Goal: Task Accomplishment & Management: Manage account settings

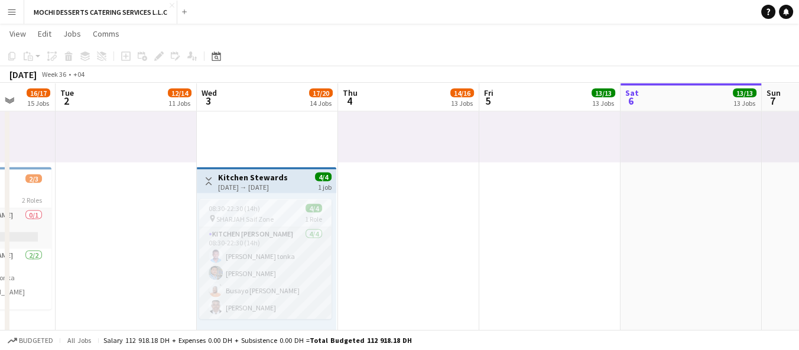
scroll to position [0, 373]
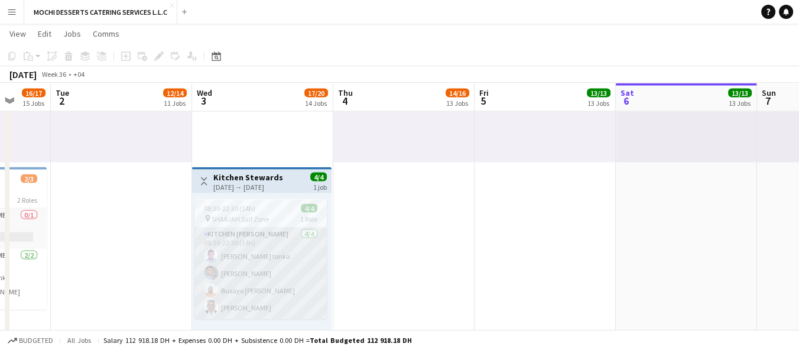
click at [228, 299] on app-card-role "Kitchen Steward 4/4 08:30-22:30 (14h) Victor Nkeneng tonka Mohammad Usaid Busay…" at bounding box center [260, 273] width 132 height 92
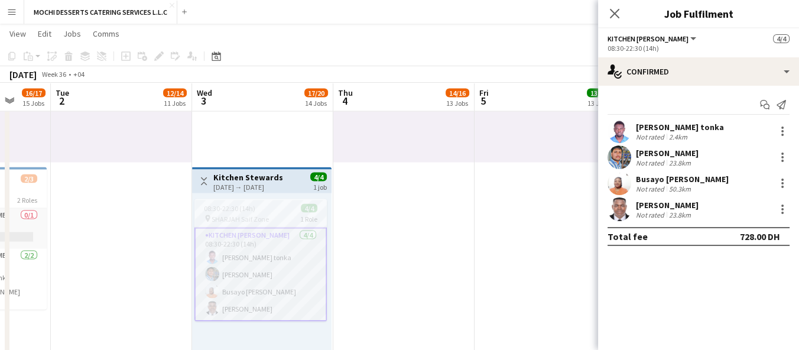
click at [206, 200] on app-job-card "08:30-22:30 (14h) 4/4 pin SHARJAH Saif Zone 1 Role Kitchen Steward 4/4 08:30-22…" at bounding box center [260, 260] width 132 height 122
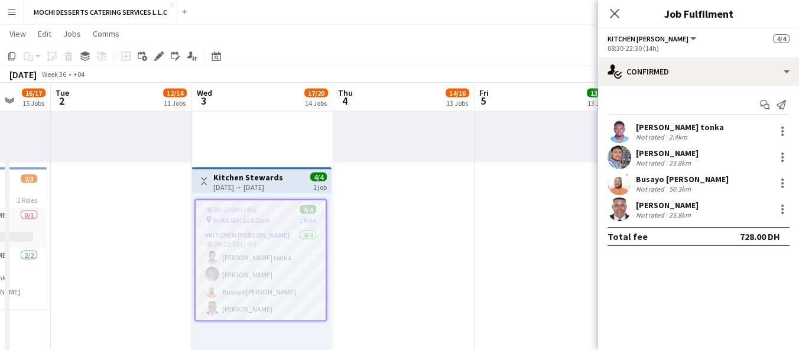
click at [200, 199] on app-job-card "08:30-22:30 (14h) 4/4 pin SHARJAH Saif Zone 1 Role Kitchen Steward 4/4 08:30-22…" at bounding box center [260, 260] width 132 height 122
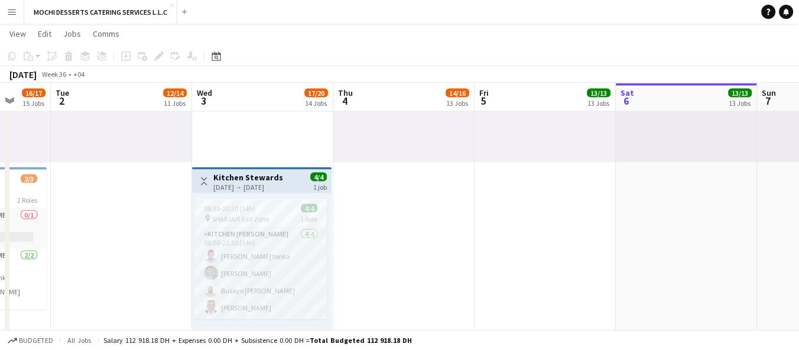
click at [226, 183] on div "[DATE] → [DATE]" at bounding box center [248, 187] width 70 height 9
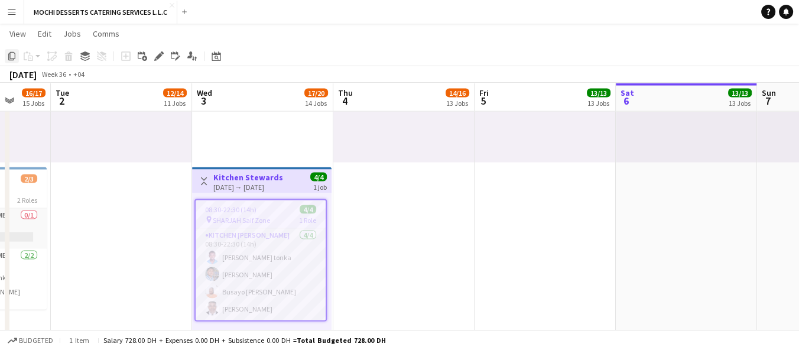
click at [11, 54] on icon "Copy" at bounding box center [11, 55] width 9 height 9
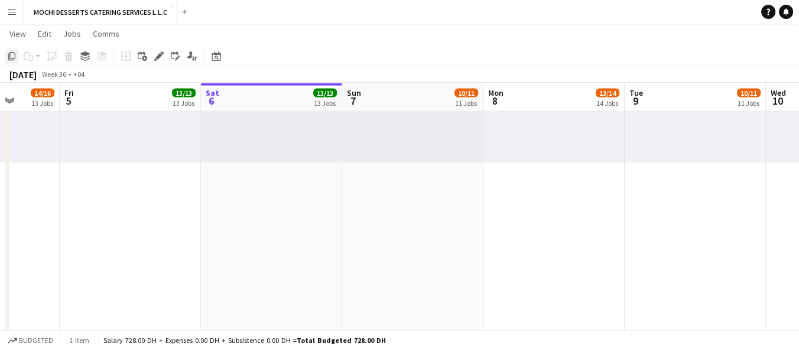
scroll to position [0, 401]
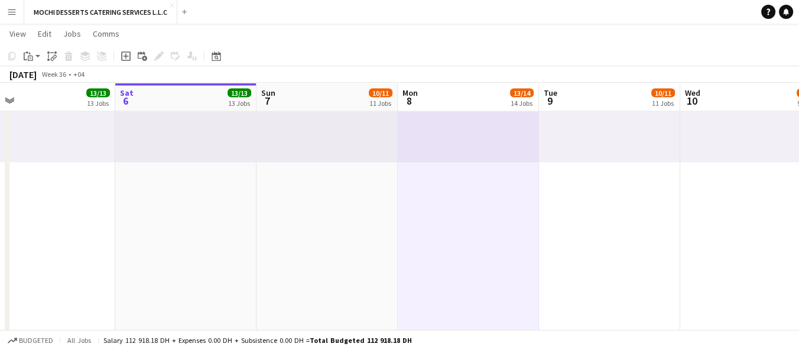
scroll to position [0, 450]
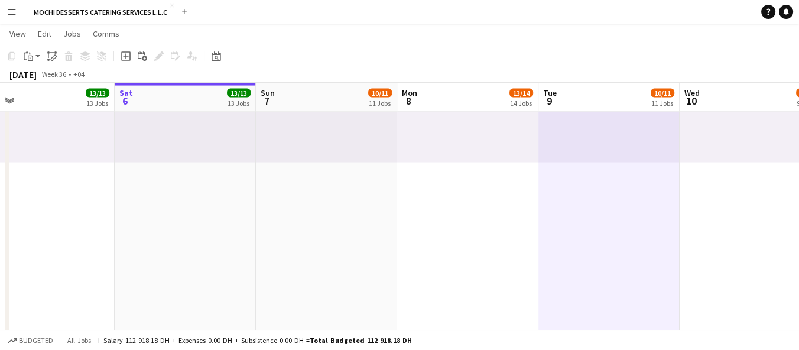
click at [437, 131] on div "14:00-00:00 (10h) (Tue) 1/1 pin Yas Mall 1 Role Sales 1/1 14:00-00:00 (10h) Joh…" at bounding box center [467, 70] width 141 height 183
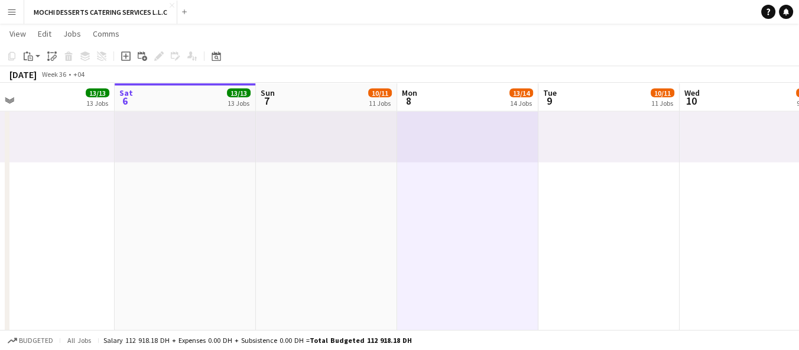
click at [454, 96] on app-board-header-date "Mon 8 13/14 14 Jobs" at bounding box center [467, 97] width 141 height 28
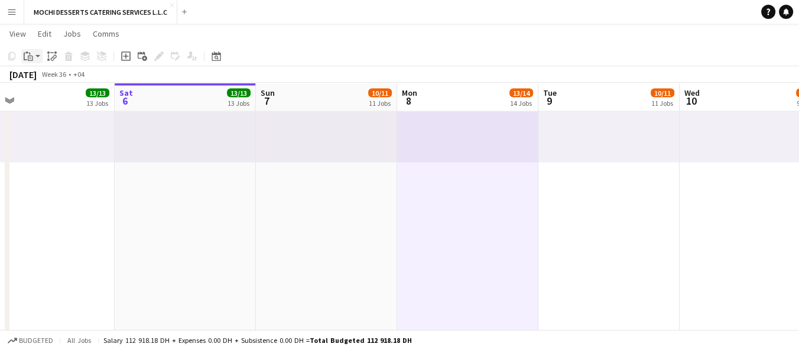
click at [30, 56] on icon at bounding box center [30, 58] width 5 height 5
click at [39, 79] on link "Paste Ctrl+V" at bounding box center [86, 78] width 111 height 11
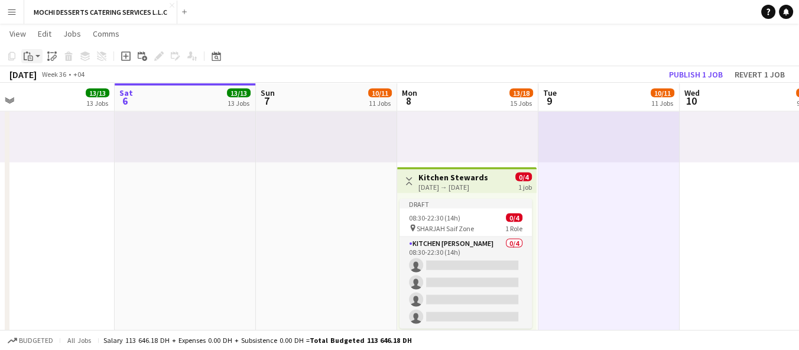
click at [33, 58] on div "Paste" at bounding box center [28, 56] width 14 height 14
click at [44, 74] on link "Paste Ctrl+V" at bounding box center [86, 78] width 111 height 11
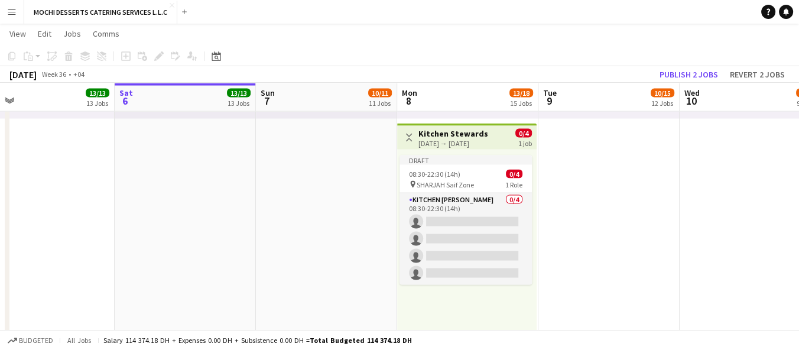
scroll to position [3009, 0]
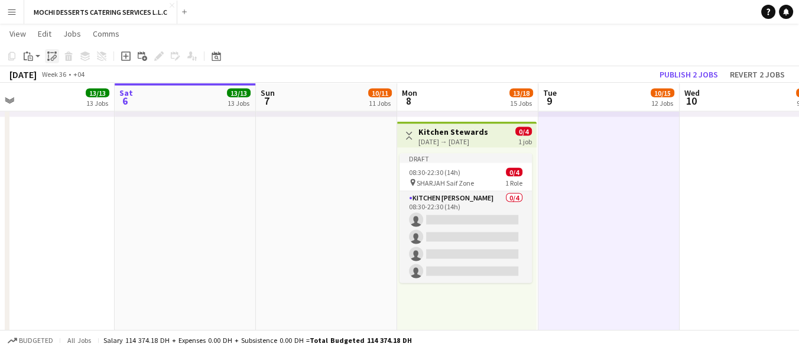
click at [45, 56] on div "Paste linked Job" at bounding box center [52, 56] width 14 height 14
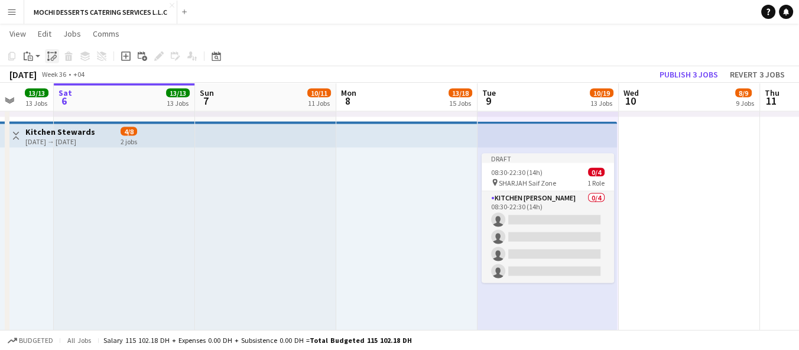
scroll to position [0, 349]
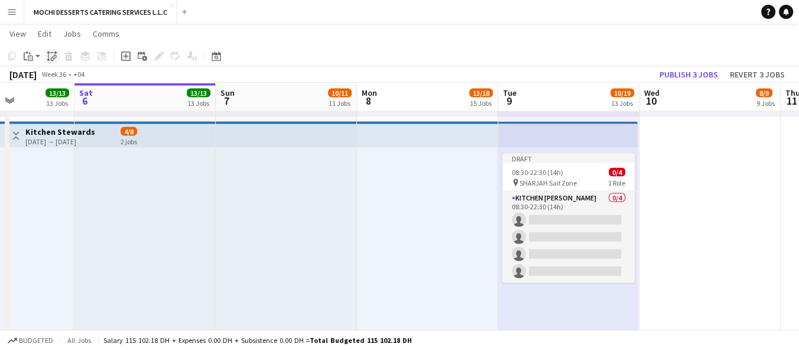
click at [53, 57] on icon at bounding box center [53, 58] width 4 height 5
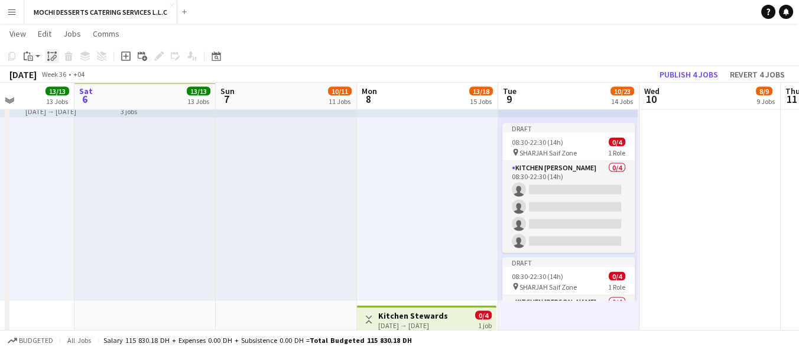
scroll to position [3038, 0]
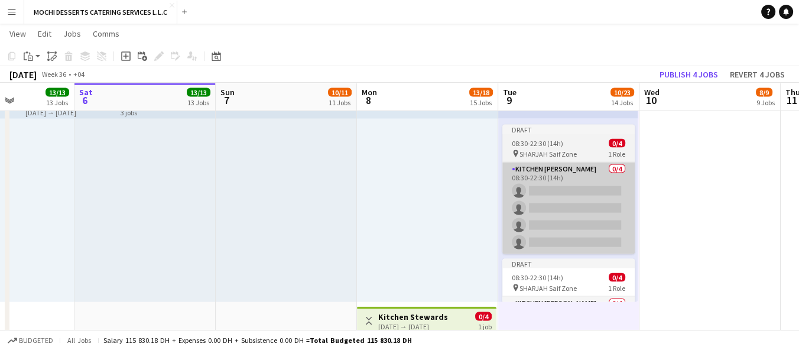
click at [533, 168] on app-card-role "Kitchen [PERSON_NAME] 0/4 08:30-22:30 (14h) single-neutral-actions single-neutr…" at bounding box center [568, 208] width 132 height 92
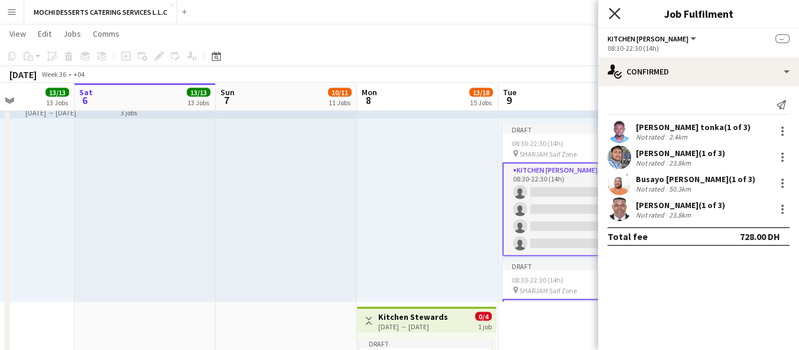
click at [610, 14] on icon "Close pop-in" at bounding box center [613, 13] width 11 height 11
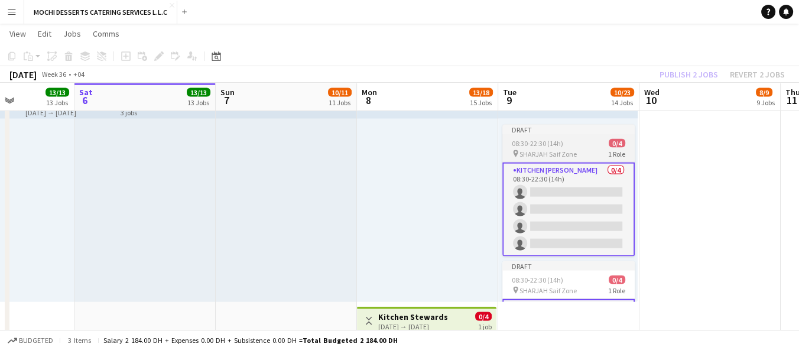
click at [608, 151] on span "1 Role" at bounding box center [616, 153] width 17 height 9
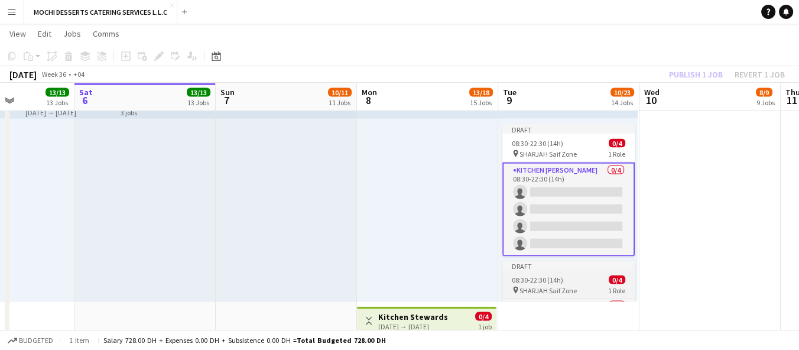
click at [550, 288] on span "SHARJAH Saif Zone" at bounding box center [547, 290] width 57 height 9
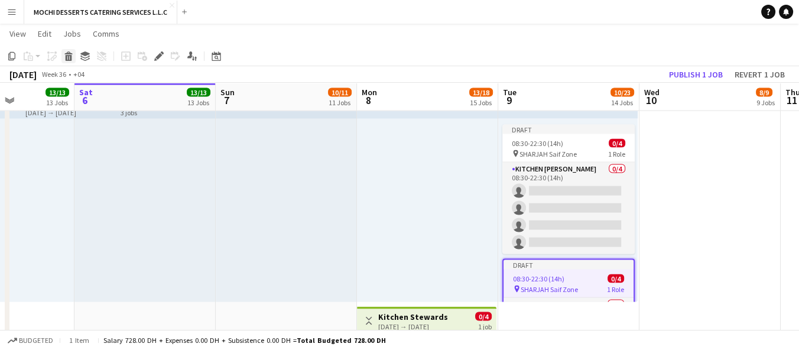
click at [68, 58] on icon at bounding box center [69, 58] width 6 height 6
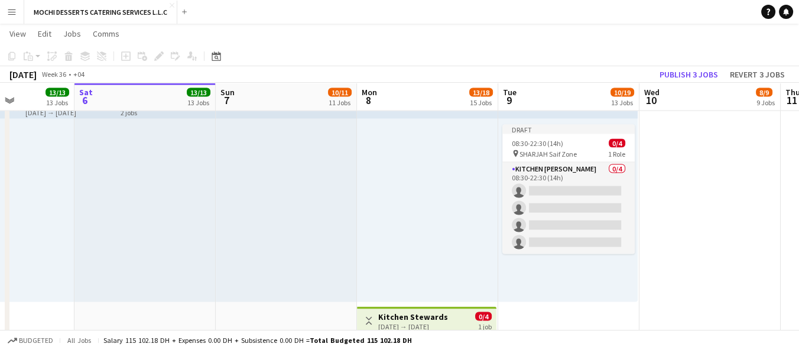
click at [403, 311] on h3 "Kitchen Stewards" at bounding box center [413, 316] width 70 height 11
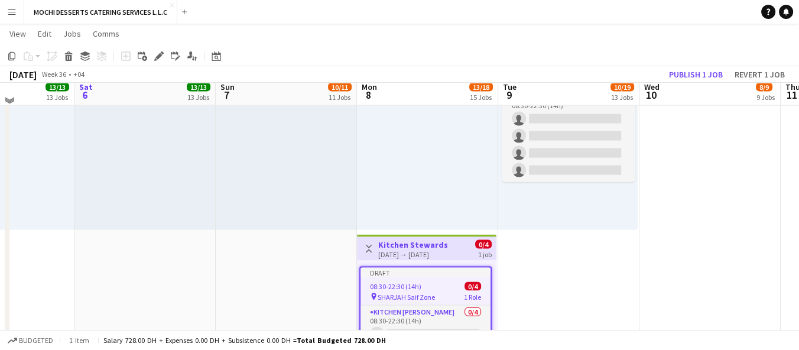
scroll to position [3111, 0]
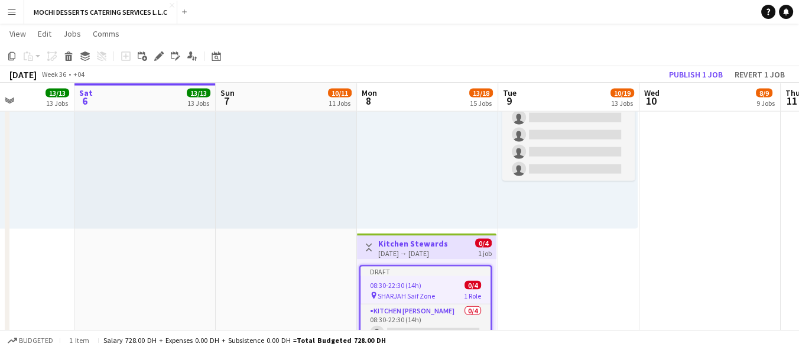
click at [431, 241] on h3 "Kitchen Stewards" at bounding box center [413, 243] width 70 height 11
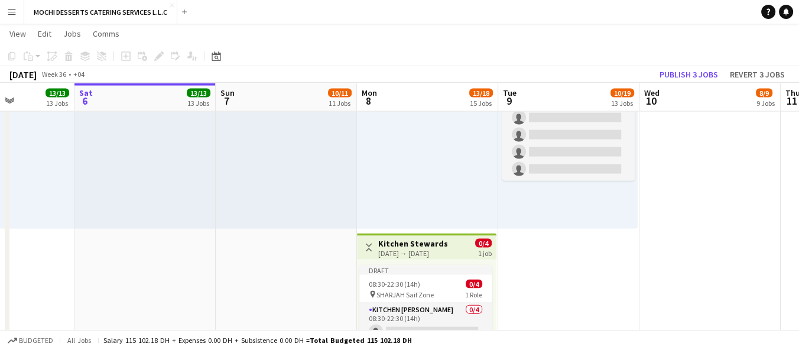
click at [406, 135] on div at bounding box center [427, 136] width 141 height 183
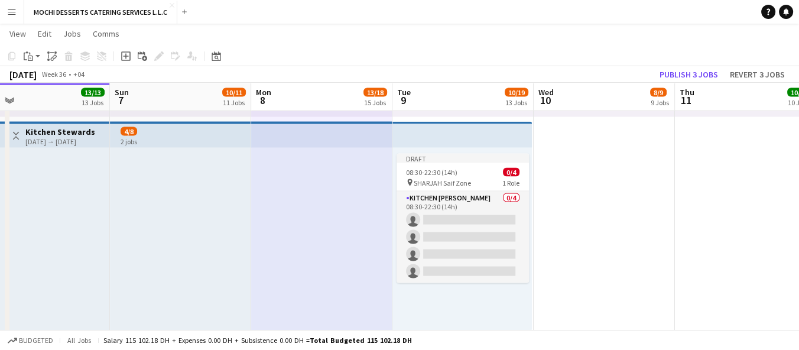
scroll to position [0, 476]
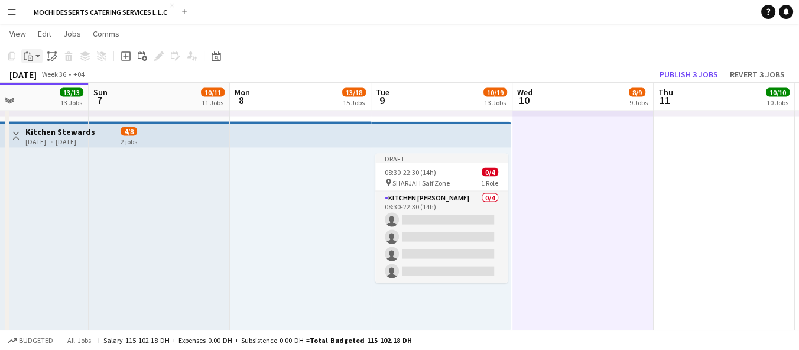
click at [25, 56] on icon "Paste" at bounding box center [28, 55] width 9 height 9
click at [43, 76] on link "Paste Ctrl+V" at bounding box center [86, 78] width 111 height 11
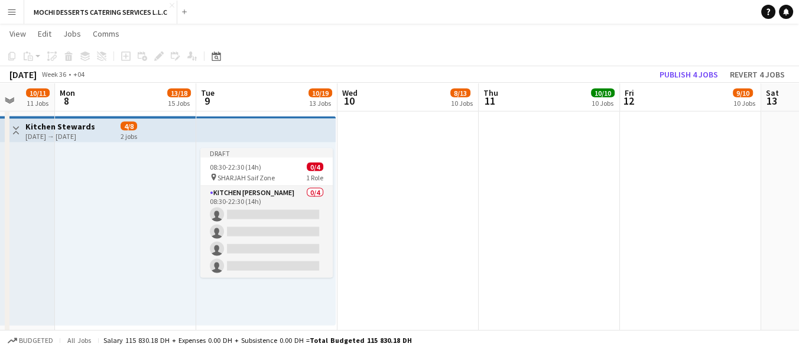
scroll to position [0, 430]
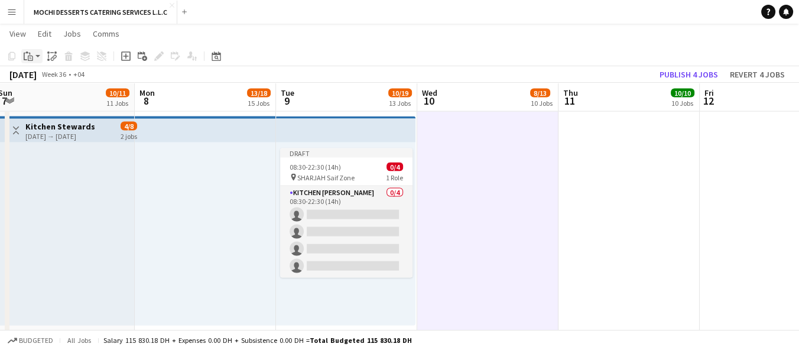
click at [31, 57] on icon "Paste" at bounding box center [28, 55] width 9 height 9
click at [61, 82] on link "Paste Ctrl+V" at bounding box center [86, 78] width 111 height 11
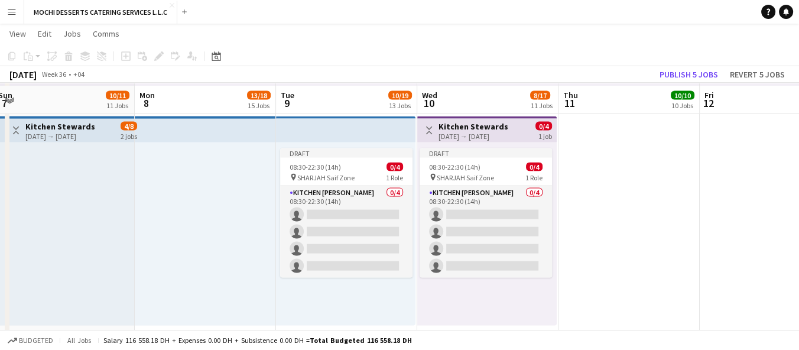
scroll to position [3019, 0]
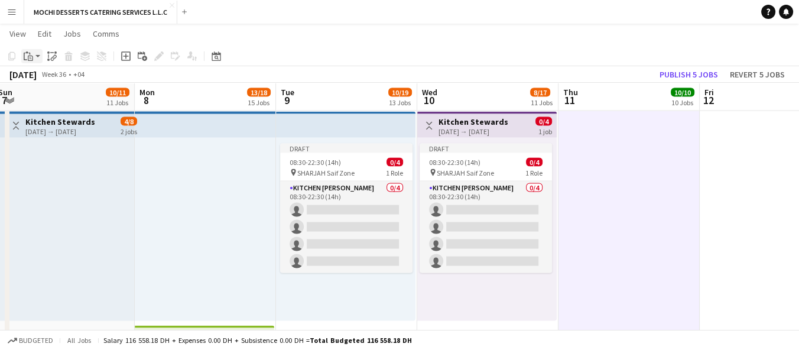
click at [30, 58] on icon "Paste" at bounding box center [28, 55] width 9 height 9
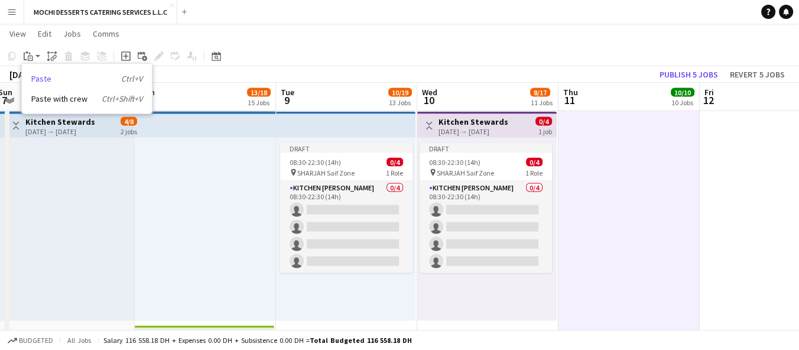
click at [40, 76] on link "Paste Ctrl+V" at bounding box center [86, 78] width 111 height 11
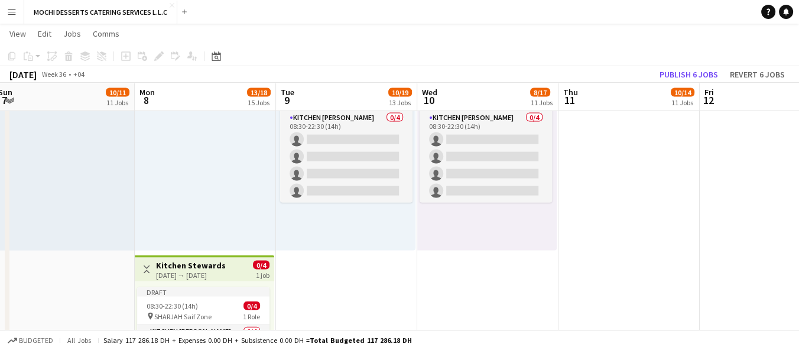
scroll to position [3089, 0]
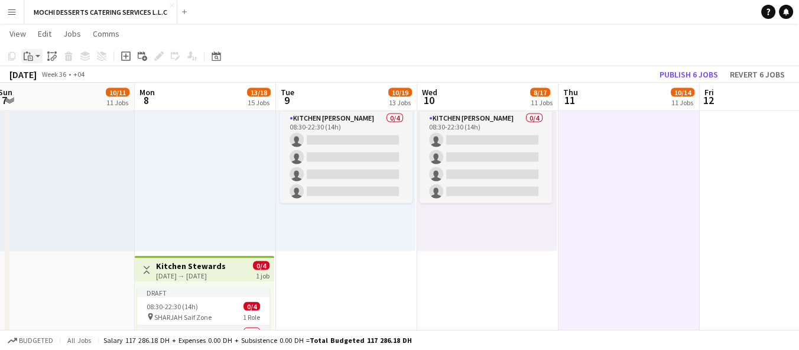
click at [30, 58] on icon at bounding box center [31, 58] width 2 height 1
click at [34, 77] on link "Paste Ctrl+V" at bounding box center [86, 78] width 111 height 11
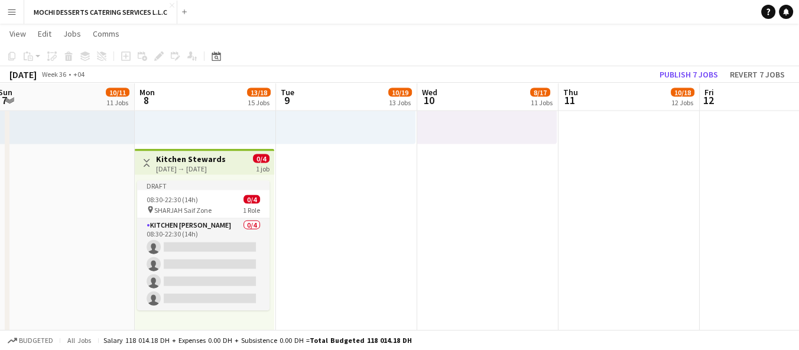
scroll to position [3196, 0]
click at [159, 193] on app-job-card "Draft 08:30-22:30 (14h) 0/4 pin SHARJAH Saif Zone 1 Role Kitchen Steward 0/4 08…" at bounding box center [203, 245] width 132 height 129
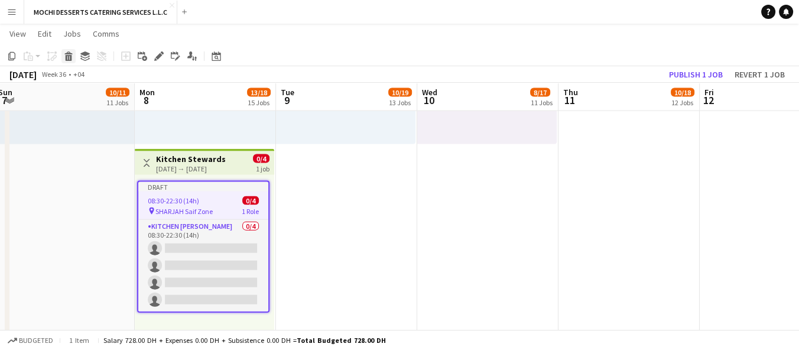
click at [64, 57] on icon "Delete" at bounding box center [68, 55] width 9 height 9
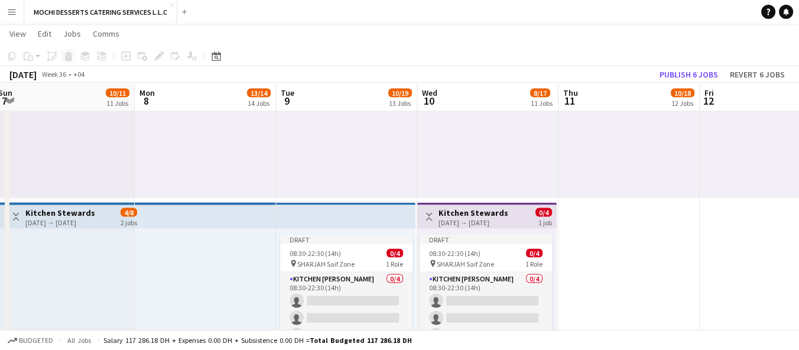
scroll to position [2973, 0]
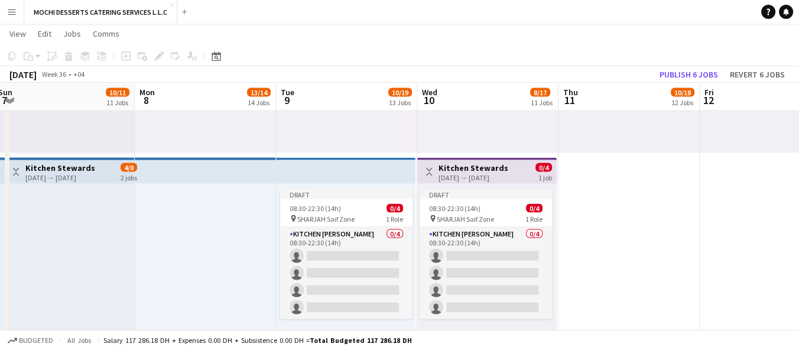
click at [171, 193] on div at bounding box center [205, 275] width 141 height 183
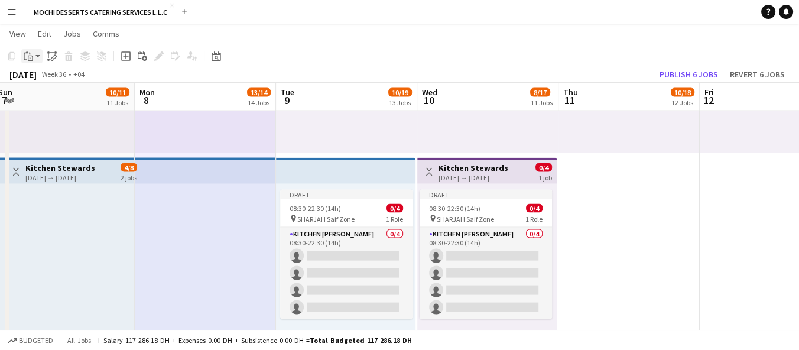
click at [29, 53] on icon at bounding box center [29, 54] width 1 height 2
click at [51, 77] on link "Paste Ctrl+V" at bounding box center [86, 78] width 111 height 11
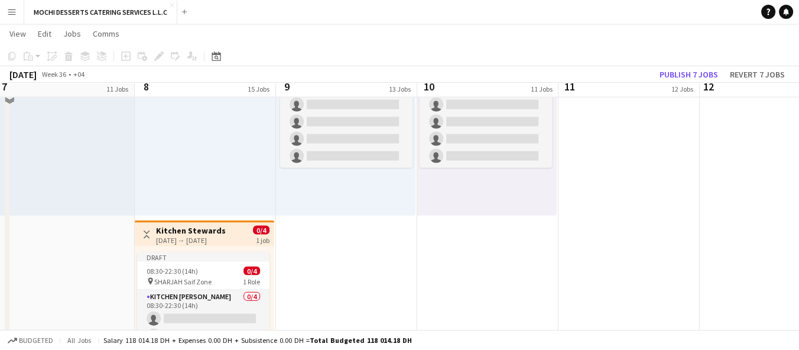
scroll to position [3111, 0]
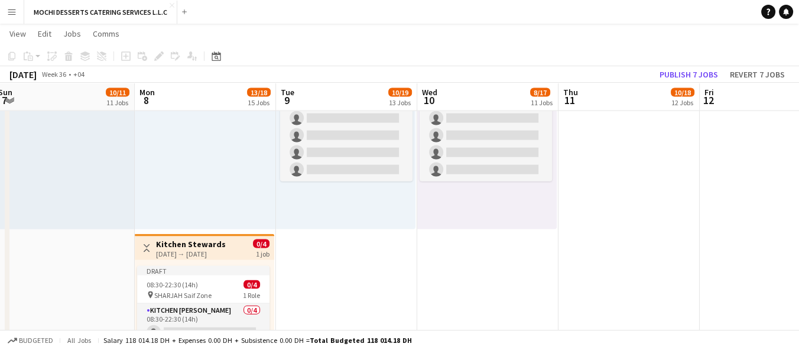
click at [152, 239] on div "Toggle View Kitchen Stewards 08-09-2025 → 08-09-2025 0/4 1 job" at bounding box center [204, 248] width 130 height 20
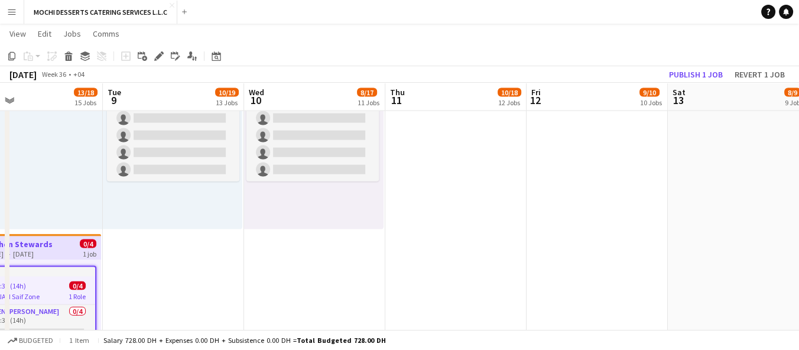
scroll to position [0, 466]
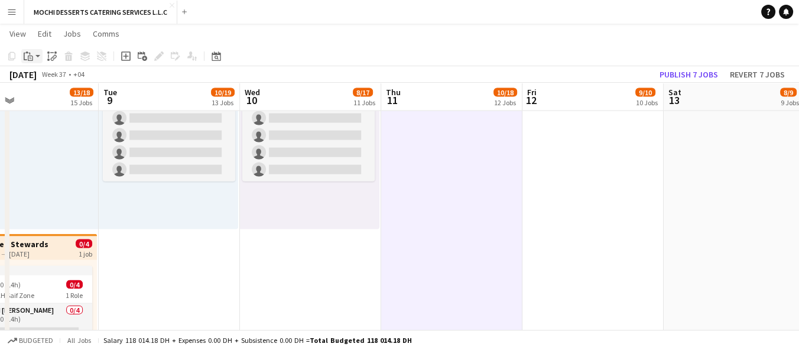
click at [30, 58] on icon at bounding box center [31, 58] width 2 height 1
click at [41, 78] on link "Paste Ctrl+V" at bounding box center [86, 78] width 111 height 11
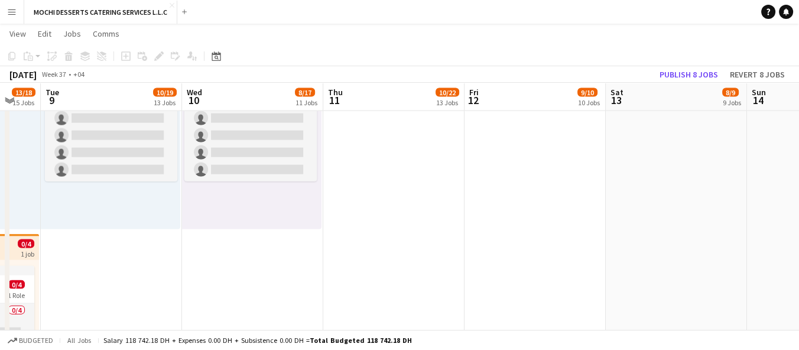
scroll to position [0, 392]
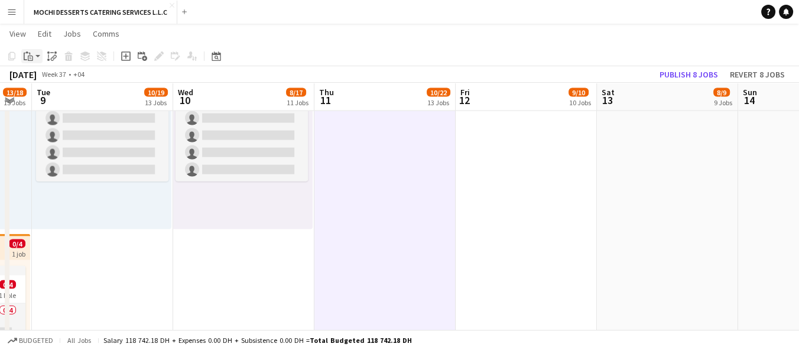
click at [30, 55] on icon "Paste" at bounding box center [28, 55] width 9 height 9
click at [43, 79] on link "Paste Ctrl+V" at bounding box center [86, 78] width 111 height 11
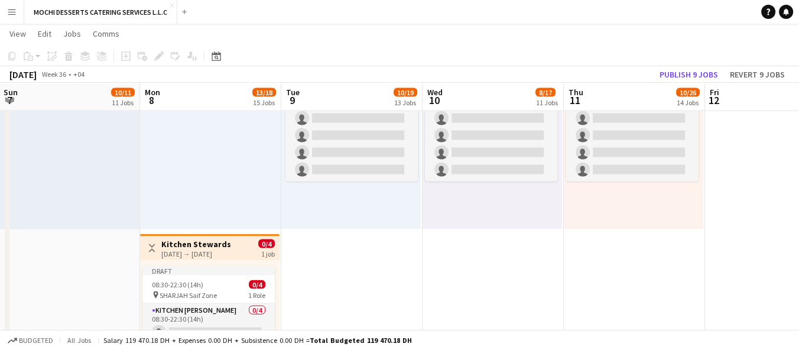
scroll to position [0, 282]
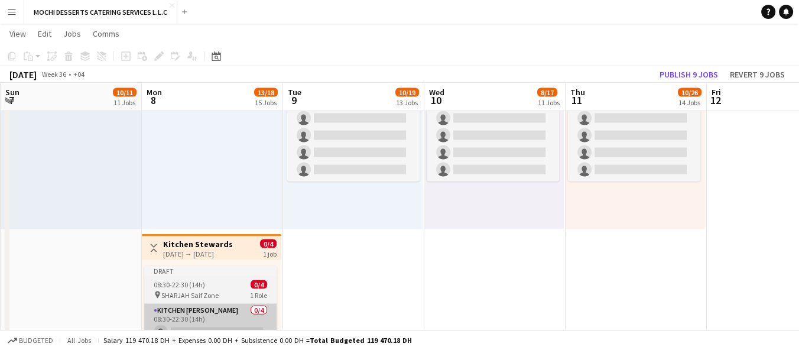
click at [184, 304] on app-card-role "Kitchen [PERSON_NAME] 0/4 08:30-22:30 (14h) single-neutral-actions single-neutr…" at bounding box center [210, 350] width 132 height 92
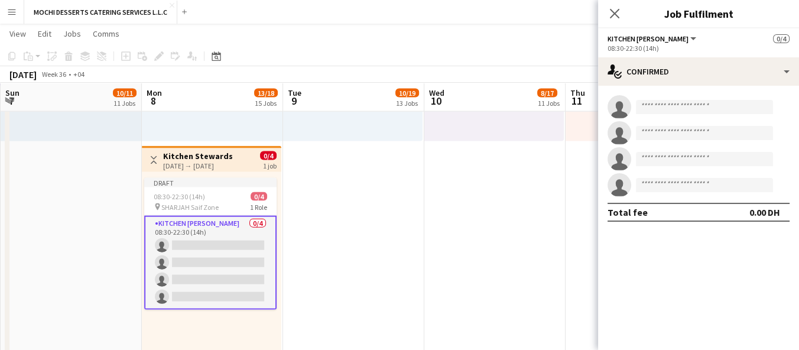
scroll to position [3204, 0]
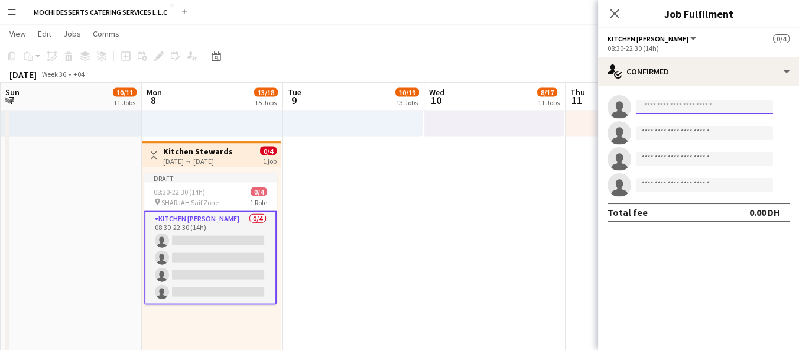
click at [657, 112] on input at bounding box center [704, 107] width 137 height 14
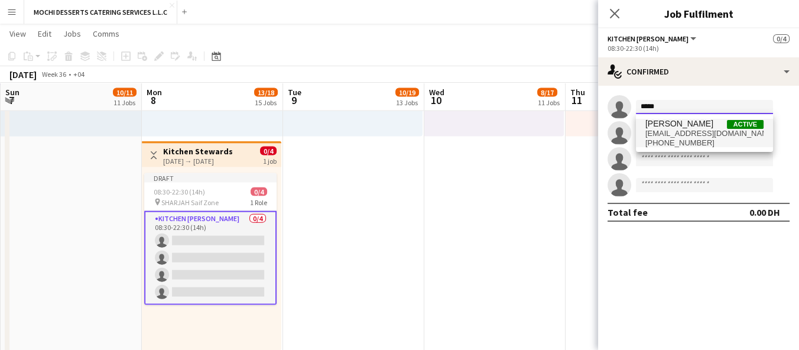
type input "*****"
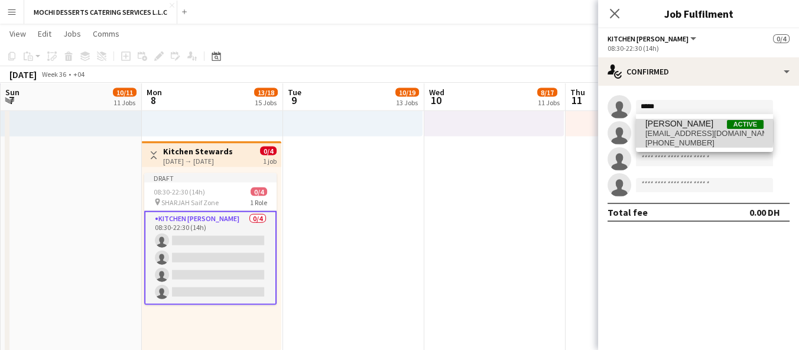
click at [686, 131] on span "[EMAIL_ADDRESS][DOMAIN_NAME]" at bounding box center [704, 133] width 118 height 9
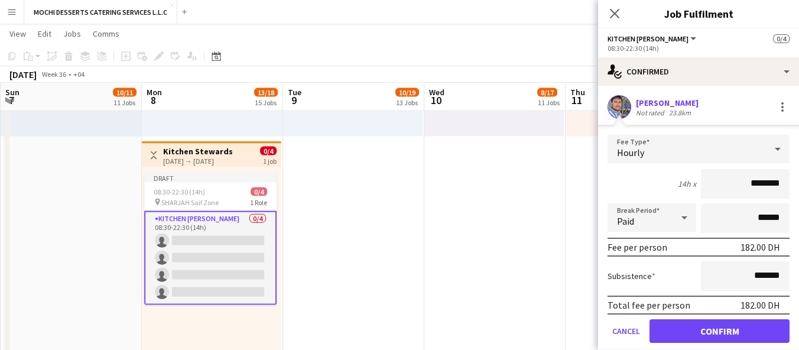
click at [710, 314] on form "Fee Type Hourly 14h x ******** Break Period Paid ****** Fee per person 182.00 D…" at bounding box center [698, 244] width 201 height 218
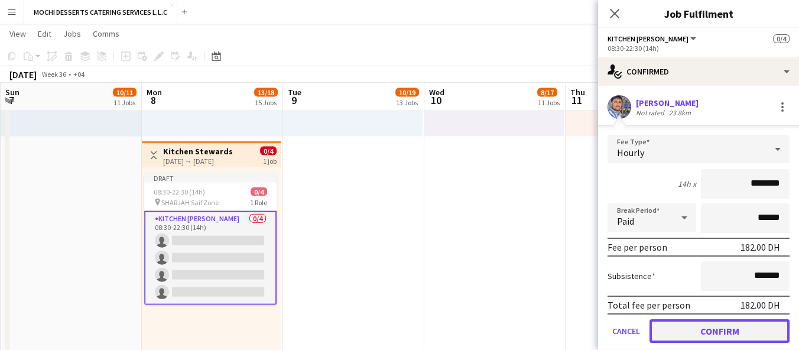
click at [712, 321] on button "Confirm" at bounding box center [719, 331] width 140 height 24
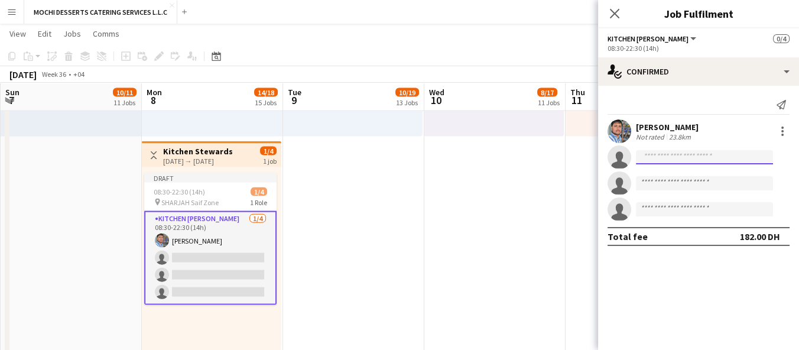
click at [655, 153] on input at bounding box center [704, 157] width 137 height 14
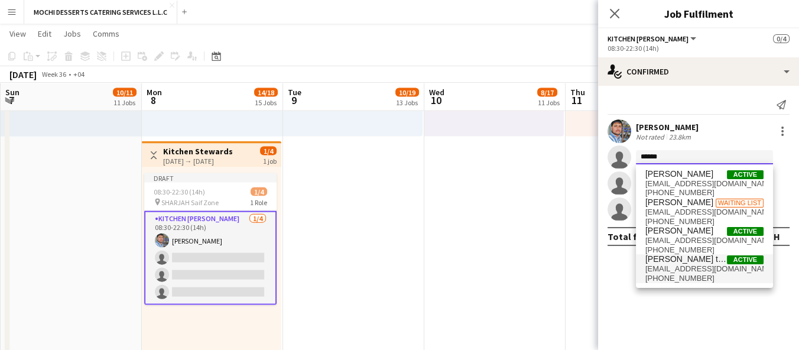
type input "******"
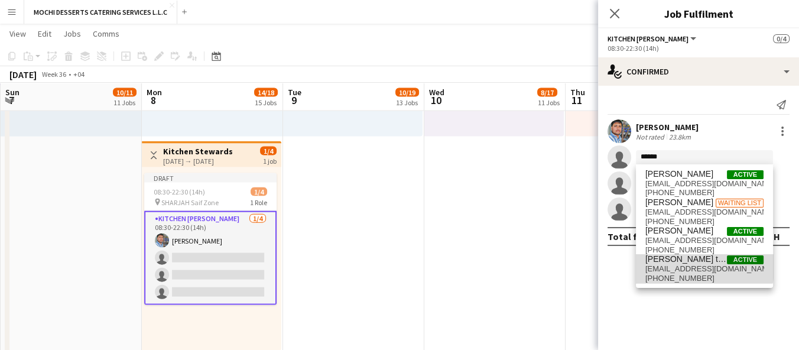
click at [678, 263] on span "[PERSON_NAME] tonka" at bounding box center [686, 259] width 82 height 10
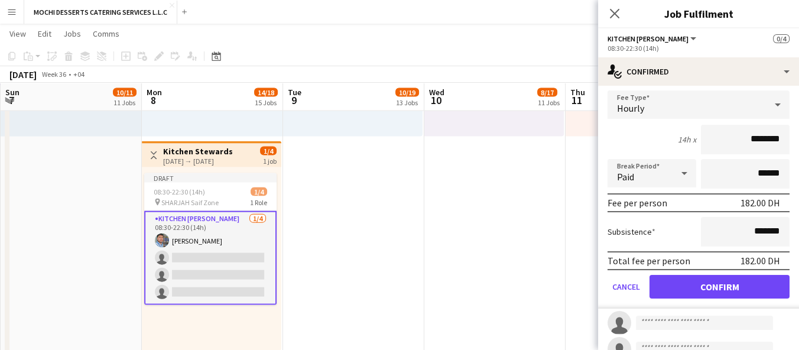
scroll to position [136, 0]
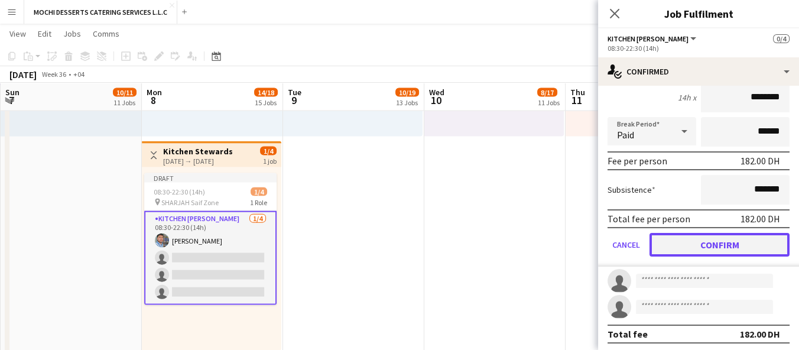
click at [688, 246] on button "Confirm" at bounding box center [719, 245] width 140 height 24
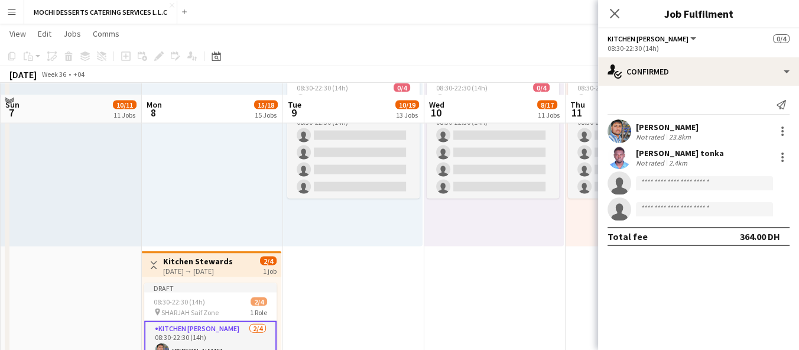
scroll to position [3082, 0]
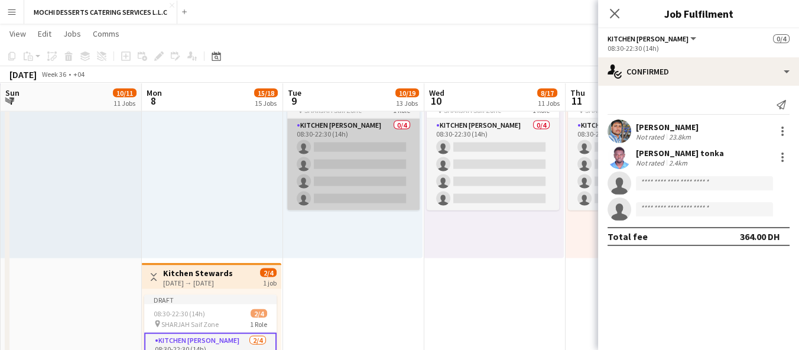
click at [356, 145] on app-card-role "Kitchen [PERSON_NAME] 0/4 08:30-22:30 (14h) single-neutral-actions single-neutr…" at bounding box center [353, 165] width 132 height 92
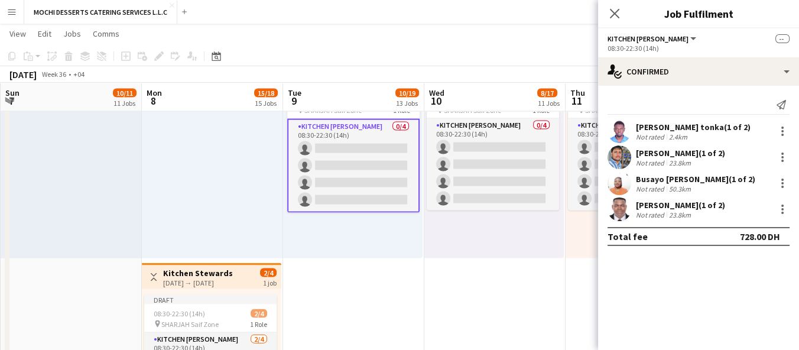
click at [325, 132] on app-card-role "Kitchen [PERSON_NAME] 0/4 08:30-22:30 (14h) single-neutral-actions single-neutr…" at bounding box center [353, 166] width 132 height 94
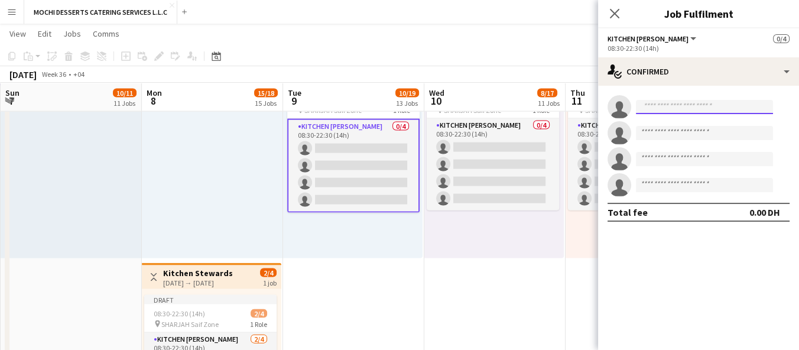
click at [656, 110] on input at bounding box center [704, 107] width 137 height 14
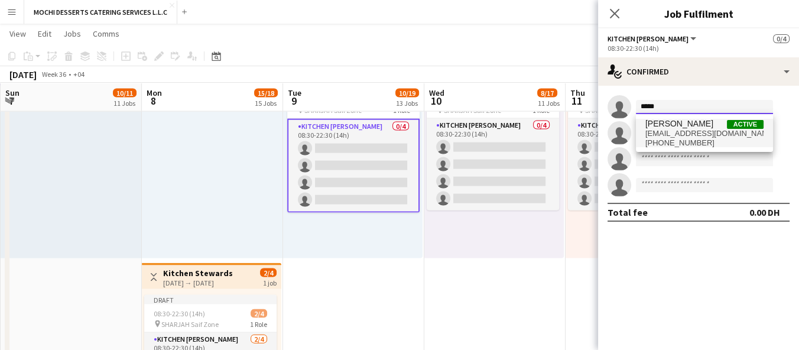
type input "*****"
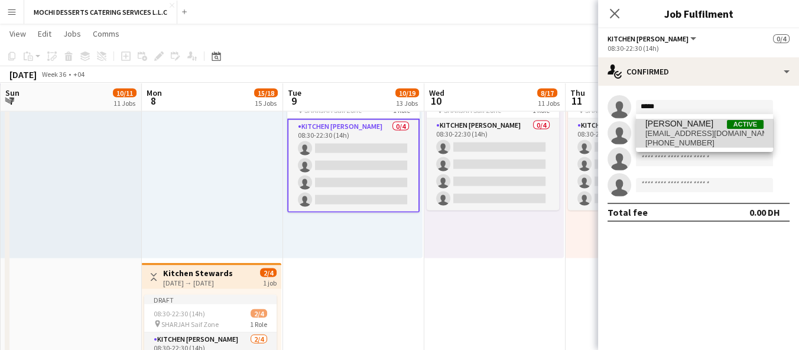
click at [710, 136] on span "[EMAIL_ADDRESS][DOMAIN_NAME]" at bounding box center [704, 133] width 118 height 9
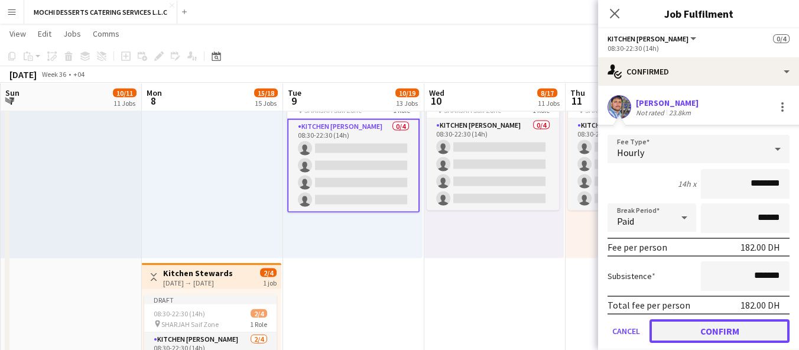
click at [694, 325] on button "Confirm" at bounding box center [719, 331] width 140 height 24
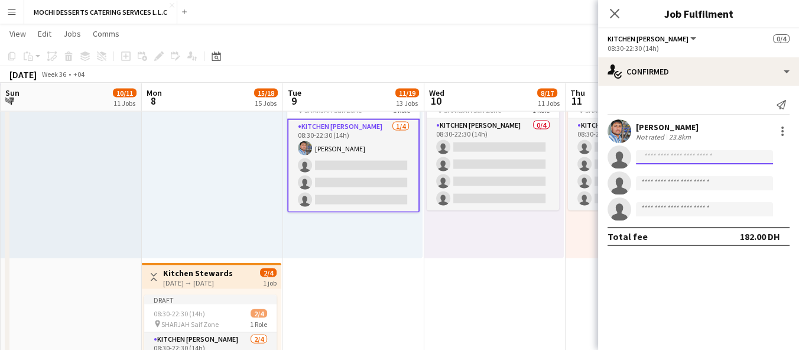
click at [689, 151] on input at bounding box center [704, 157] width 137 height 14
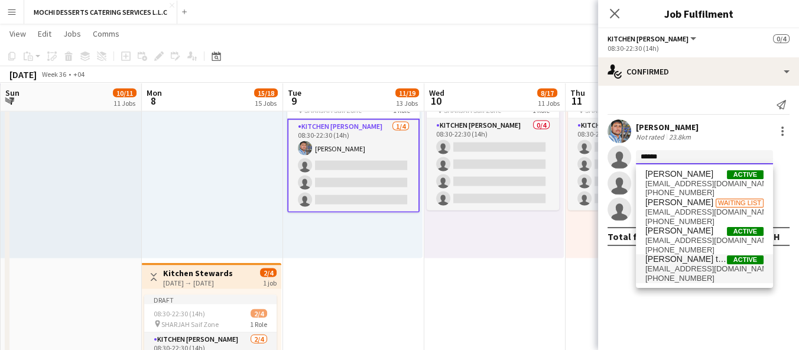
type input "******"
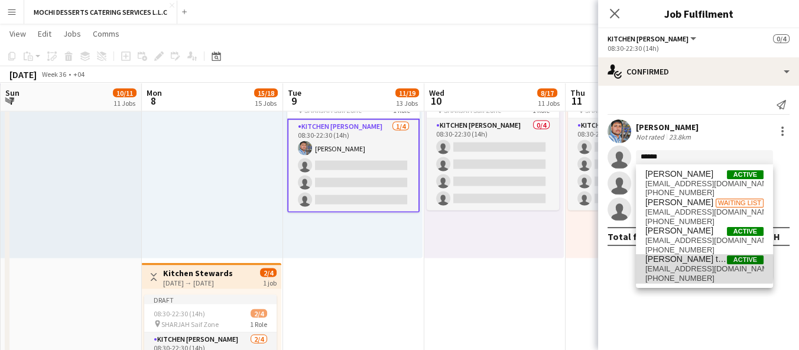
click at [691, 266] on span "[EMAIL_ADDRESS][DOMAIN_NAME]" at bounding box center [704, 268] width 118 height 9
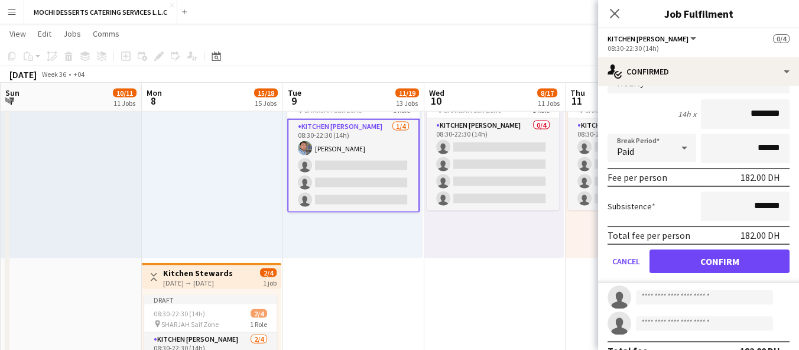
scroll to position [131, 0]
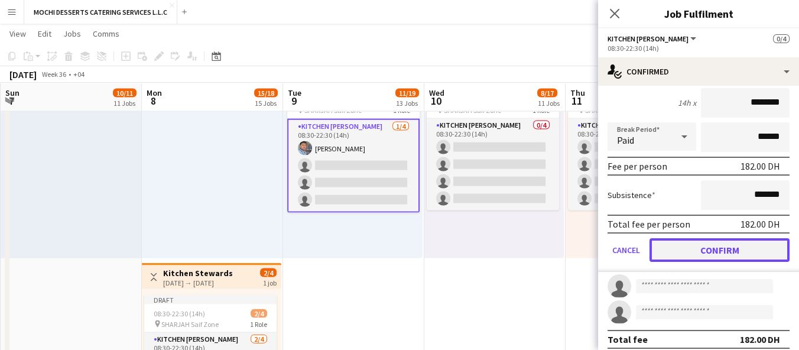
click at [686, 249] on button "Confirm" at bounding box center [719, 250] width 140 height 24
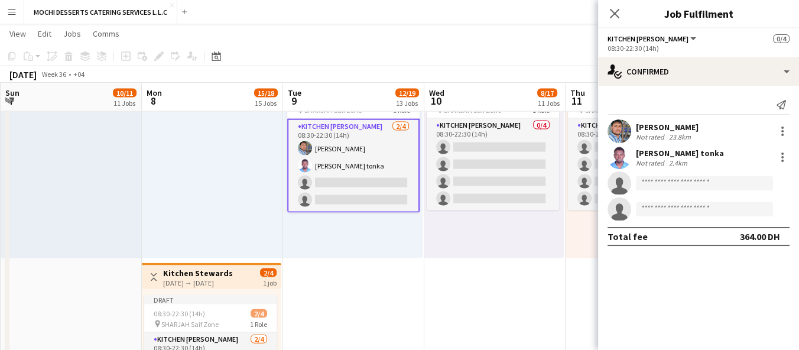
scroll to position [0, 0]
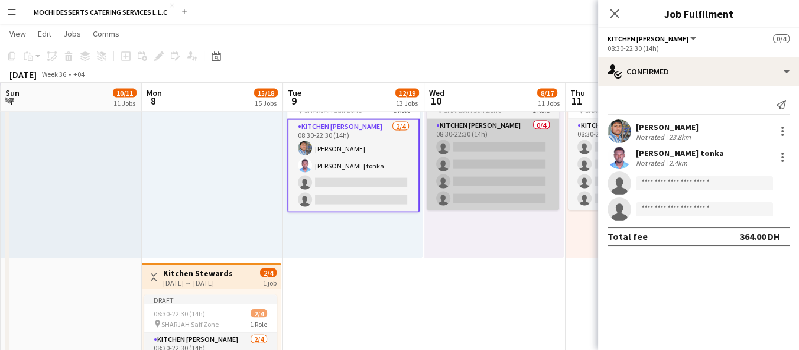
click at [465, 143] on app-card-role "Kitchen [PERSON_NAME] 0/4 08:30-22:30 (14h) single-neutral-actions single-neutr…" at bounding box center [493, 165] width 132 height 92
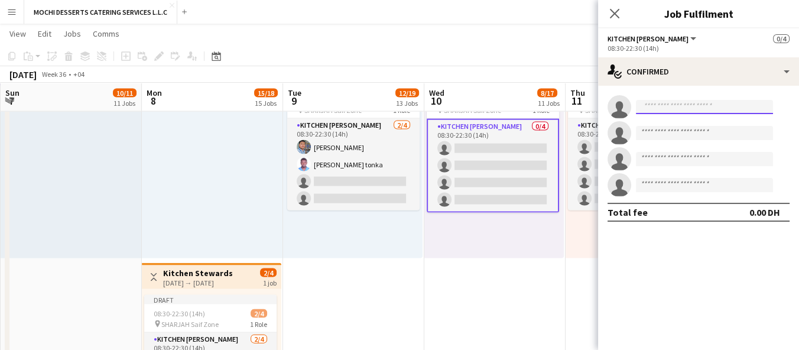
click at [665, 108] on input at bounding box center [704, 107] width 137 height 14
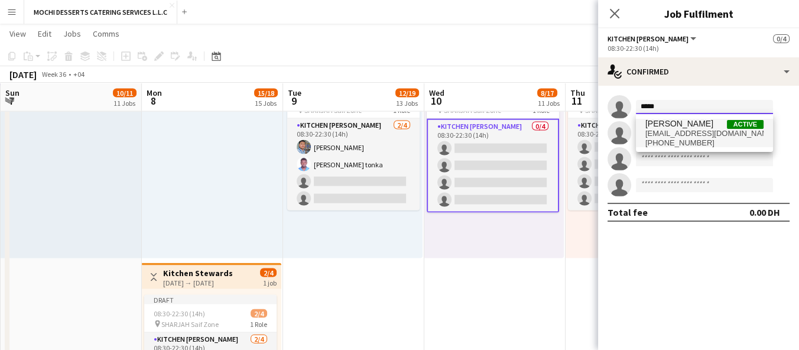
type input "*****"
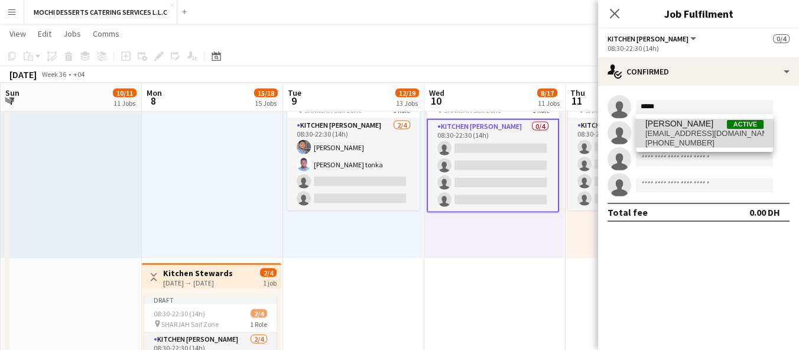
click at [675, 133] on span "[EMAIL_ADDRESS][DOMAIN_NAME]" at bounding box center [704, 133] width 118 height 9
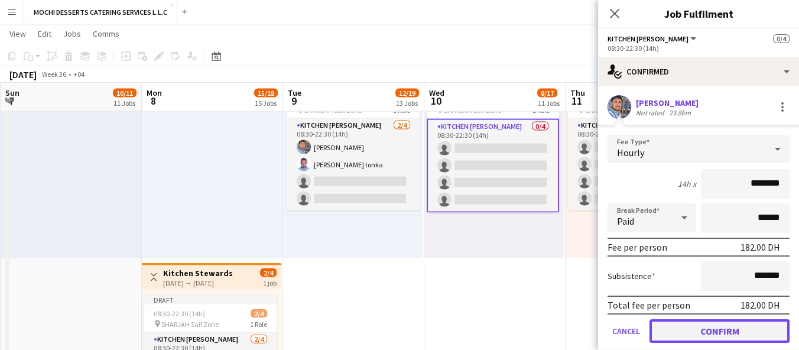
click at [686, 324] on button "Confirm" at bounding box center [719, 331] width 140 height 24
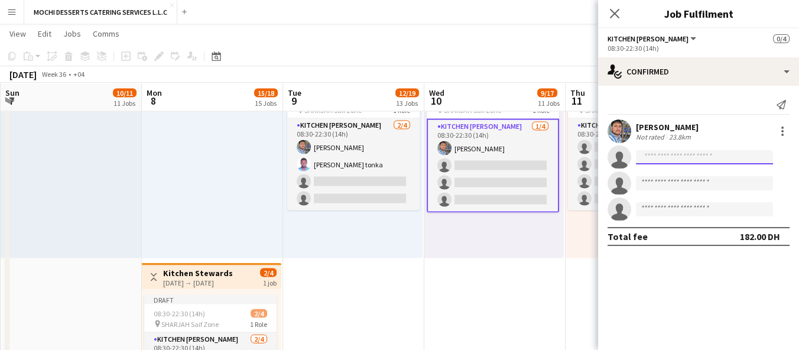
click at [679, 162] on input at bounding box center [704, 157] width 137 height 14
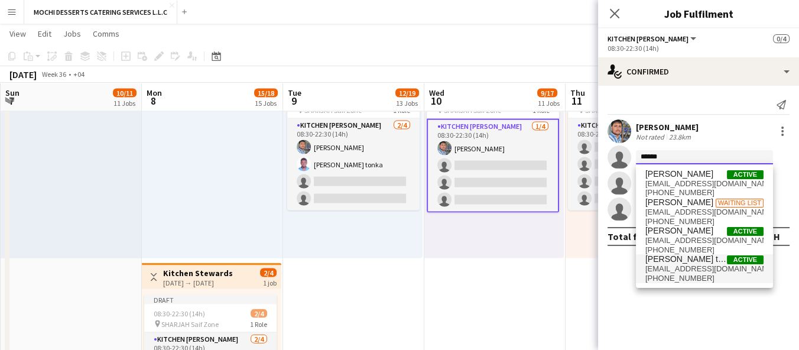
type input "******"
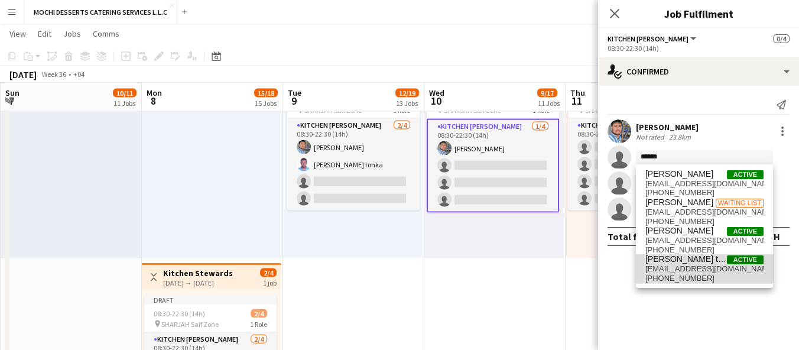
click at [680, 256] on span "[PERSON_NAME] tonka" at bounding box center [686, 259] width 82 height 10
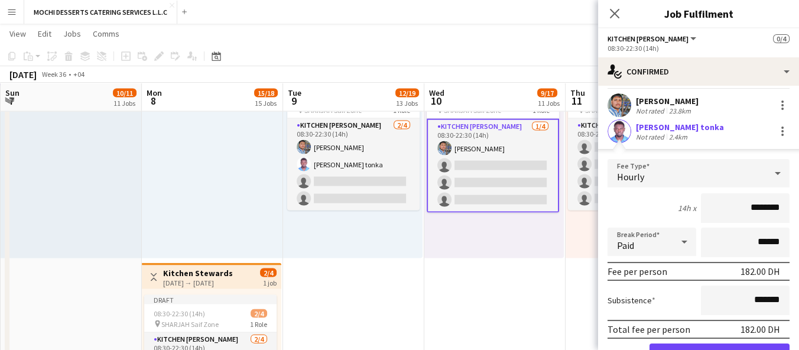
scroll to position [29, 0]
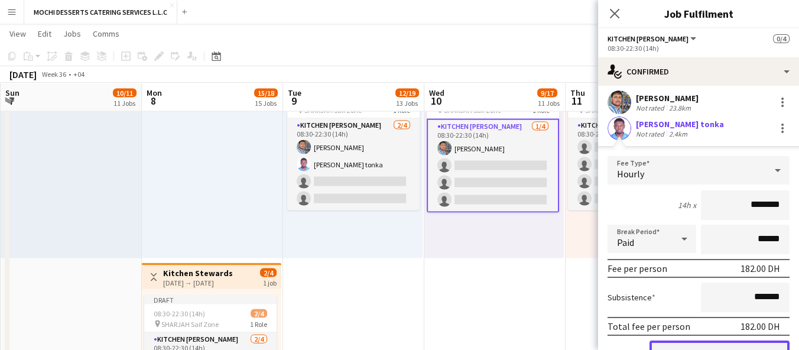
click at [673, 349] on button "Confirm" at bounding box center [719, 352] width 140 height 24
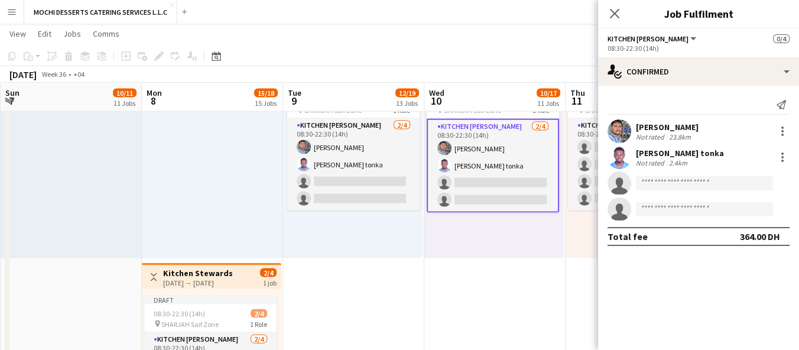
scroll to position [0, 0]
click at [591, 159] on app-card-role "Kitchen [PERSON_NAME] 0/4 08:30-22:30 (14h) single-neutral-actions single-neutr…" at bounding box center [634, 165] width 132 height 92
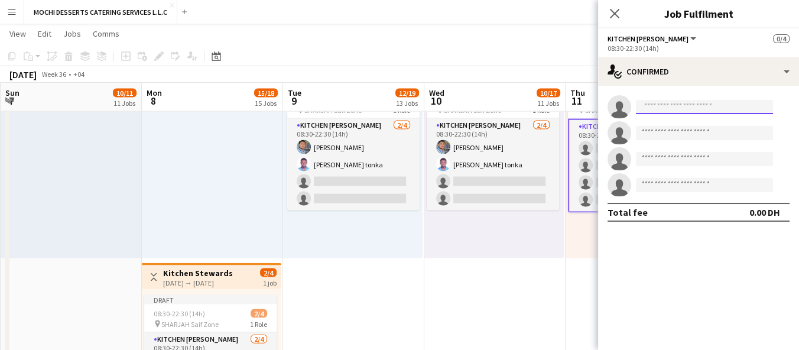
click at [670, 109] on input at bounding box center [704, 107] width 137 height 14
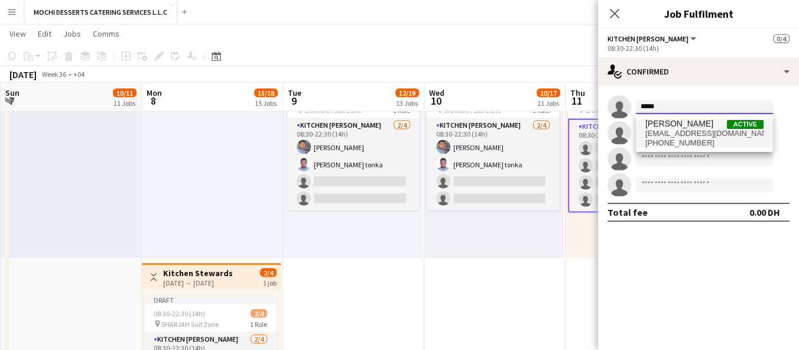
type input "*****"
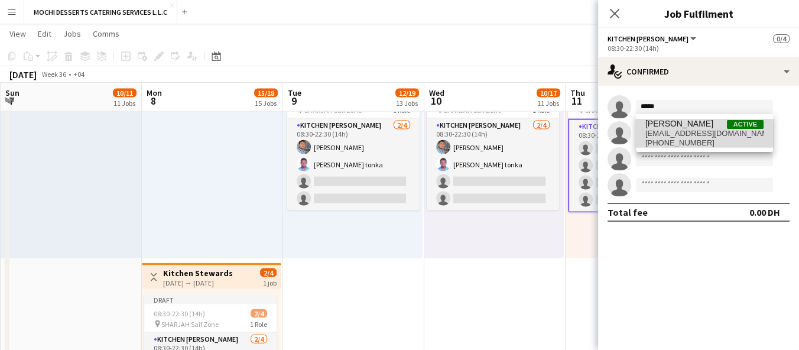
click at [710, 135] on span "[EMAIL_ADDRESS][DOMAIN_NAME]" at bounding box center [704, 133] width 118 height 9
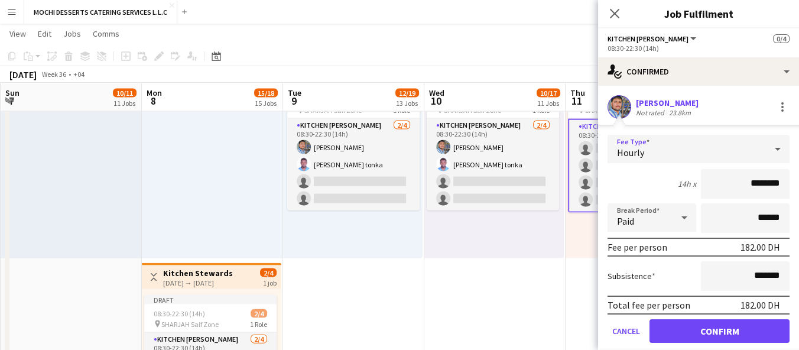
click at [710, 135] on div "Hourly" at bounding box center [686, 149] width 158 height 28
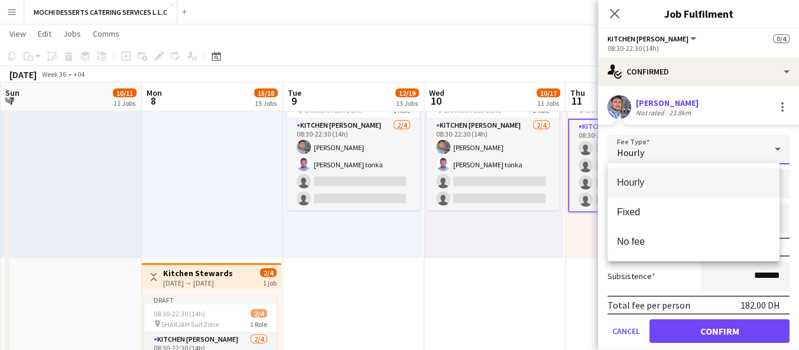
click at [722, 330] on div at bounding box center [399, 175] width 799 height 350
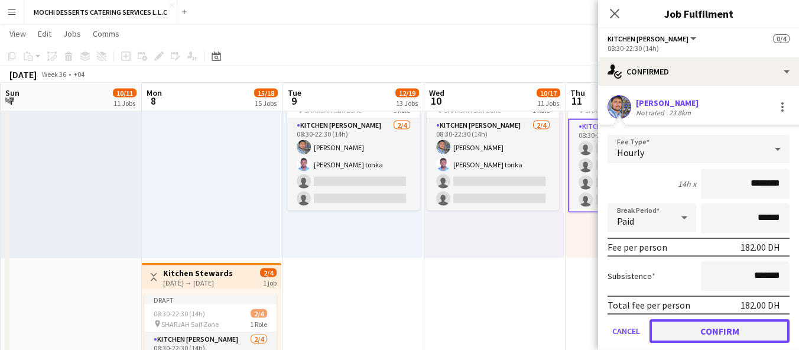
click at [722, 330] on button "Confirm" at bounding box center [719, 331] width 140 height 24
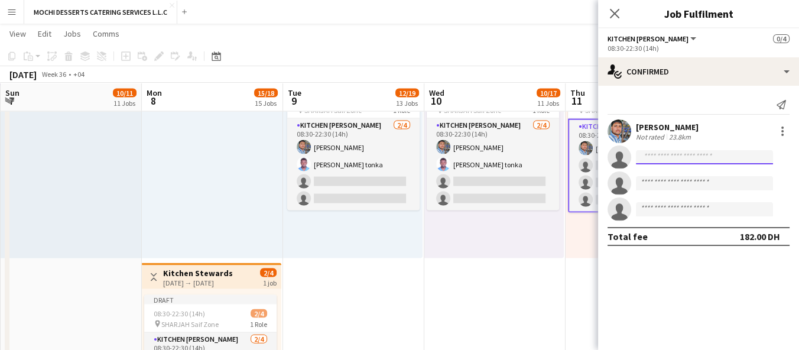
click at [679, 151] on input at bounding box center [704, 157] width 137 height 14
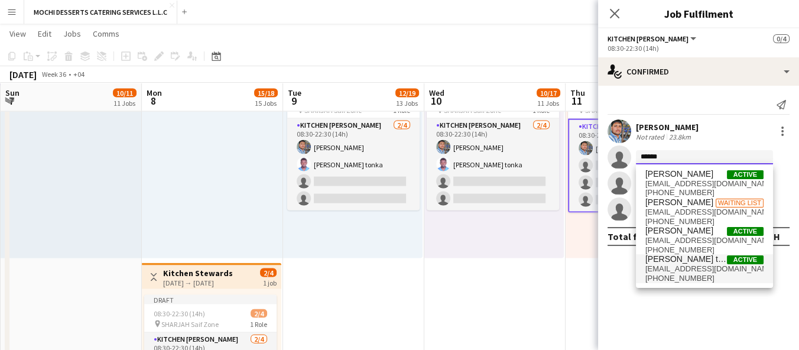
type input "******"
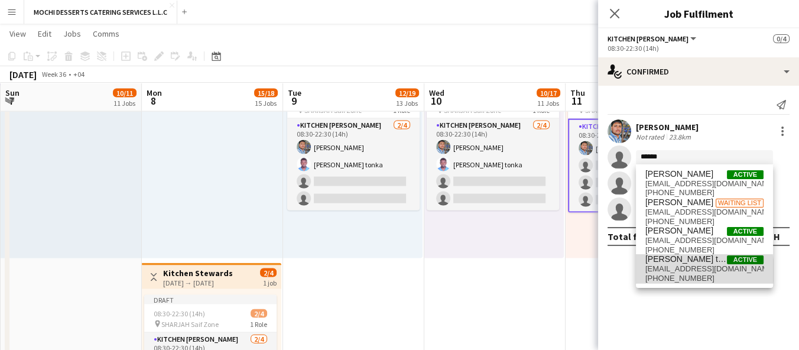
click at [678, 270] on span "[EMAIL_ADDRESS][DOMAIN_NAME]" at bounding box center [704, 268] width 118 height 9
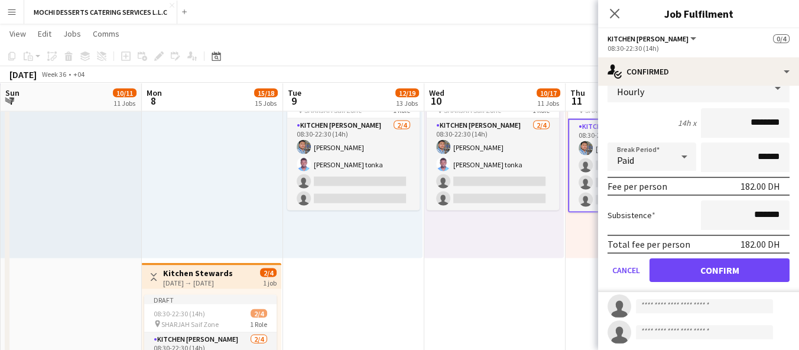
scroll to position [115, 0]
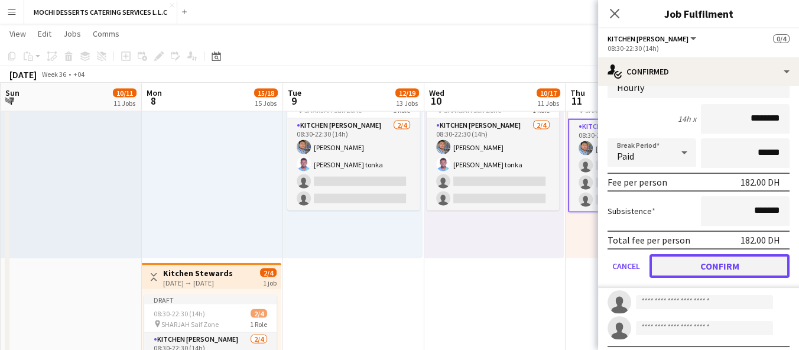
click at [678, 262] on button "Confirm" at bounding box center [719, 266] width 140 height 24
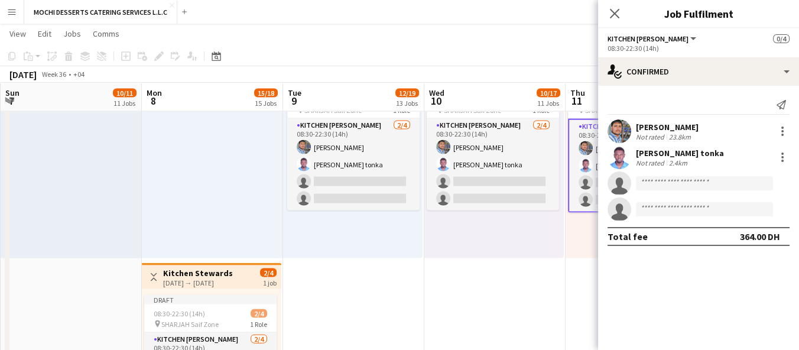
scroll to position [0, 0]
click at [611, 17] on icon "Close pop-in" at bounding box center [613, 13] width 11 height 11
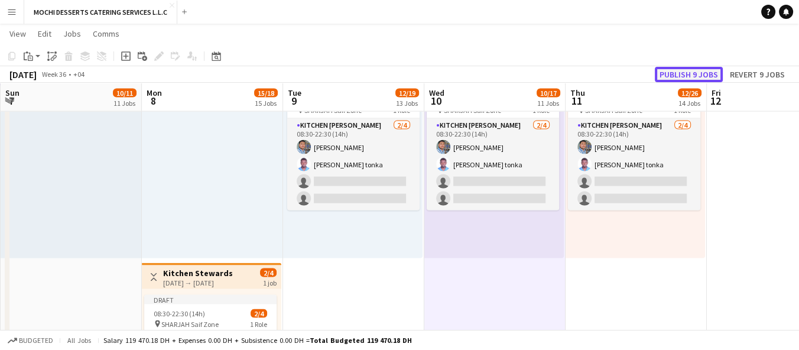
click at [682, 79] on button "Publish 9 jobs" at bounding box center [689, 74] width 68 height 15
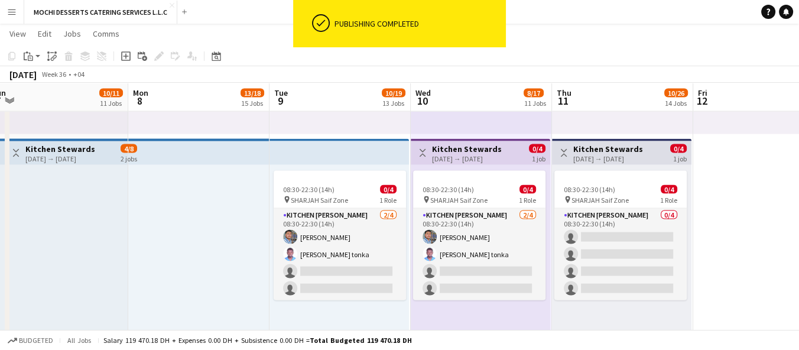
scroll to position [0, 296]
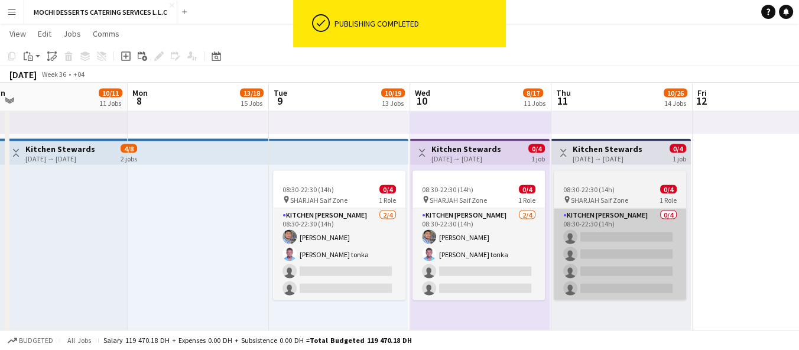
click at [613, 249] on app-card-role "Kitchen [PERSON_NAME] 0/4 08:30-22:30 (14h) single-neutral-actions single-neutr…" at bounding box center [620, 255] width 132 height 92
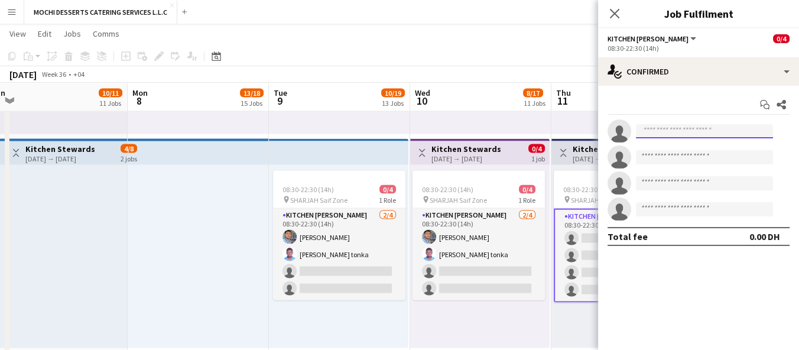
click at [663, 128] on input at bounding box center [704, 131] width 137 height 14
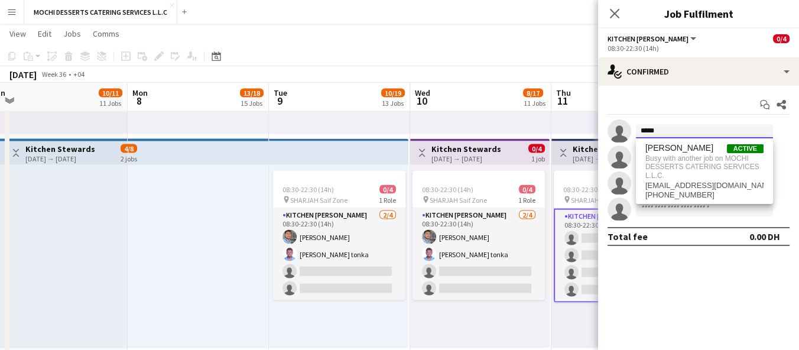
type input "*****"
click at [516, 303] on div "08:30-22:30 (14h) 0/4 pin SHARJAH Saif Zone 1 Role Kitchen Steward 2/4 08:30-22…" at bounding box center [479, 256] width 139 height 183
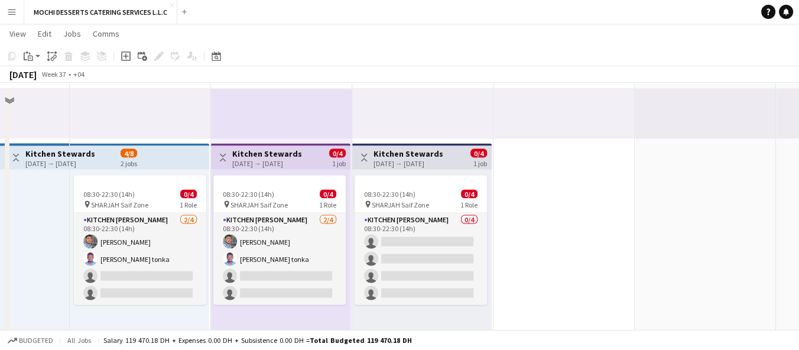
scroll to position [2963, 0]
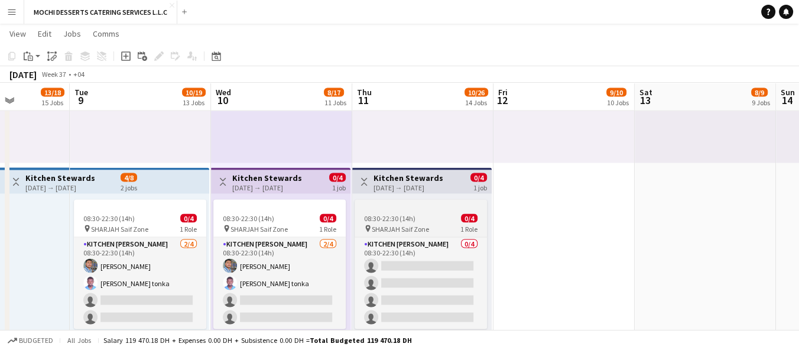
click at [403, 224] on span "SHARJAH Saif Zone" at bounding box center [400, 228] width 57 height 9
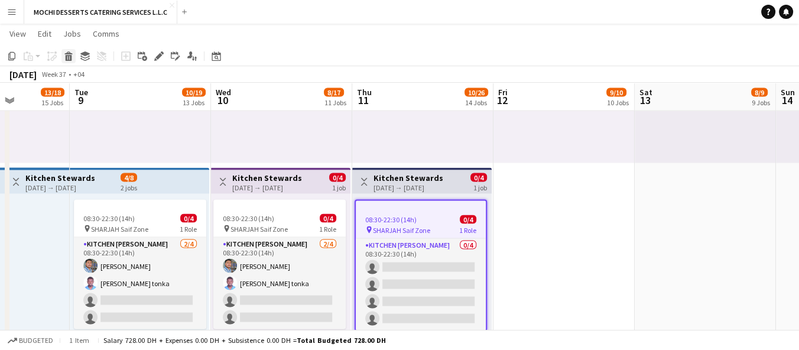
click at [69, 57] on icon at bounding box center [69, 58] width 6 height 6
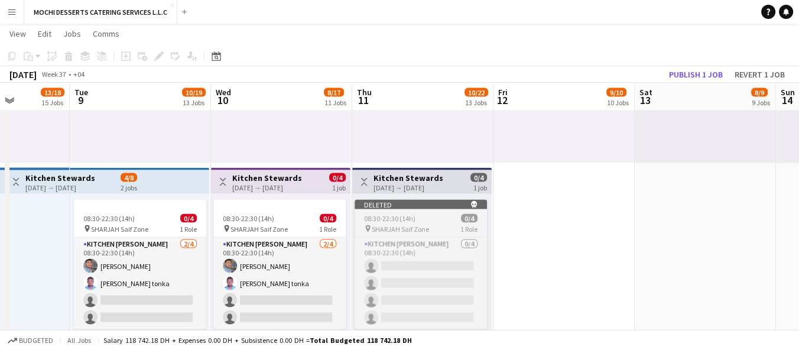
click at [406, 220] on span "08:30-22:30 (14h)" at bounding box center [389, 218] width 51 height 9
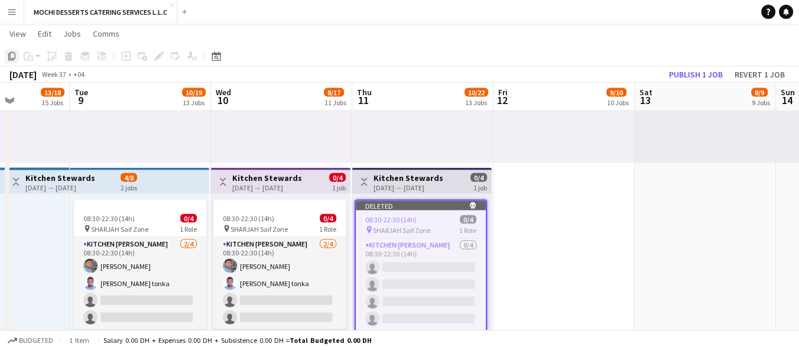
click at [11, 56] on icon "Copy" at bounding box center [11, 55] width 9 height 9
click at [379, 185] on div "[DATE] → [DATE]" at bounding box center [408, 187] width 70 height 9
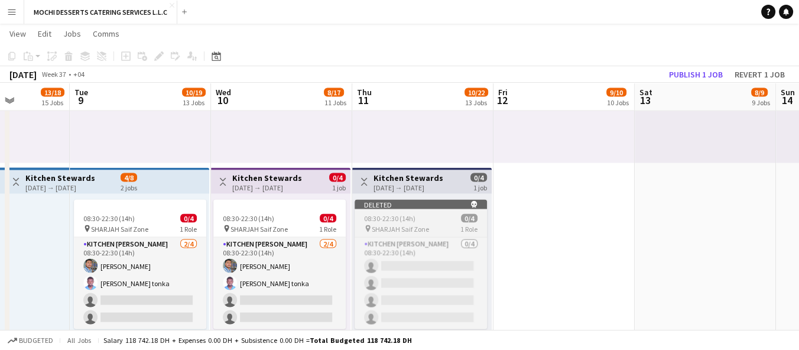
click at [382, 227] on span "SHARJAH Saif Zone" at bounding box center [400, 228] width 57 height 9
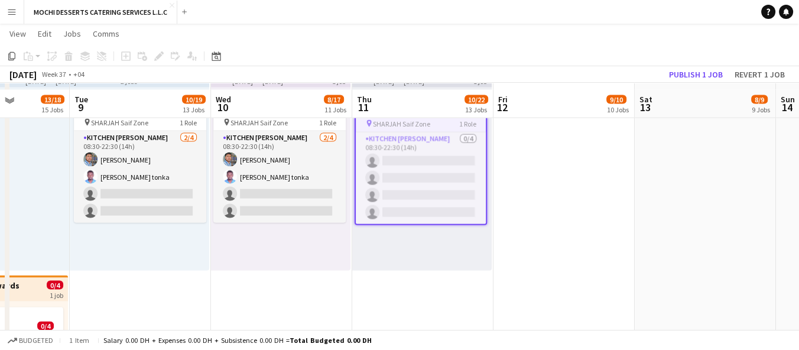
scroll to position [3078, 0]
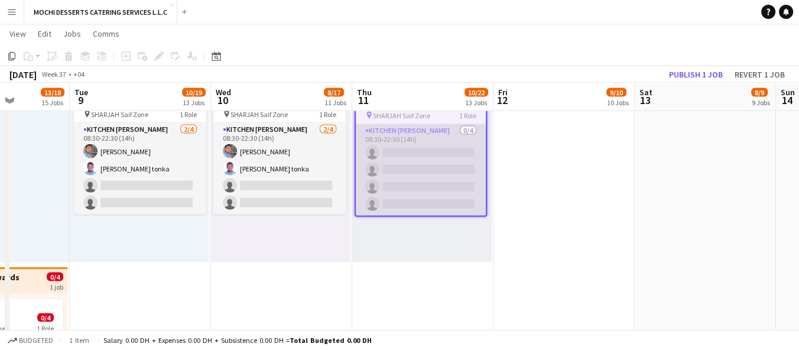
click at [397, 185] on app-card-role "Kitchen [PERSON_NAME] 0/4 08:30-22:30 (14h) single-neutral-actions single-neutr…" at bounding box center [421, 170] width 130 height 92
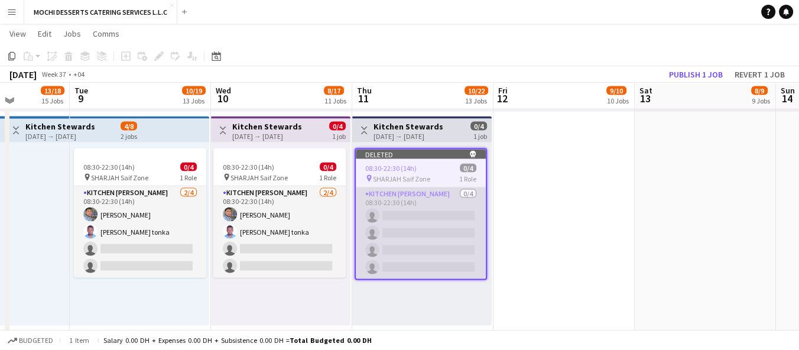
scroll to position [3010, 0]
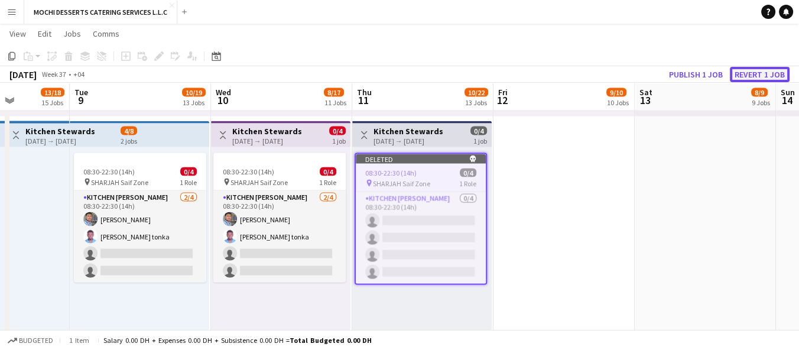
click at [752, 76] on button "Revert 1 job" at bounding box center [760, 74] width 60 height 15
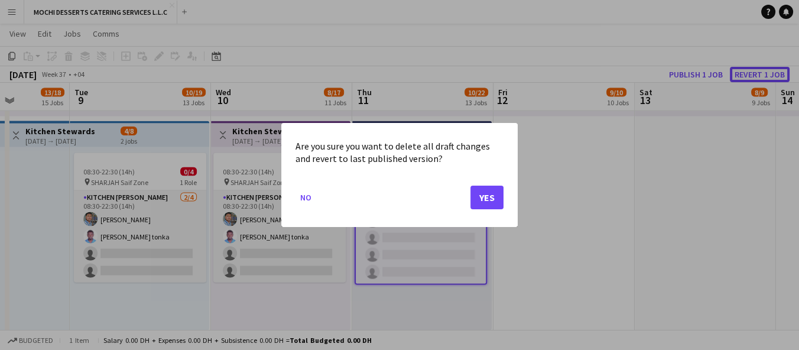
scroll to position [0, 0]
click at [484, 204] on button "Yes" at bounding box center [486, 197] width 33 height 24
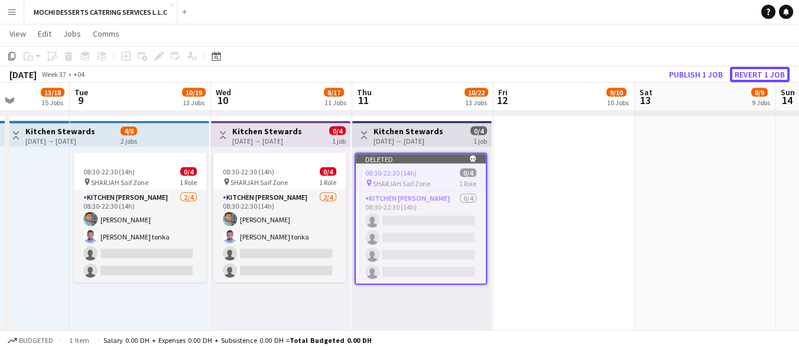
scroll to position [3010, 0]
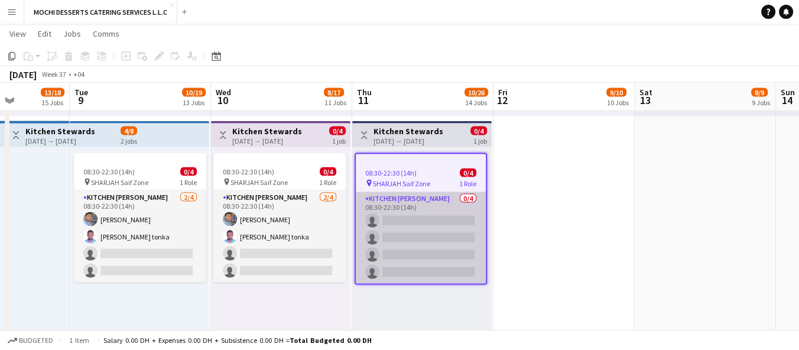
click at [392, 216] on app-card-role "Kitchen [PERSON_NAME] 0/4 08:30-22:30 (14h) single-neutral-actions single-neutr…" at bounding box center [421, 238] width 130 height 92
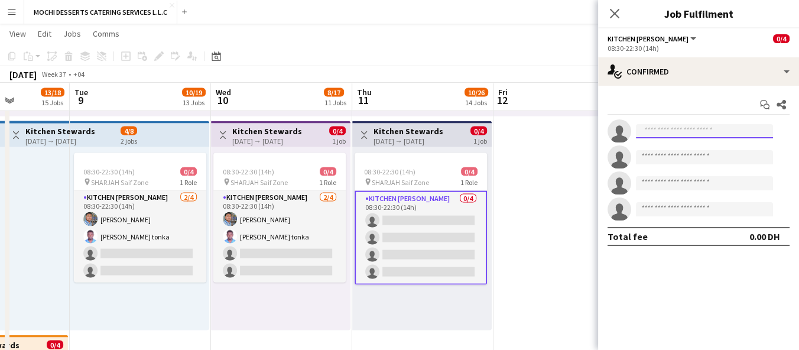
click at [673, 135] on input at bounding box center [704, 131] width 137 height 14
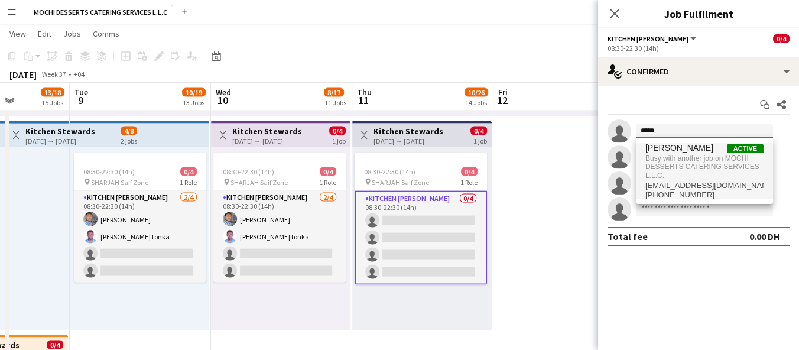
type input "*****"
click at [668, 149] on span "[PERSON_NAME]" at bounding box center [679, 148] width 68 height 10
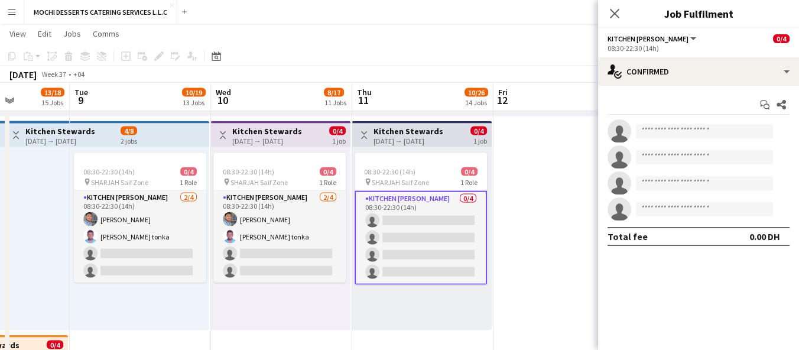
click at [669, 123] on app-invite-slot "single-neutral-actions" at bounding box center [698, 131] width 201 height 24
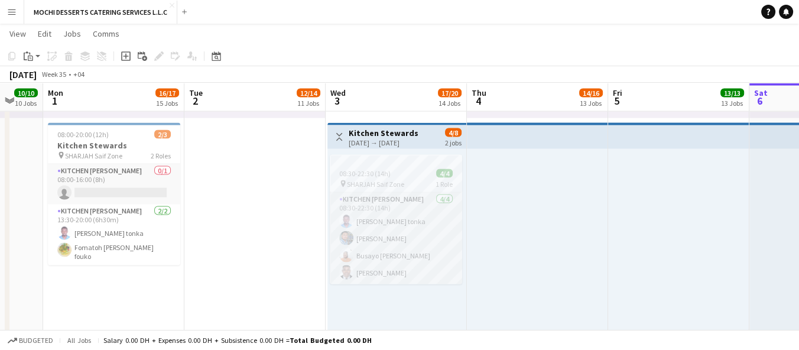
scroll to position [0, 238]
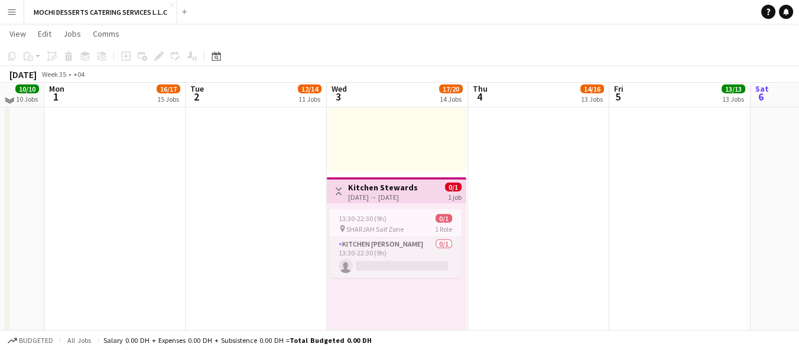
scroll to position [3382, 0]
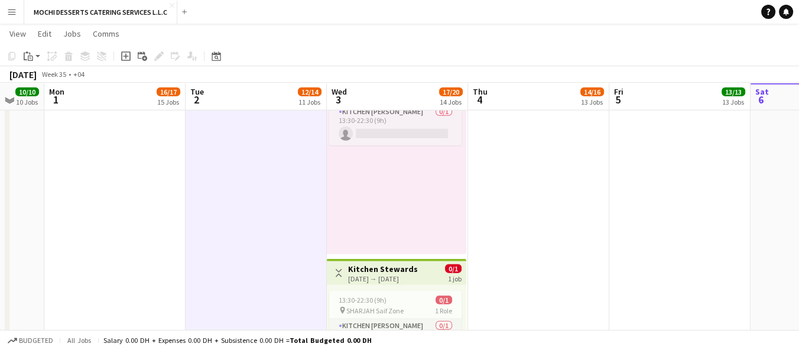
scroll to position [3517, 0]
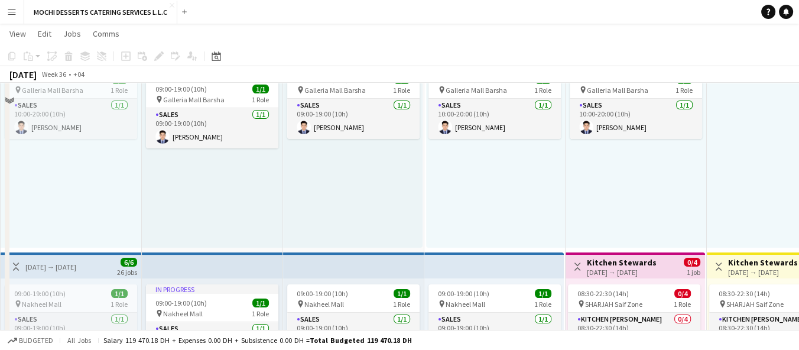
click at [235, 214] on div "In progress 09:00-19:00 (10h) 1/1 pin Galleria Mall Barsha 1 Role Sales [DATE] …" at bounding box center [212, 155] width 141 height 183
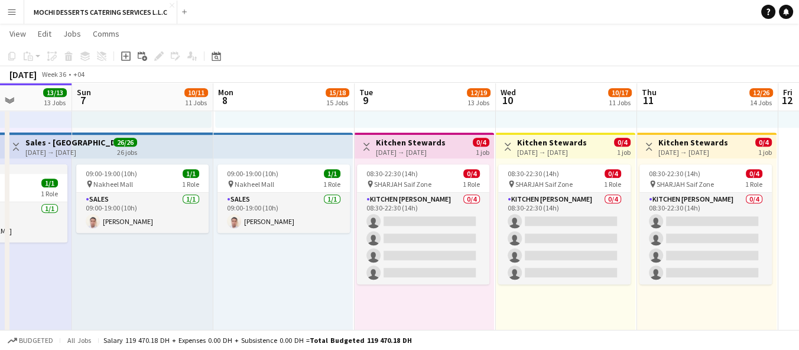
scroll to position [0, 497]
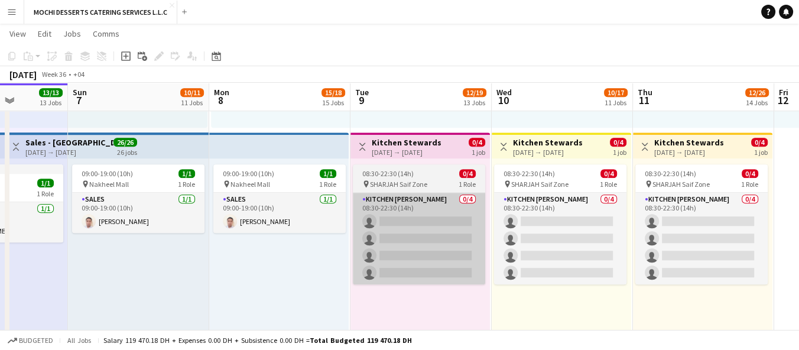
click at [399, 240] on app-card-role "Kitchen [PERSON_NAME] 0/4 08:30-22:30 (14h) single-neutral-actions single-neutr…" at bounding box center [419, 239] width 132 height 92
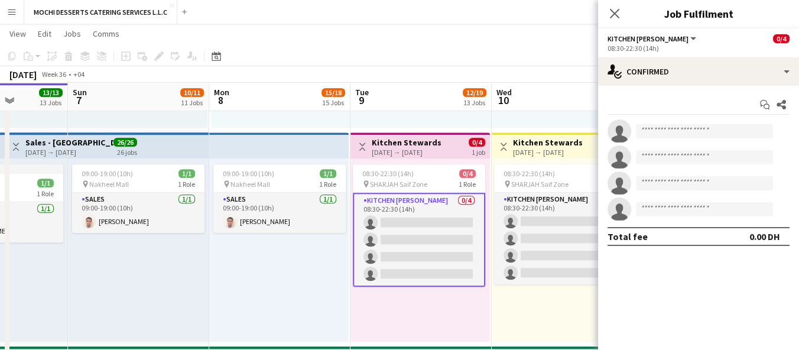
click at [445, 274] on app-card-role "Kitchen [PERSON_NAME] 0/4 08:30-22:30 (14h) single-neutral-actions single-neutr…" at bounding box center [419, 240] width 132 height 94
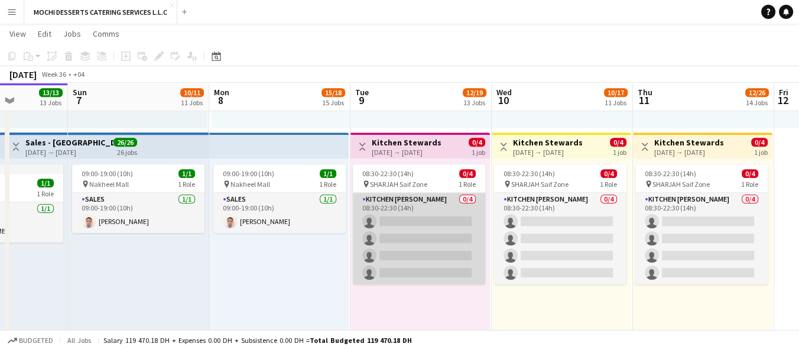
click at [447, 260] on app-card-role "Kitchen [PERSON_NAME] 0/4 08:30-22:30 (14h) single-neutral-actions single-neutr…" at bounding box center [419, 239] width 132 height 92
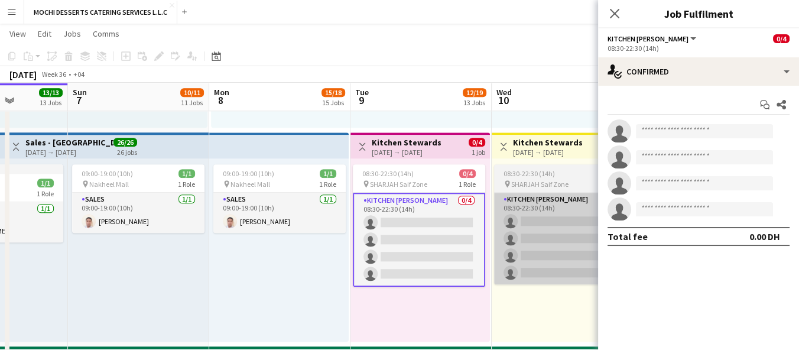
click at [538, 222] on app-card-role "Kitchen [PERSON_NAME] 0/4 08:30-22:30 (14h) single-neutral-actions single-neutr…" at bounding box center [560, 239] width 132 height 92
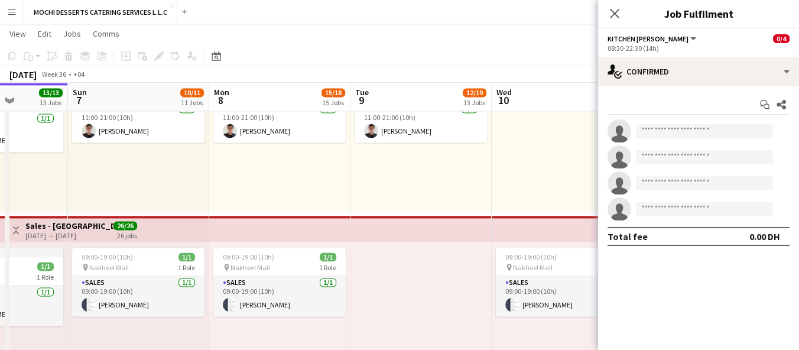
click at [448, 283] on div at bounding box center [420, 333] width 141 height 183
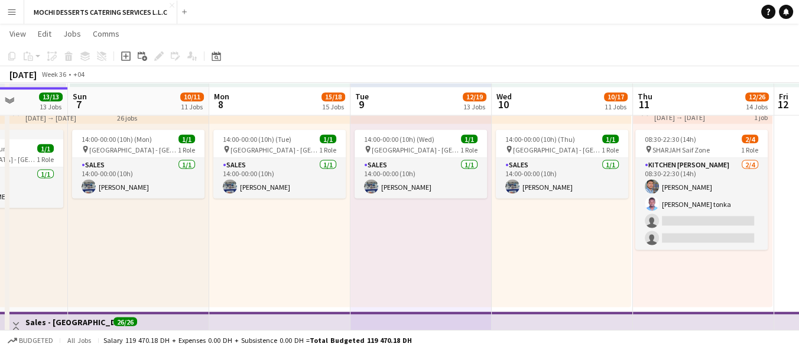
scroll to position [2605, 0]
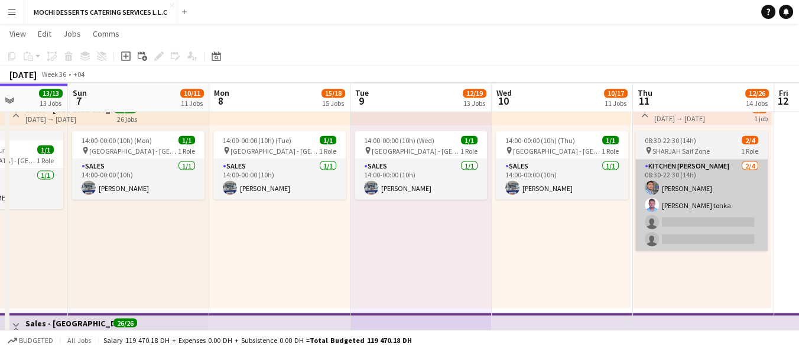
click at [685, 204] on app-card-role "Kitchen [PERSON_NAME] [DATE] 08:30-22:30 (14h) [PERSON_NAME] Usaid [PERSON_NAME…" at bounding box center [701, 205] width 132 height 92
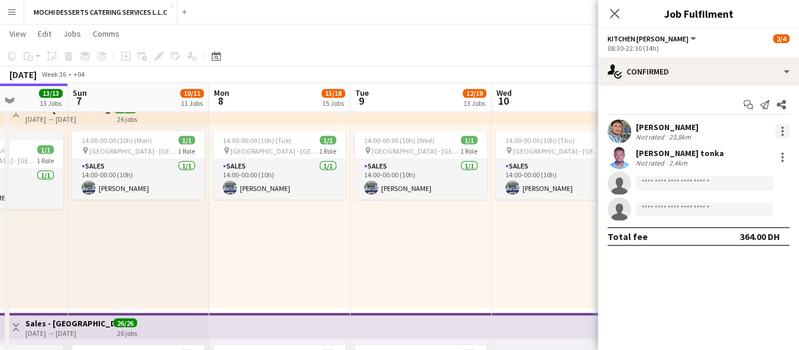
click at [782, 131] on div at bounding box center [782, 131] width 2 height 2
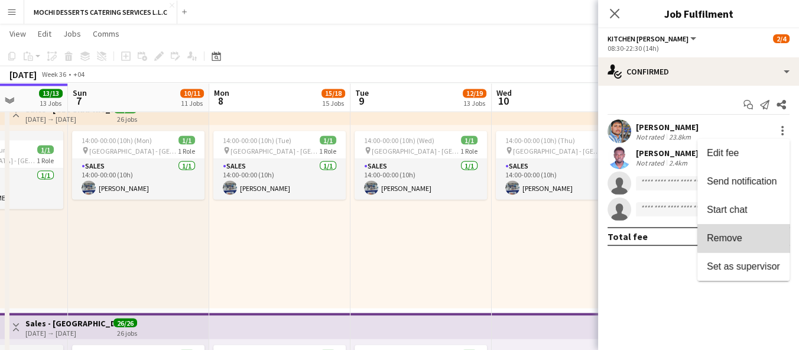
click at [744, 235] on span "Remove" at bounding box center [743, 238] width 73 height 11
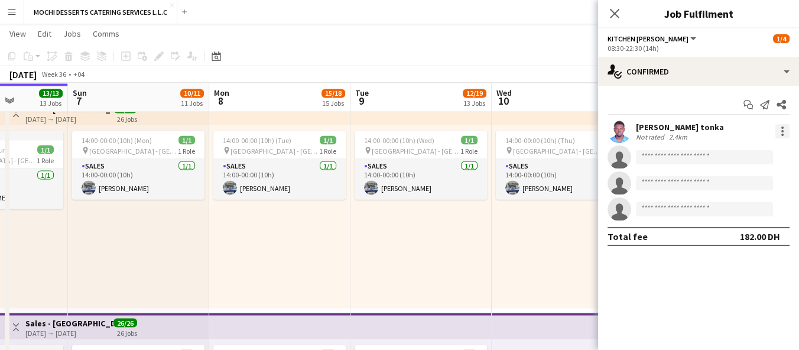
click at [782, 131] on div at bounding box center [782, 131] width 2 height 2
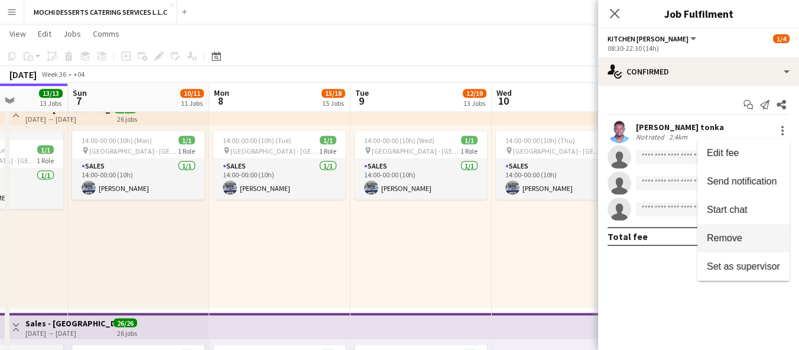
click at [741, 236] on span "Remove" at bounding box center [724, 238] width 35 height 10
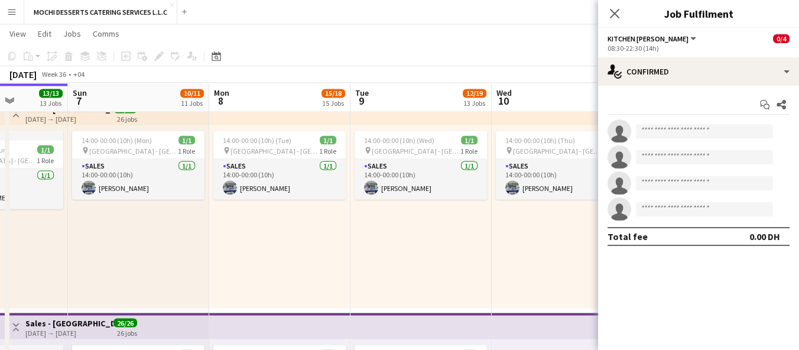
click at [528, 260] on div "14:00-00:00 (10h) (Thu) 1/1 pin [GEOGRAPHIC_DATA] - [GEOGRAPHIC_DATA] 1 Role Sa…" at bounding box center [560, 216] width 139 height 183
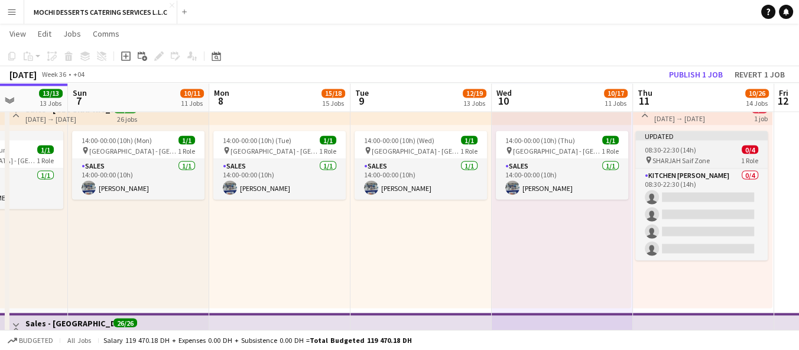
click at [716, 143] on app-job-card "Updated 08:30-22:30 (14h) 0/4 pin SHARJAH Saif Zone 1 Role Kitchen [PERSON_NAME…" at bounding box center [701, 195] width 132 height 129
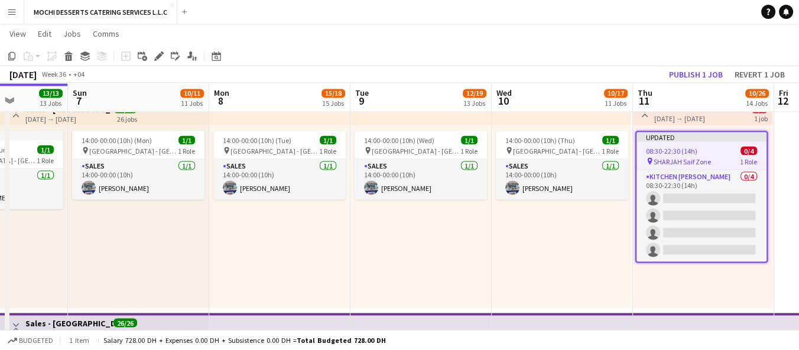
click at [751, 157] on span "1 Role" at bounding box center [748, 161] width 17 height 9
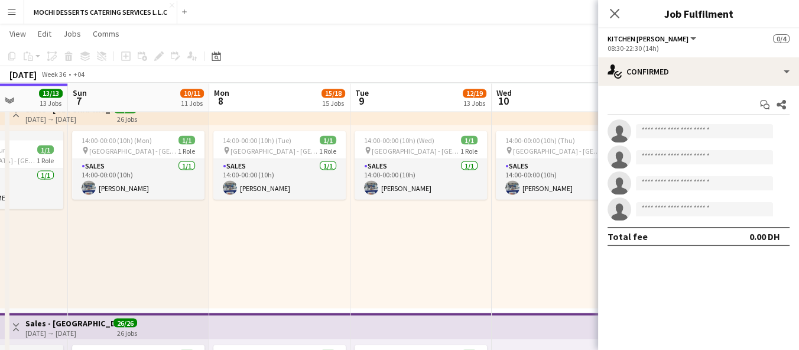
click at [491, 236] on div "14:00-00:00 (10h) (Thu) 1/1 pin [GEOGRAPHIC_DATA] - [GEOGRAPHIC_DATA] 1 Role Sa…" at bounding box center [560, 216] width 139 height 183
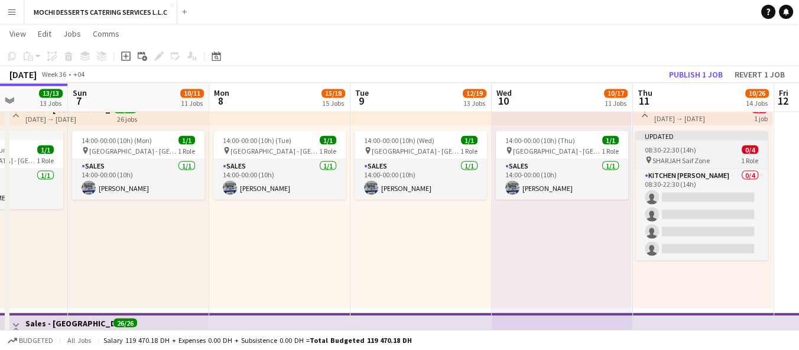
click at [694, 157] on span "SHARJAH Saif Zone" at bounding box center [680, 159] width 57 height 9
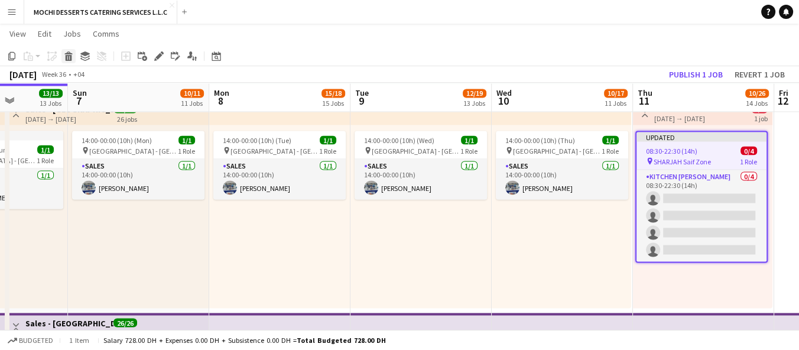
click at [70, 57] on icon at bounding box center [69, 58] width 6 height 6
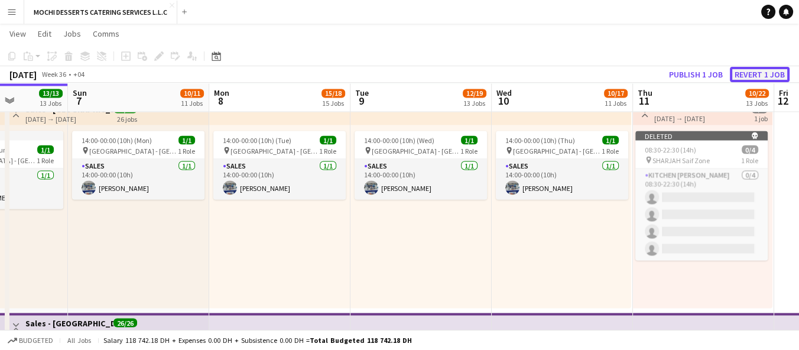
click at [761, 74] on button "Revert 1 job" at bounding box center [760, 74] width 60 height 15
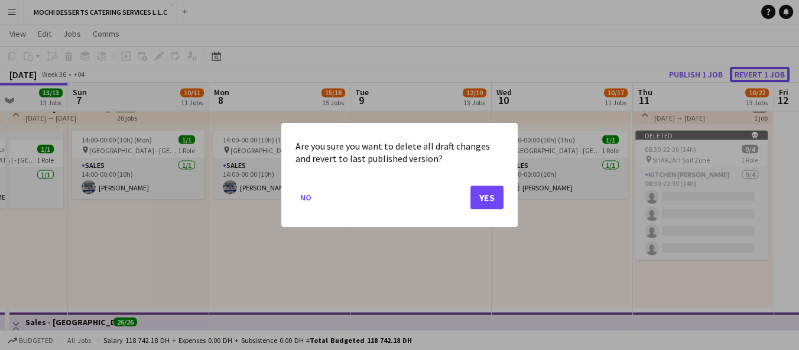
scroll to position [0, 0]
click at [478, 191] on button "Yes" at bounding box center [486, 197] width 33 height 24
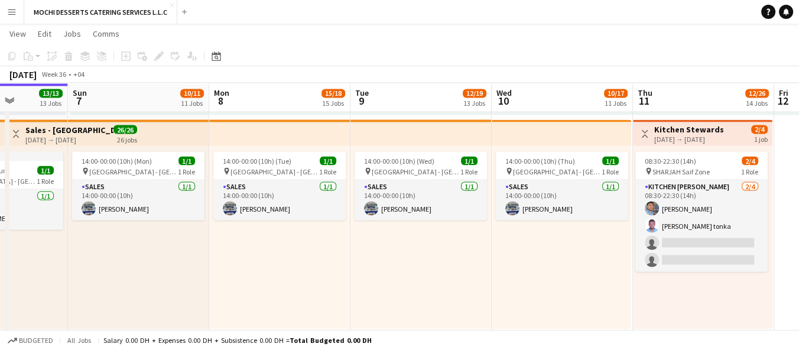
scroll to position [2583, 0]
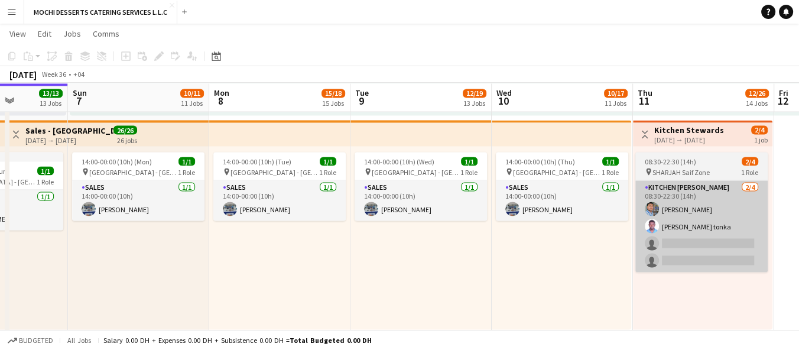
click at [718, 203] on app-card-role "Kitchen [PERSON_NAME] [DATE] 08:30-22:30 (14h) [PERSON_NAME] Usaid [PERSON_NAME…" at bounding box center [701, 226] width 132 height 92
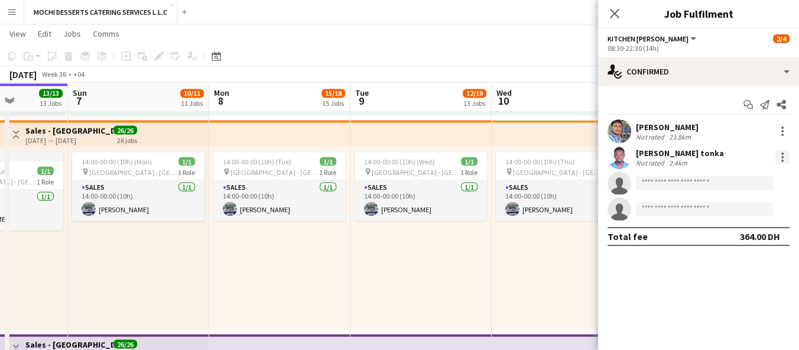
click at [782, 153] on div at bounding box center [782, 153] width 2 height 2
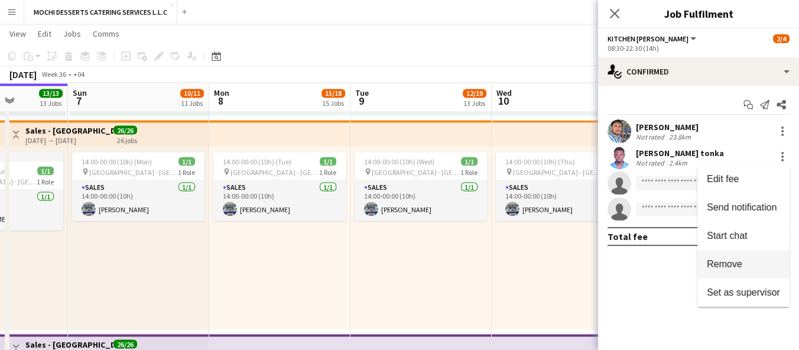
click at [737, 265] on span "Remove" at bounding box center [724, 264] width 35 height 10
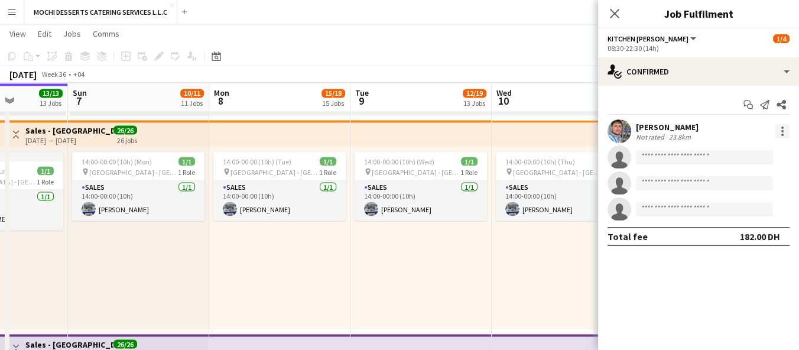
click at [788, 129] on div at bounding box center [782, 131] width 14 height 14
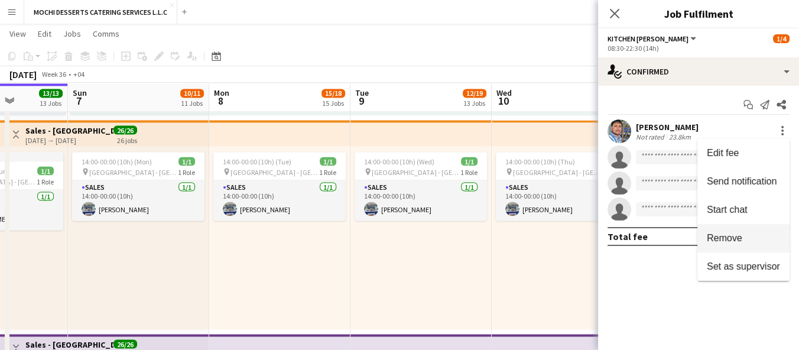
click at [747, 240] on span "Remove" at bounding box center [743, 238] width 73 height 11
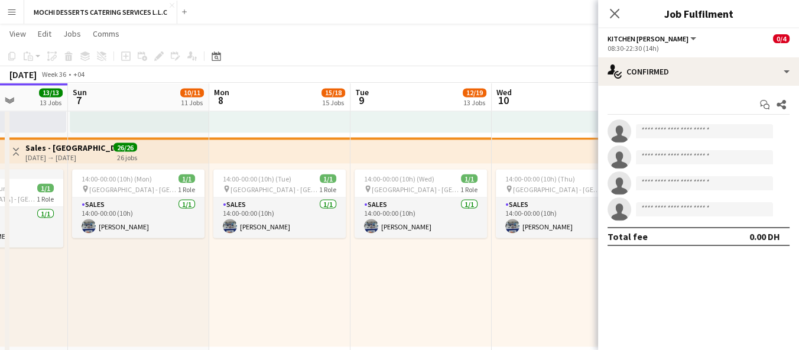
click at [529, 294] on div "14:00-00:00 (10h) (Thu) 1/1 pin [GEOGRAPHIC_DATA] - [GEOGRAPHIC_DATA] 1 Role Sa…" at bounding box center [560, 254] width 139 height 183
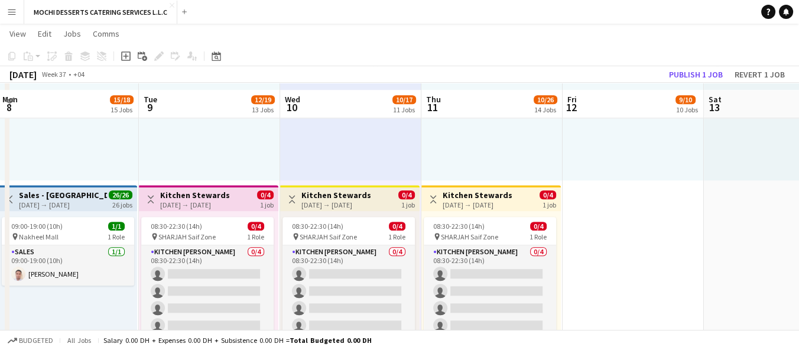
scroll to position [1244, 0]
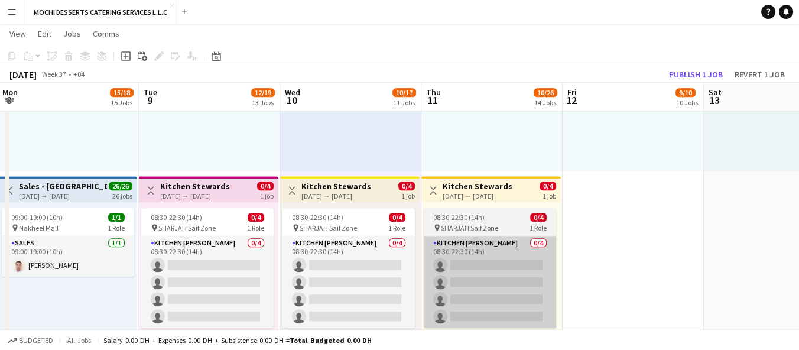
click at [496, 249] on app-card-role "Kitchen [PERSON_NAME] 0/4 08:30-22:30 (14h) single-neutral-actions single-neutr…" at bounding box center [490, 282] width 132 height 92
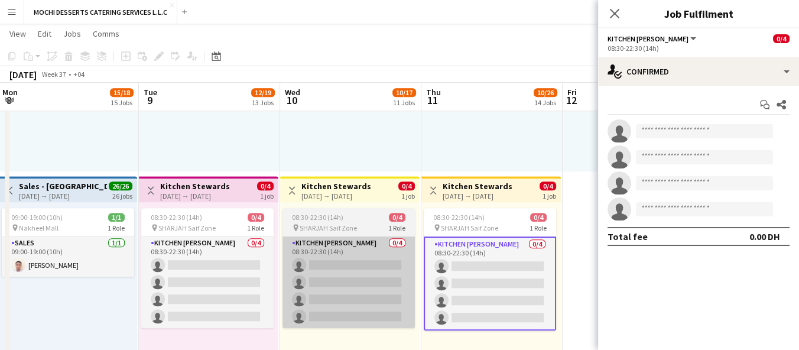
click at [380, 247] on app-card-role "Kitchen [PERSON_NAME] 0/4 08:30-22:30 (14h) single-neutral-actions single-neutr…" at bounding box center [348, 282] width 132 height 92
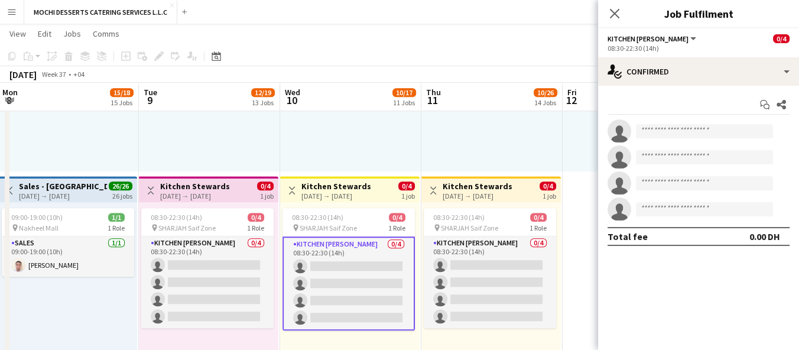
click at [384, 190] on div "Toggle View Kitchen Stewards [DATE] → [DATE] 0/4 1 job" at bounding box center [350, 190] width 130 height 20
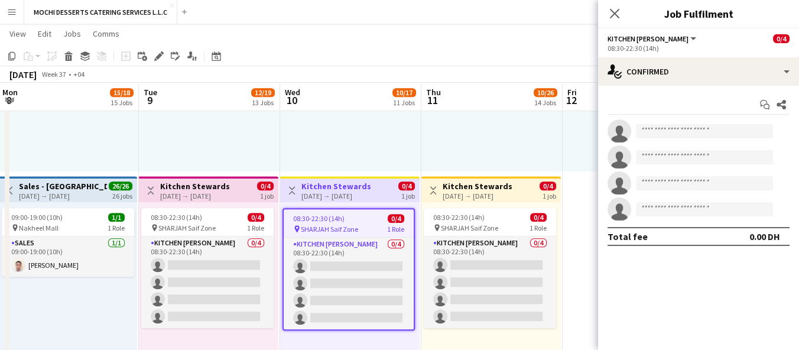
click at [216, 184] on h3 "Kitchen Stewards" at bounding box center [195, 186] width 70 height 11
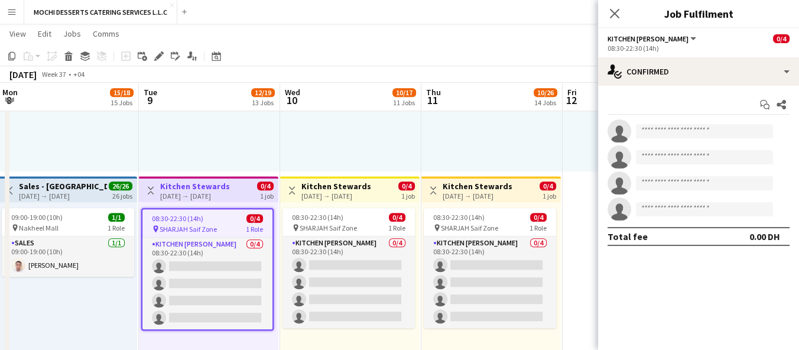
click at [367, 193] on div "[DATE] → [DATE]" at bounding box center [336, 195] width 70 height 9
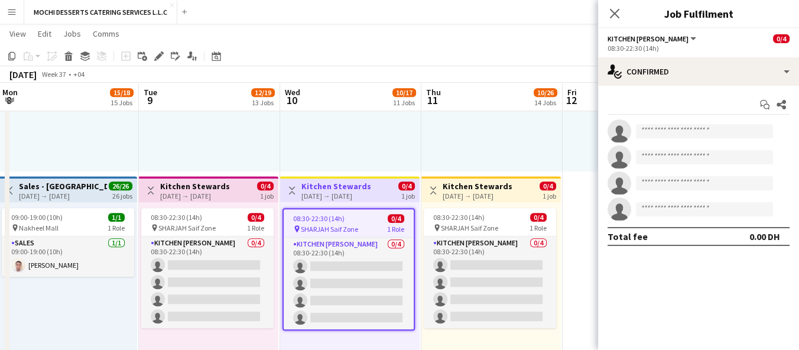
click at [468, 185] on h3 "Kitchen Stewards" at bounding box center [477, 186] width 70 height 11
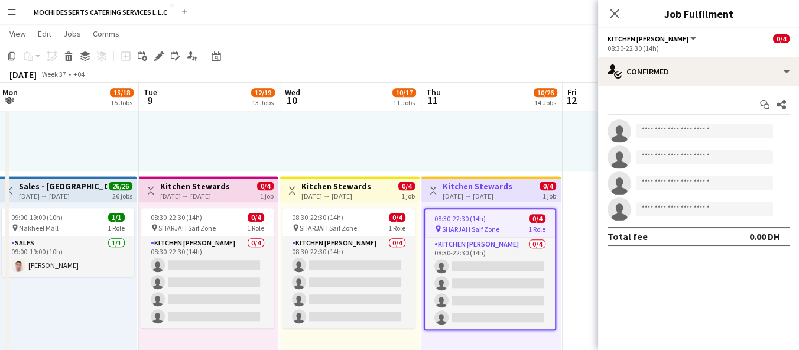
click at [428, 210] on app-job-card "08:30-22:30 (14h) 0/4 pin SHARJAH Saif Zone 1 Role Kitchen [PERSON_NAME] 0/4 08…" at bounding box center [490, 269] width 132 height 122
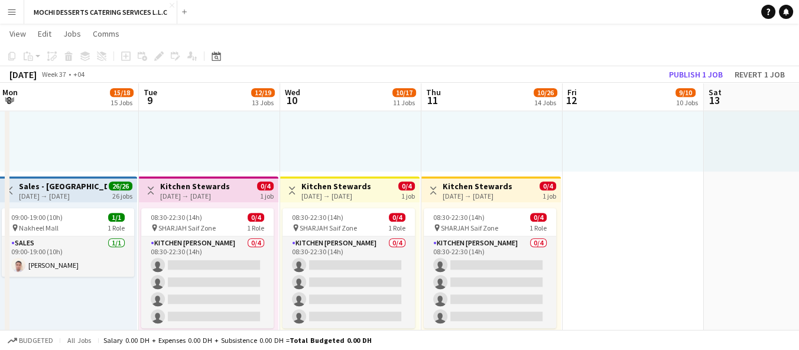
click at [434, 190] on app-icon "Toggle View" at bounding box center [433, 190] width 8 height 8
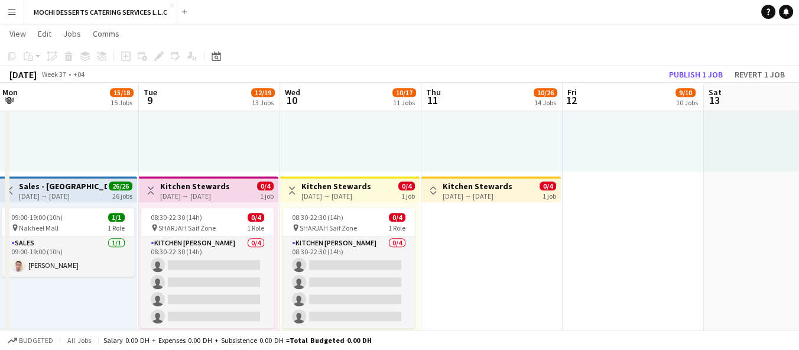
click at [370, 194] on div "[DATE] → [DATE]" at bounding box center [336, 195] width 70 height 9
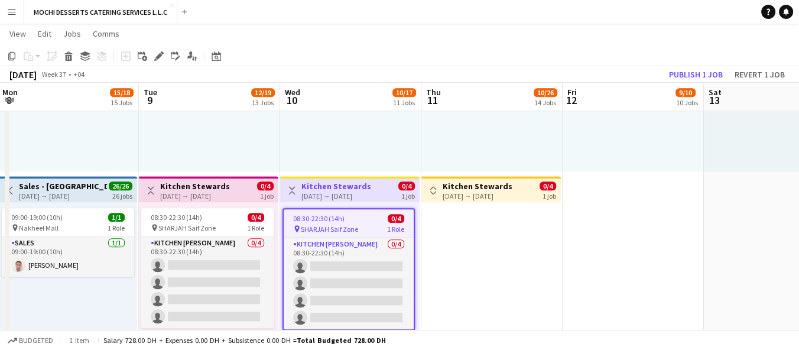
click at [218, 196] on div "[DATE] → [DATE]" at bounding box center [195, 195] width 70 height 9
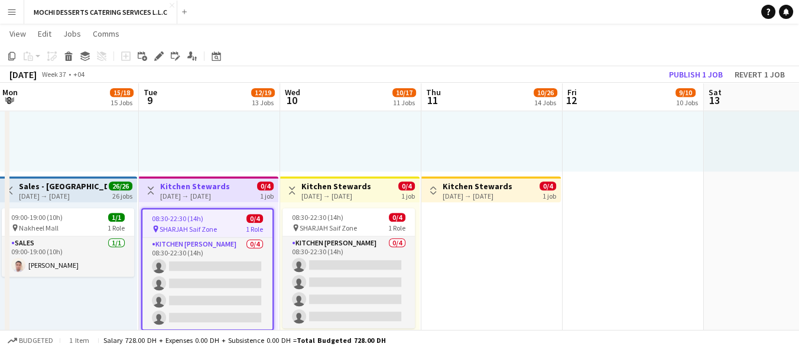
click at [450, 186] on h3 "Kitchen Stewards" at bounding box center [477, 186] width 70 height 11
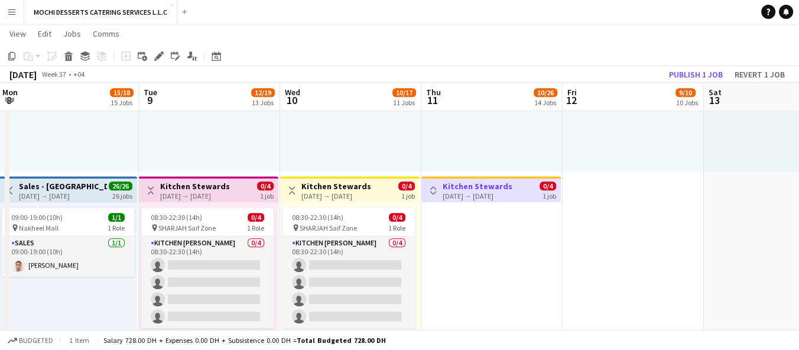
click at [220, 196] on div "[DATE] → [DATE]" at bounding box center [195, 195] width 70 height 9
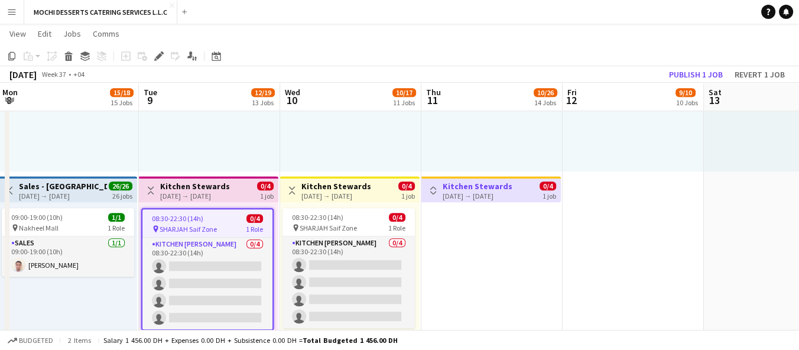
click at [317, 188] on h3 "Kitchen Stewards" at bounding box center [336, 186] width 70 height 11
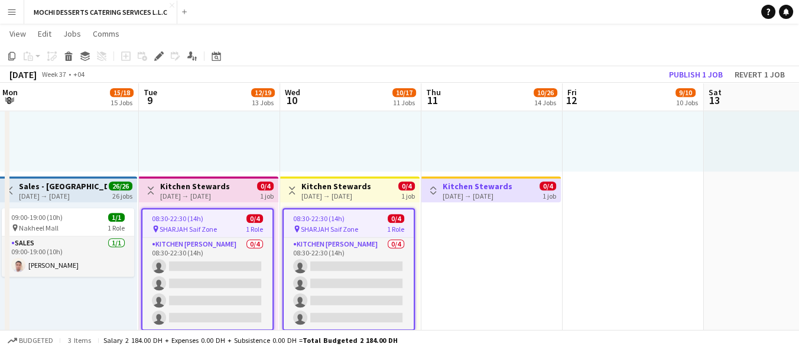
click at [478, 184] on h3 "Kitchen Stewards" at bounding box center [477, 186] width 70 height 11
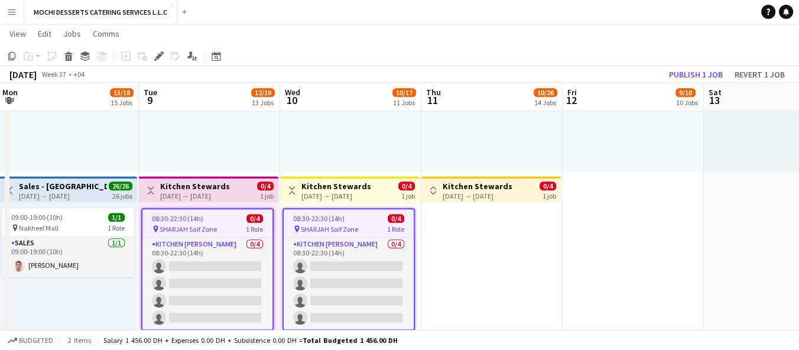
click at [474, 198] on div "[DATE] → [DATE]" at bounding box center [477, 195] width 70 height 9
click at [155, 59] on icon at bounding box center [155, 59] width 3 height 3
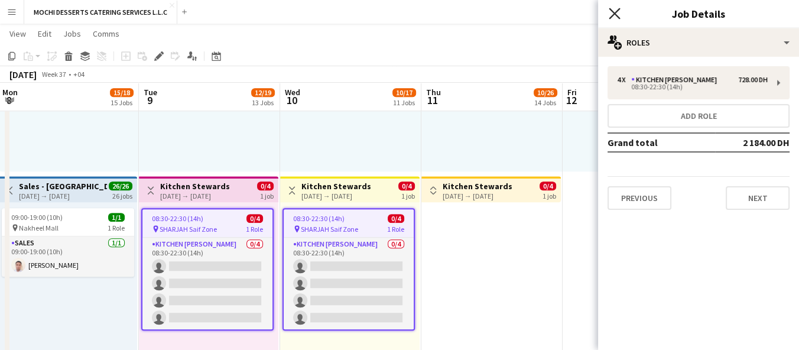
click at [617, 13] on icon "Close pop-in" at bounding box center [613, 13] width 11 height 11
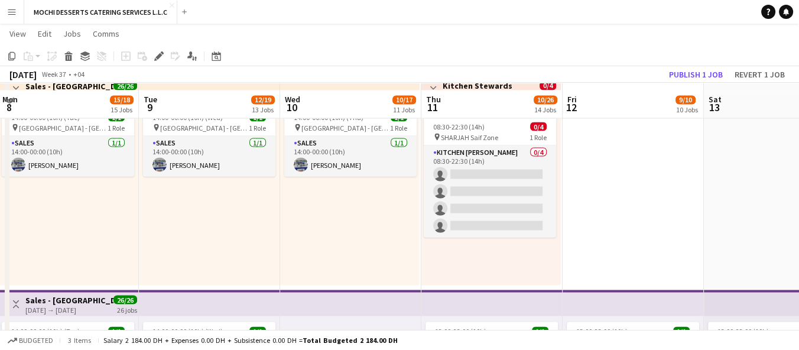
scroll to position [2626, 0]
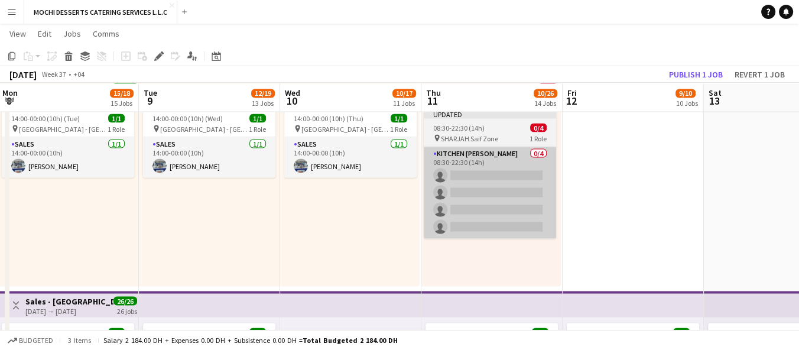
click at [494, 200] on app-card-role "Kitchen [PERSON_NAME] 0/4 08:30-22:30 (14h) single-neutral-actions single-neutr…" at bounding box center [490, 193] width 132 height 92
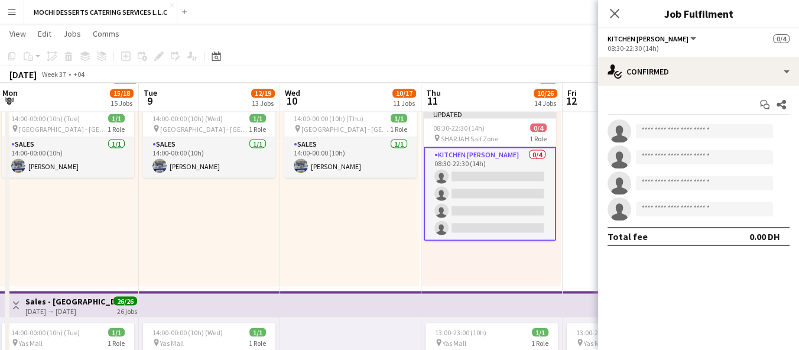
click at [429, 276] on div "Updated 08:30-22:30 (14h) 0/4 pin SHARJAH Saif Zone 1 Role Kitchen [PERSON_NAME…" at bounding box center [490, 194] width 139 height 183
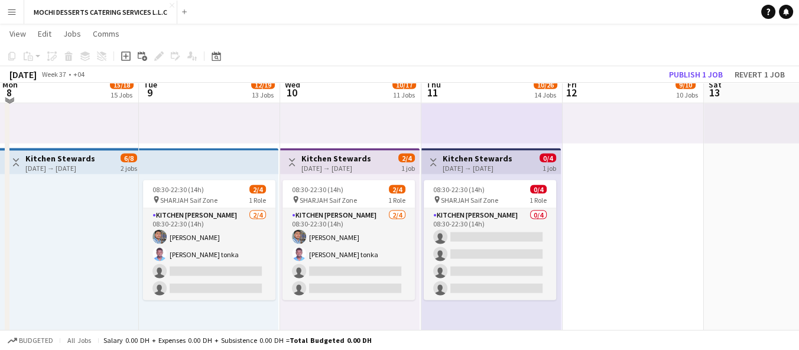
scroll to position [2989, 0]
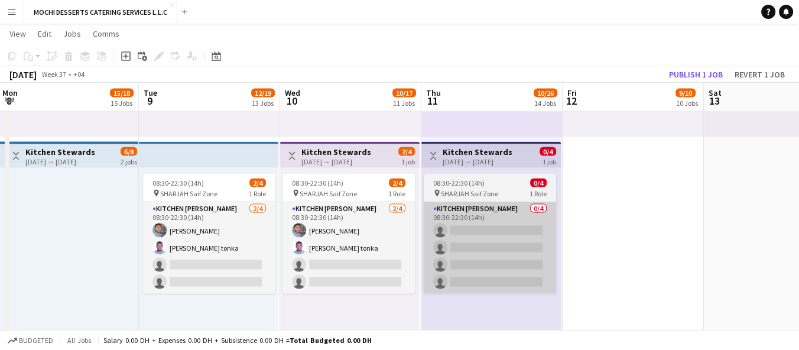
click at [476, 225] on app-card-role "Kitchen [PERSON_NAME] 0/4 08:30-22:30 (14h) single-neutral-actions single-neutr…" at bounding box center [490, 248] width 132 height 92
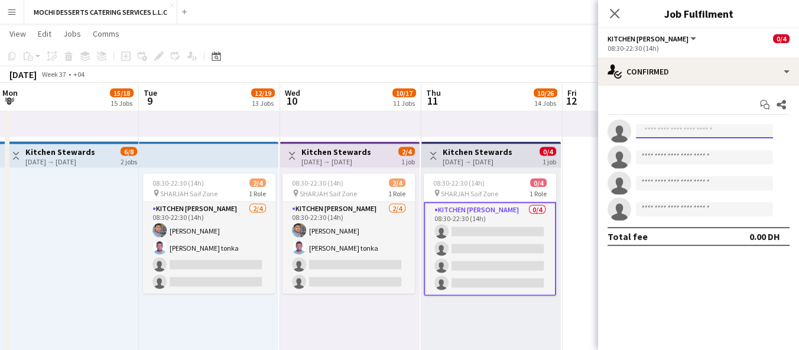
click at [680, 132] on input at bounding box center [704, 131] width 137 height 14
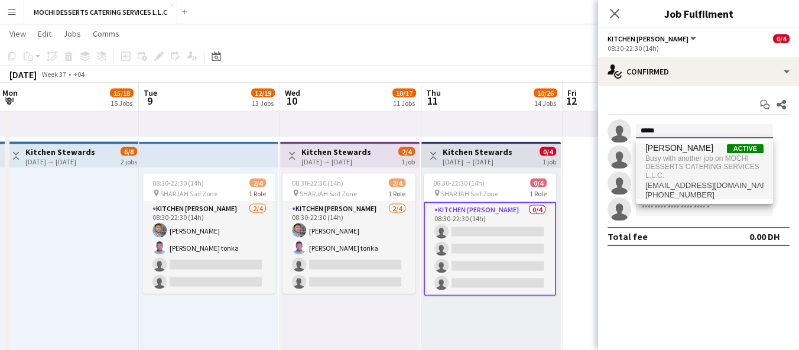
type input "*****"
click at [696, 158] on span "Busy with another job on MOCHI DESSERTS CATERING SERVICES L.L.C." at bounding box center [704, 167] width 118 height 28
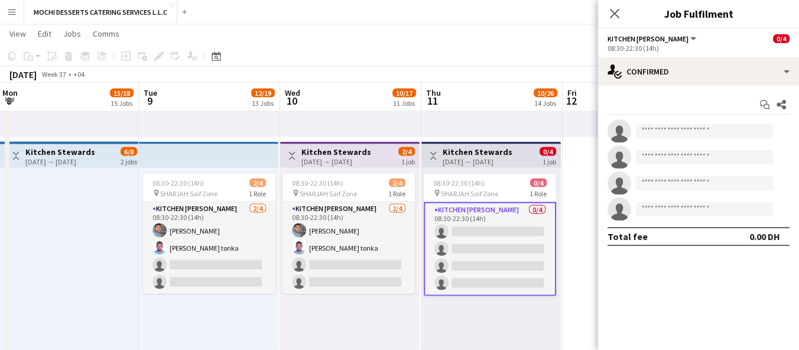
click at [537, 325] on div "08:30-22:30 (14h) 0/4 pin SHARJAH Saif Zone 1 Role Kitchen [PERSON_NAME] 0/4 08…" at bounding box center [490, 259] width 139 height 183
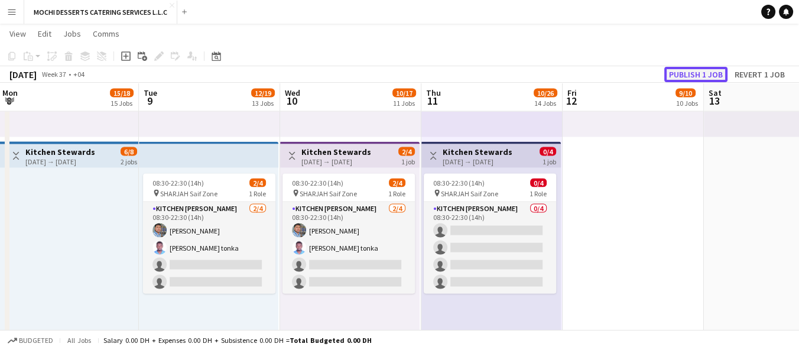
click at [705, 73] on button "Publish 1 job" at bounding box center [695, 74] width 63 height 15
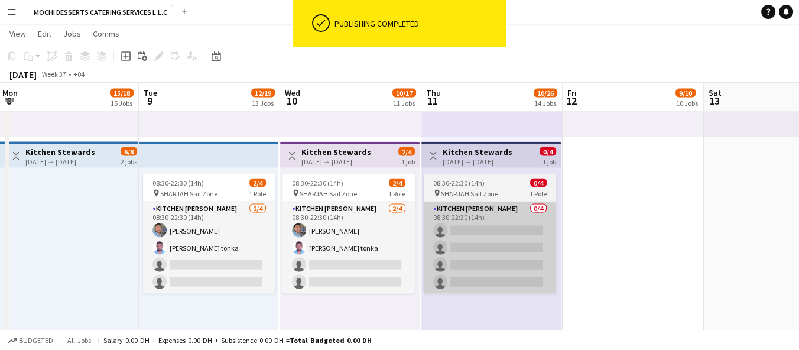
click at [497, 249] on app-card-role "Kitchen [PERSON_NAME] 0/4 08:30-22:30 (14h) single-neutral-actions single-neutr…" at bounding box center [490, 248] width 132 height 92
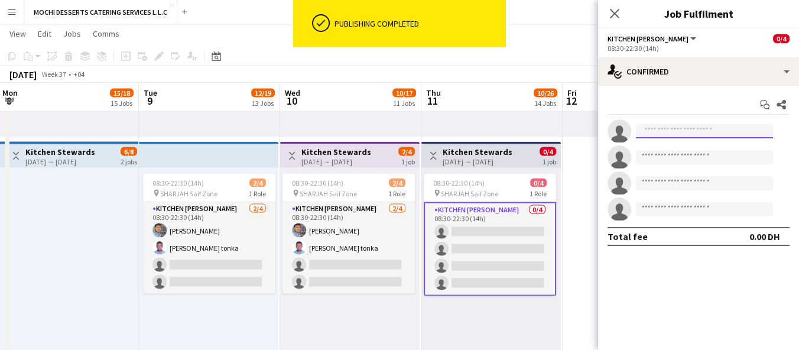
click at [669, 133] on input at bounding box center [704, 131] width 137 height 14
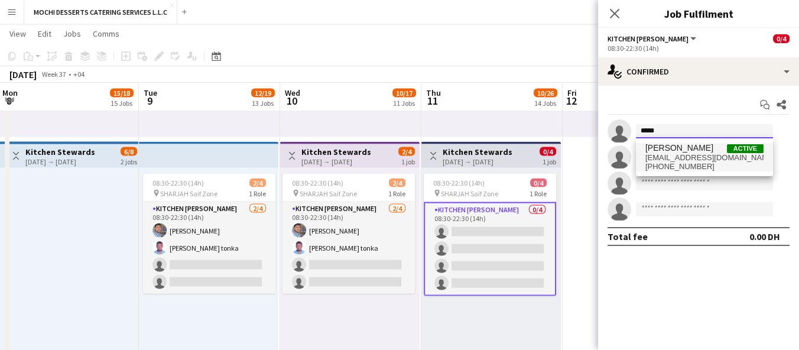
type input "*****"
click at [694, 157] on span "[EMAIL_ADDRESS][DOMAIN_NAME]" at bounding box center [704, 157] width 118 height 9
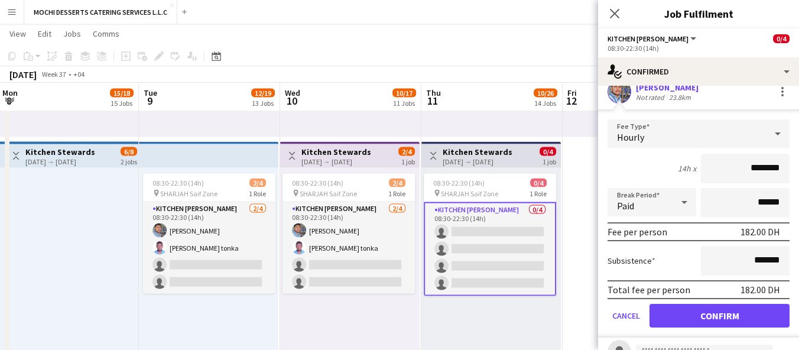
scroll to position [56, 0]
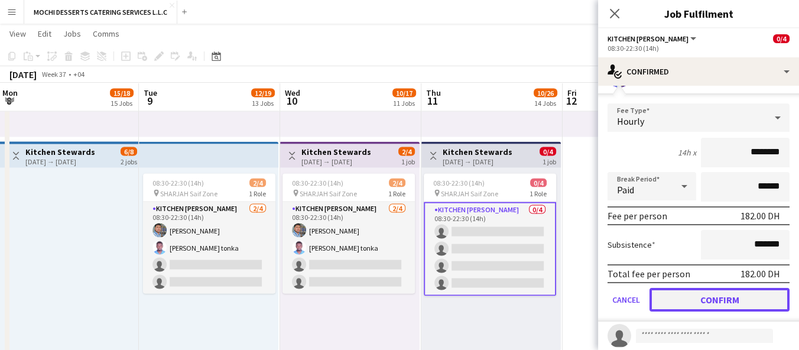
click at [708, 300] on button "Confirm" at bounding box center [719, 300] width 140 height 24
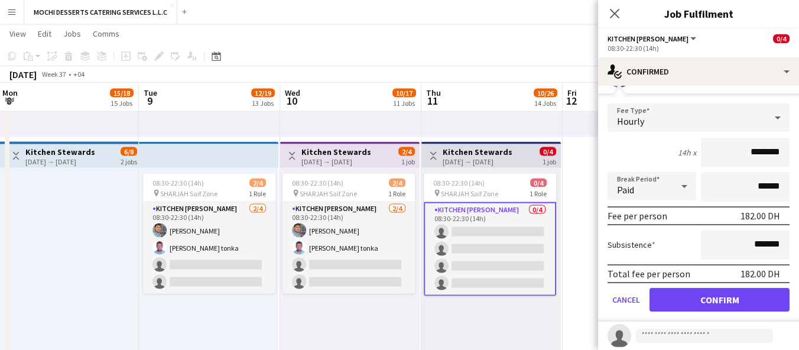
scroll to position [0, 0]
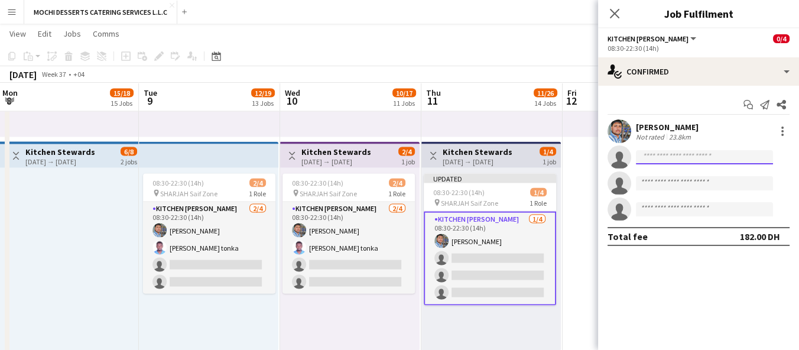
click at [691, 158] on input at bounding box center [704, 157] width 137 height 14
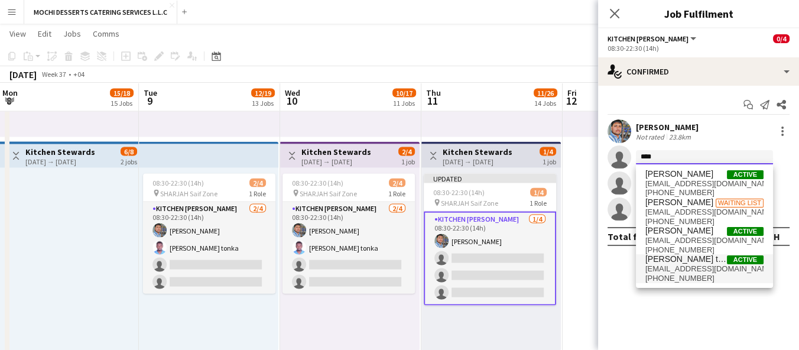
type input "****"
click at [699, 281] on span "[PHONE_NUMBER]" at bounding box center [704, 278] width 118 height 9
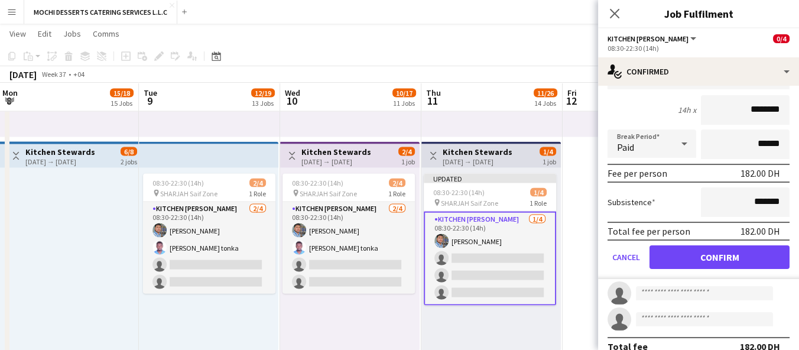
scroll to position [136, 0]
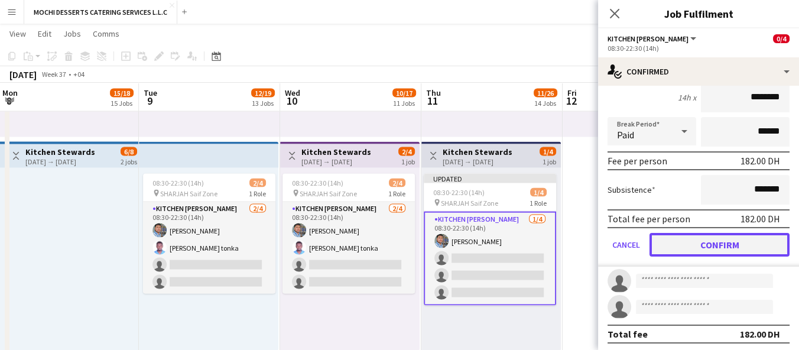
click at [714, 249] on button "Confirm" at bounding box center [719, 245] width 140 height 24
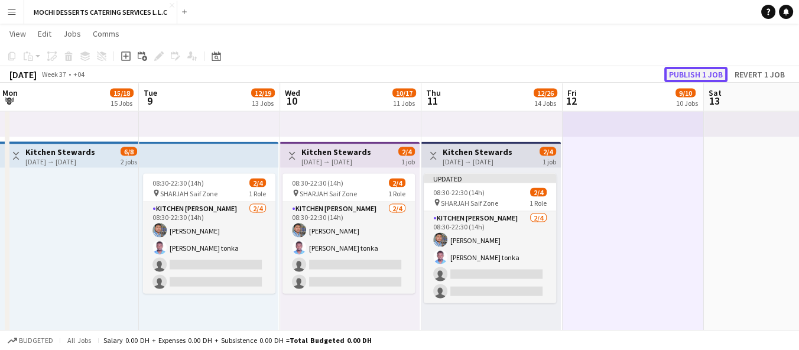
click at [699, 70] on button "Publish 1 job" at bounding box center [695, 74] width 63 height 15
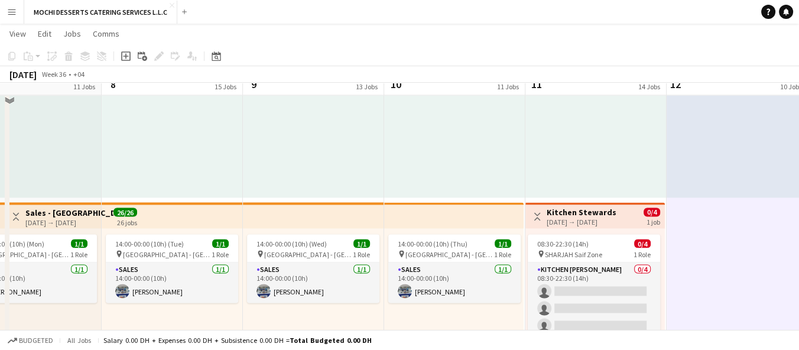
scroll to position [2485, 0]
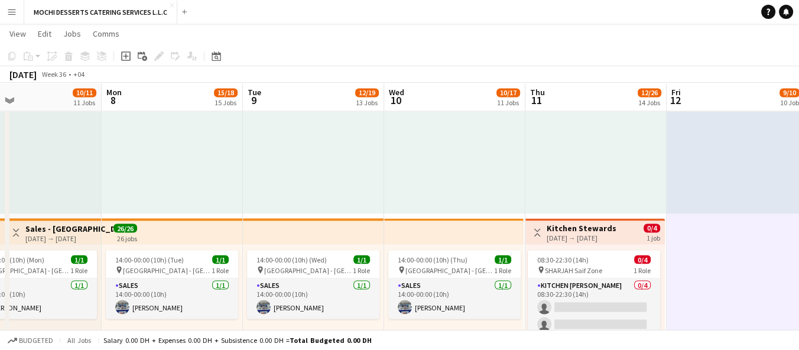
click at [600, 226] on h3 "Kitchen Stewards" at bounding box center [581, 228] width 70 height 11
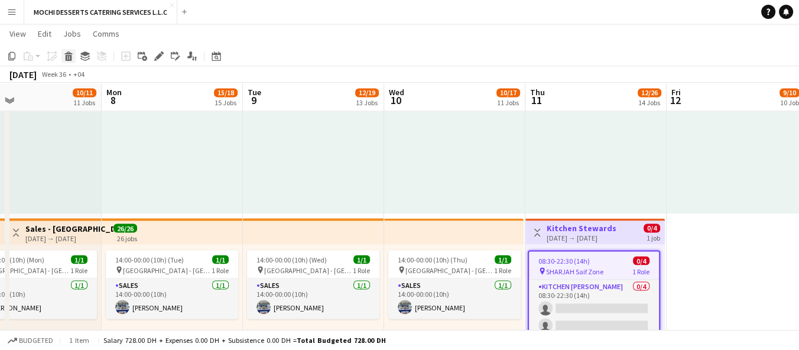
click at [69, 57] on icon at bounding box center [69, 58] width 6 height 6
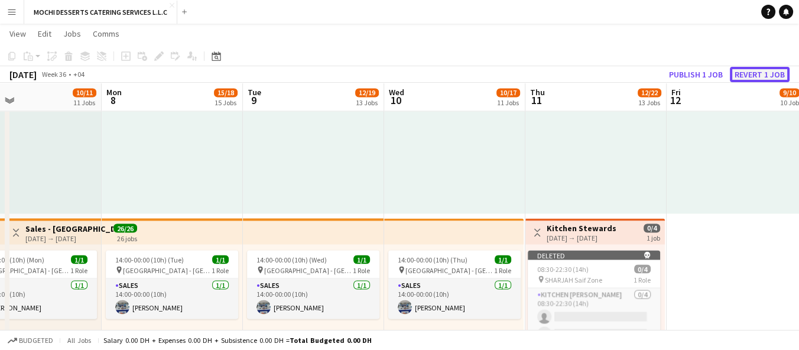
click at [747, 76] on button "Revert 1 job" at bounding box center [760, 74] width 60 height 15
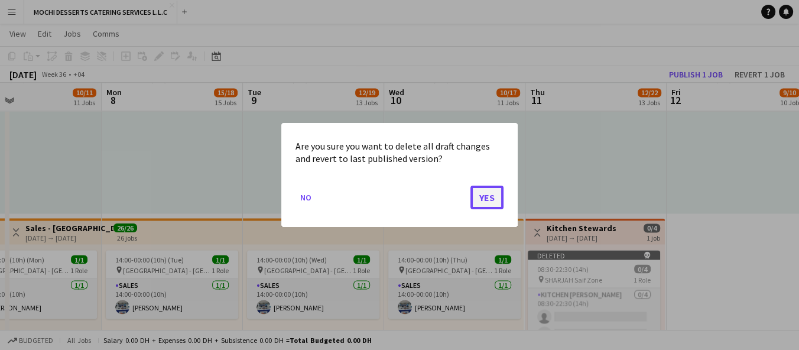
click at [488, 201] on button "Yes" at bounding box center [486, 197] width 33 height 24
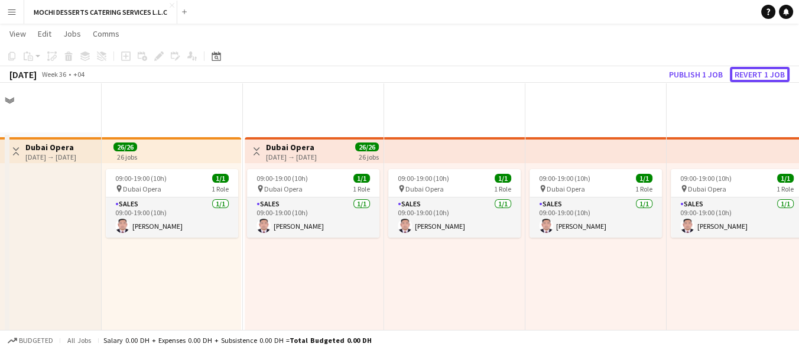
scroll to position [2485, 0]
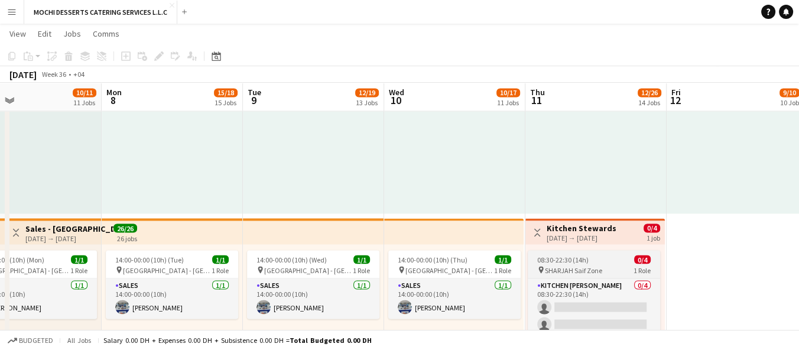
click at [579, 265] on div "pin SHARJAH Saif Zone 1 Role" at bounding box center [594, 269] width 132 height 9
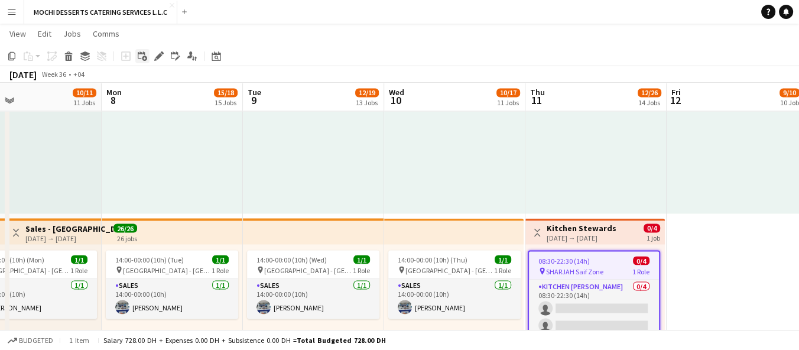
click at [140, 56] on icon "Add linked Job" at bounding box center [142, 55] width 9 height 9
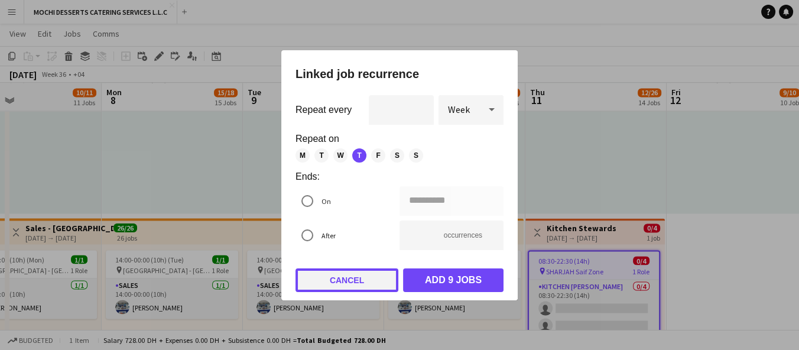
click at [372, 282] on button "Cancel" at bounding box center [346, 280] width 103 height 24
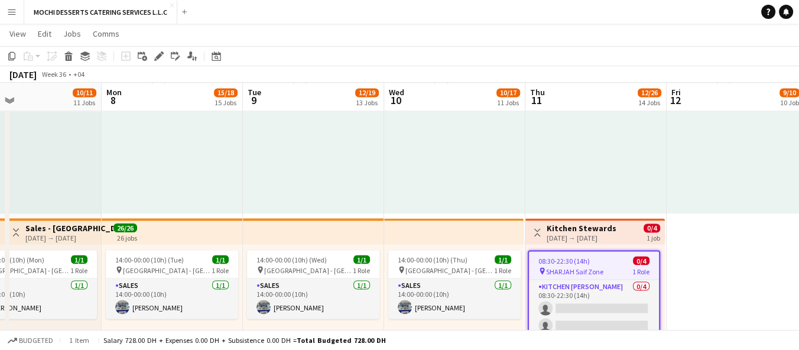
scroll to position [2485, 0]
click at [174, 57] on icon "Edit linked Job" at bounding box center [175, 55] width 9 height 9
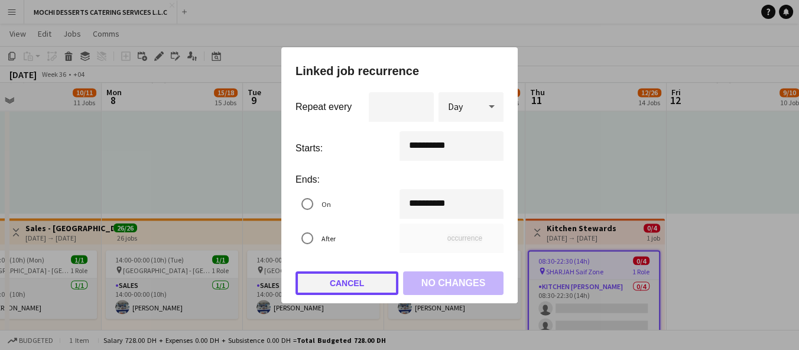
click at [376, 284] on button "Cancel" at bounding box center [346, 283] width 103 height 24
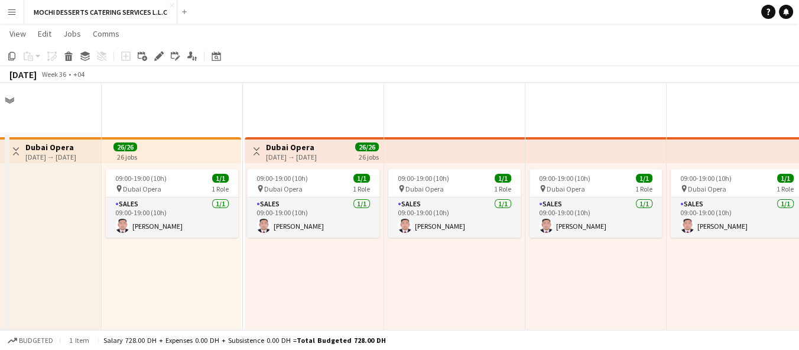
scroll to position [2485, 0]
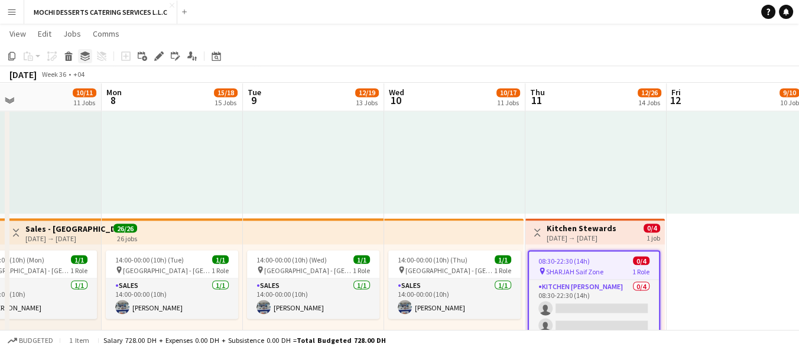
click at [83, 57] on icon at bounding box center [84, 57] width 9 height 3
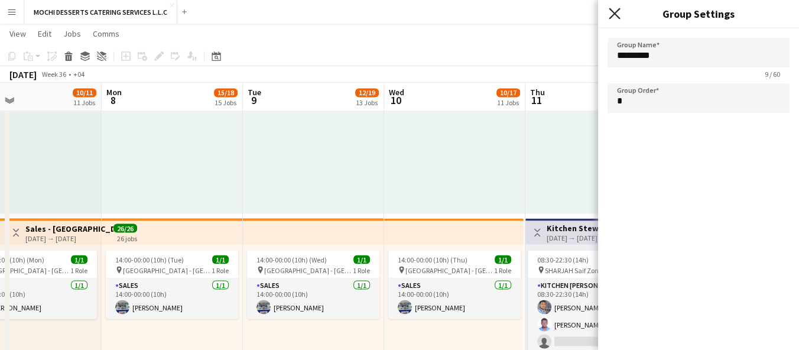
click at [616, 13] on icon "Close pop-in" at bounding box center [613, 13] width 11 height 11
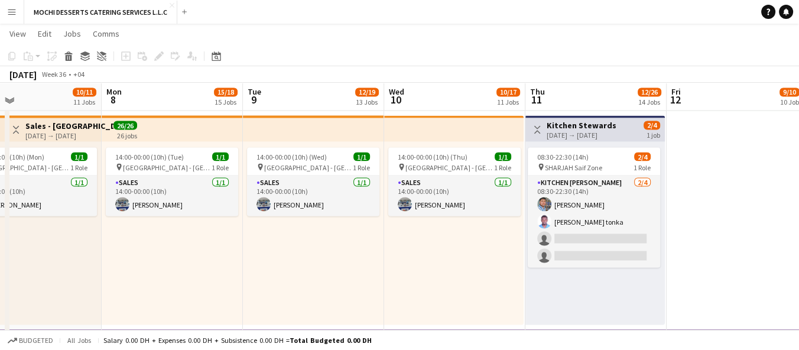
scroll to position [2587, 0]
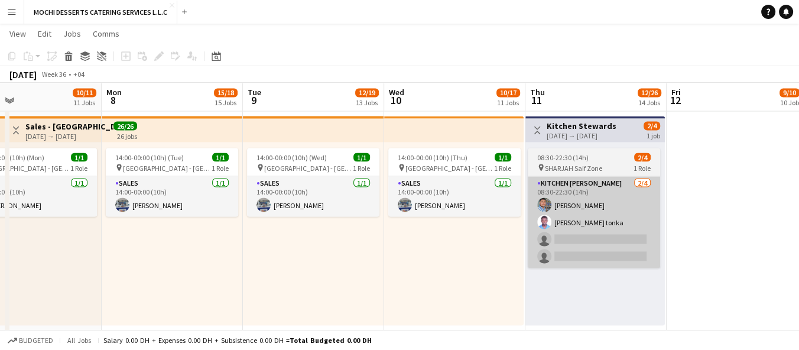
click at [583, 224] on app-card-role "Kitchen [PERSON_NAME] [DATE] 08:30-22:30 (14h) [PERSON_NAME] Usaid [PERSON_NAME…" at bounding box center [594, 222] width 132 height 92
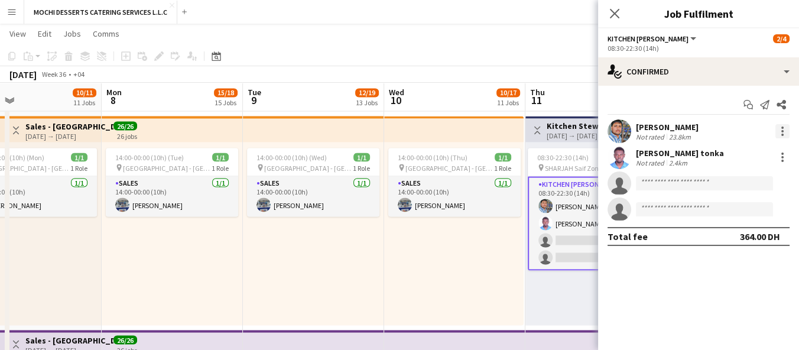
click at [777, 130] on div at bounding box center [782, 131] width 14 height 14
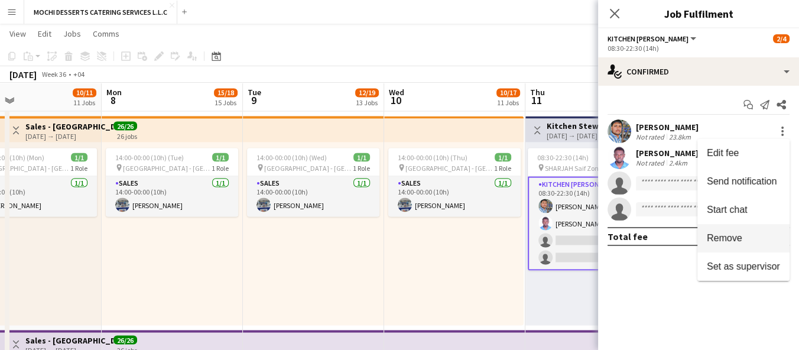
click at [735, 239] on span "Remove" at bounding box center [724, 238] width 35 height 10
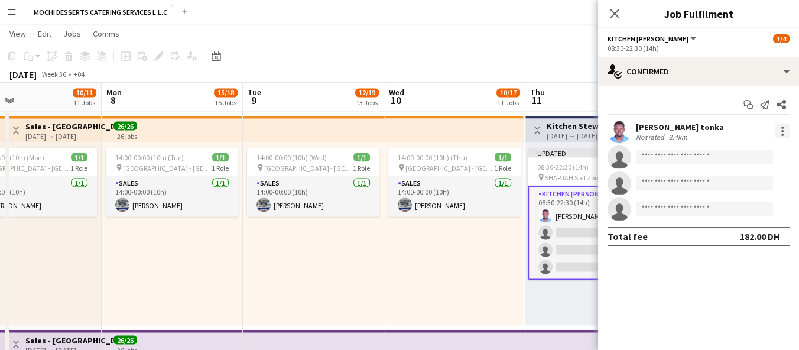
click at [782, 131] on div at bounding box center [782, 131] width 2 height 2
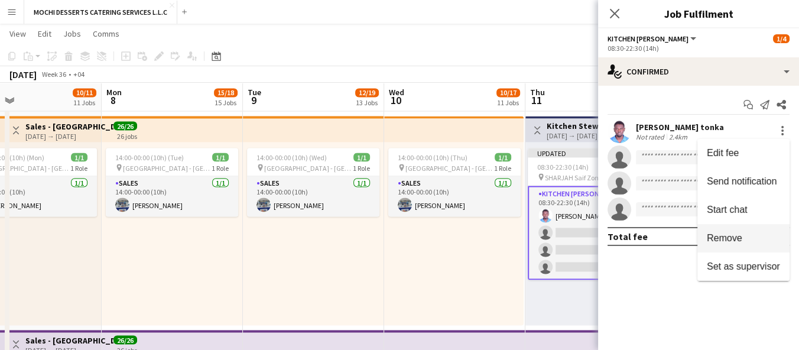
click at [739, 241] on span "Remove" at bounding box center [724, 238] width 35 height 10
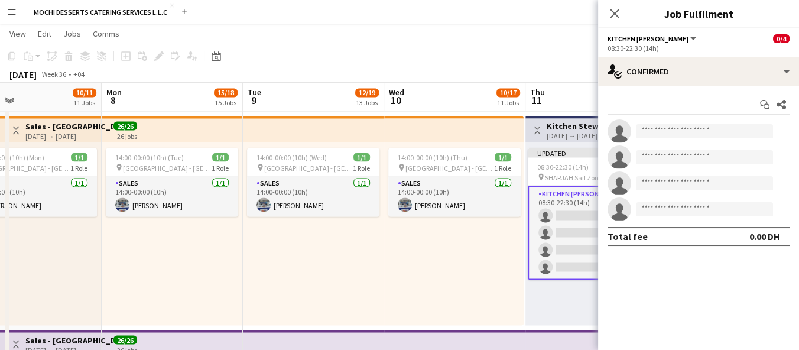
click at [519, 291] on div "14:00-00:00 (10h) (Thu) 1/1 pin [GEOGRAPHIC_DATA] - [GEOGRAPHIC_DATA] 1 Role Sa…" at bounding box center [453, 233] width 139 height 183
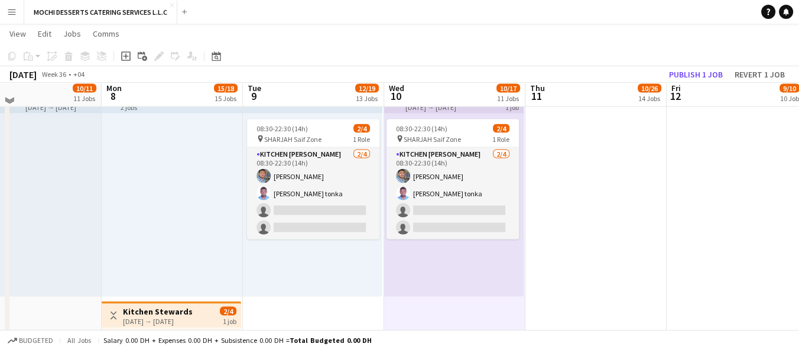
scroll to position [3039, 0]
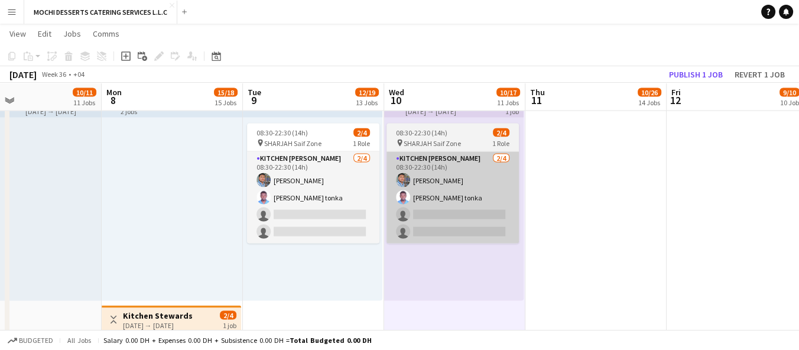
click at [473, 194] on app-card-role "Kitchen [PERSON_NAME] [DATE] 08:30-22:30 (14h) [PERSON_NAME] Usaid [PERSON_NAME…" at bounding box center [452, 198] width 132 height 92
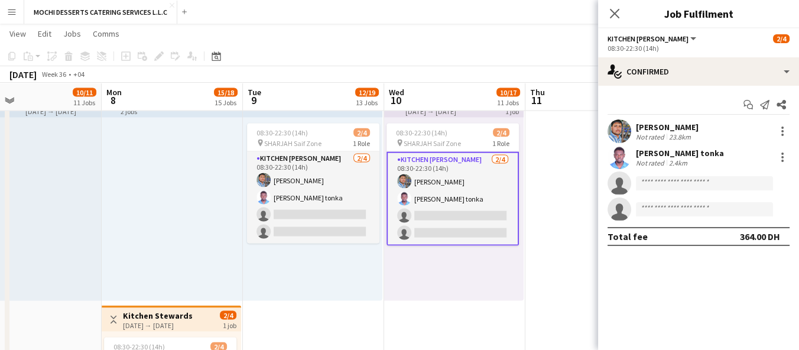
click at [493, 142] on span "1 Role" at bounding box center [500, 143] width 17 height 9
click at [483, 137] on app-job-card "08:30-22:30 (14h) 2/4 pin SHARJAH Saif Zone 1 Role Kitchen [PERSON_NAME] [DATE]…" at bounding box center [452, 184] width 132 height 122
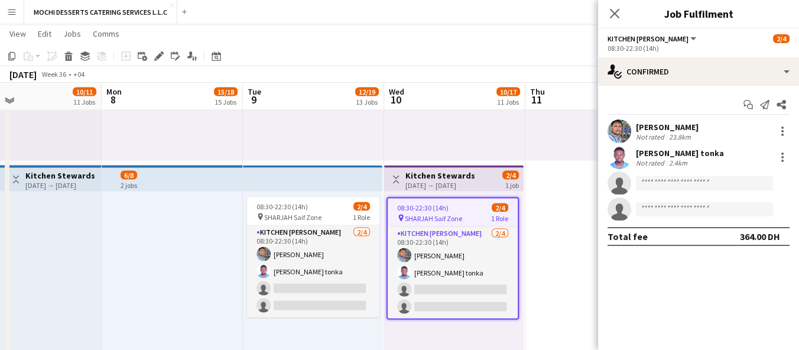
scroll to position [2964, 0]
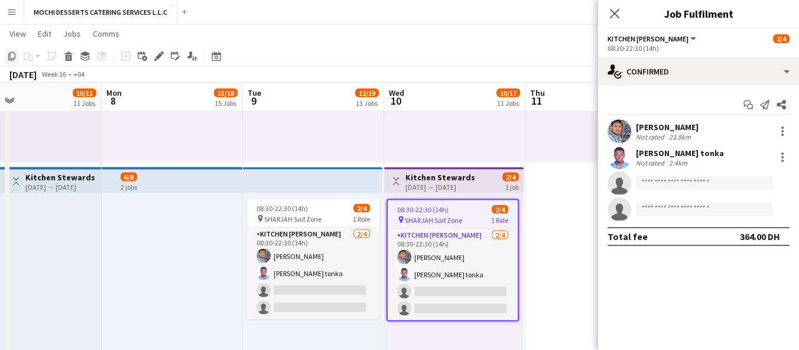
click at [13, 59] on icon at bounding box center [11, 56] width 7 height 8
click at [8, 60] on icon at bounding box center [11, 56] width 7 height 8
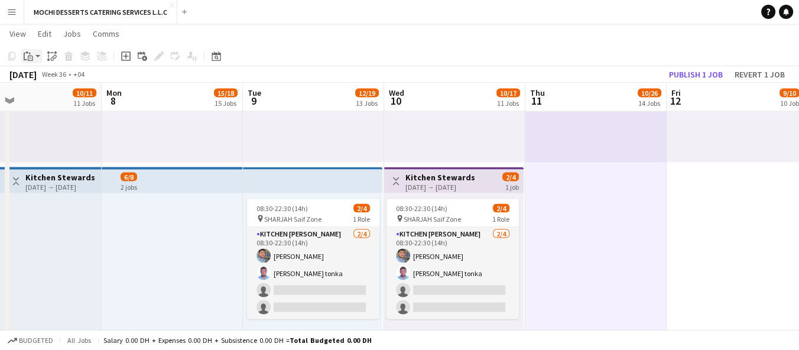
click at [30, 58] on icon at bounding box center [31, 58] width 2 height 1
click at [44, 95] on link "Paste with crew Ctrl+Shift+V" at bounding box center [86, 98] width 111 height 11
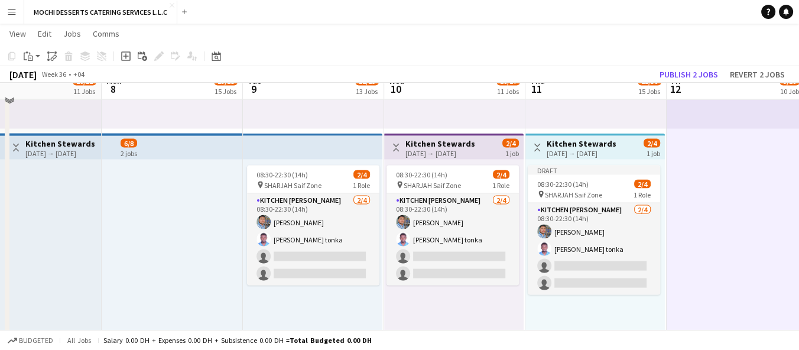
scroll to position [3007, 0]
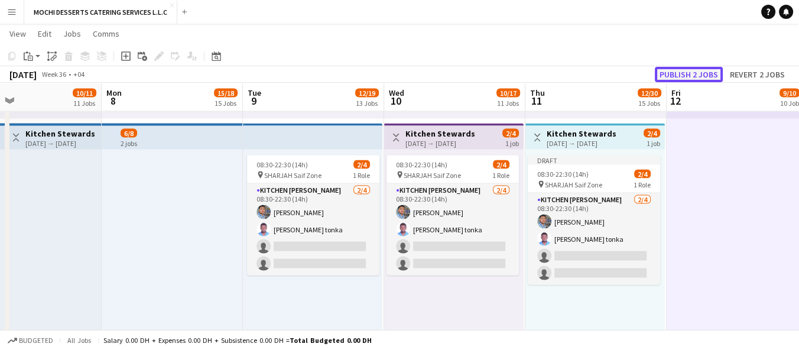
click at [684, 69] on button "Publish 2 jobs" at bounding box center [689, 74] width 68 height 15
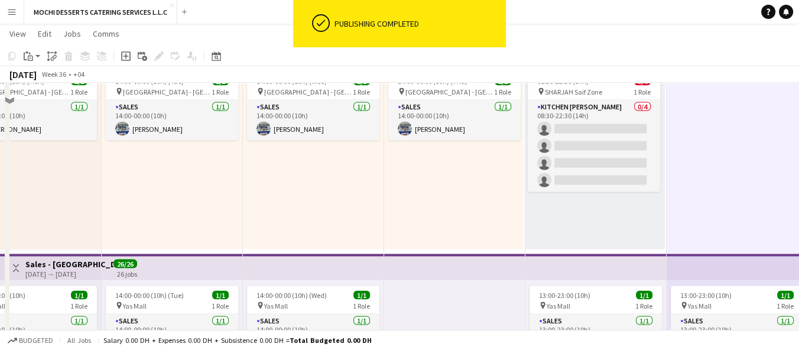
scroll to position [2325, 0]
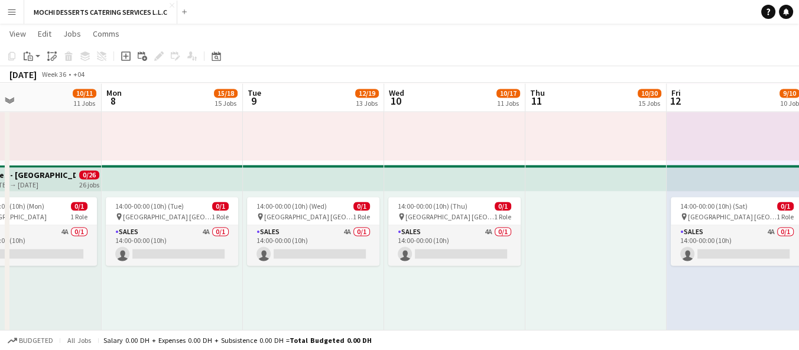
click at [517, 302] on div "14:00-00:00 (10h) (Thu) 0/1 pin Yas Mall [GEOGRAPHIC_DATA] 1 Role Sales 4A 0/1 …" at bounding box center [454, 282] width 141 height 183
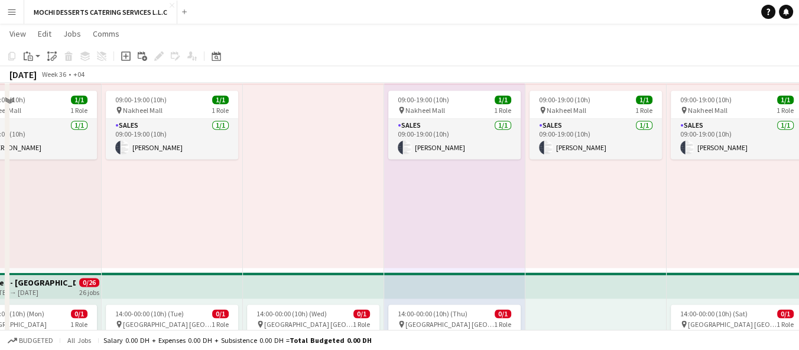
scroll to position [2139, 0]
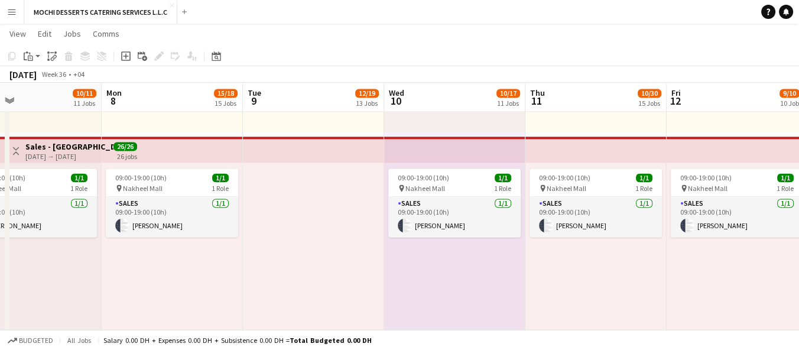
click at [249, 256] on div at bounding box center [313, 253] width 141 height 183
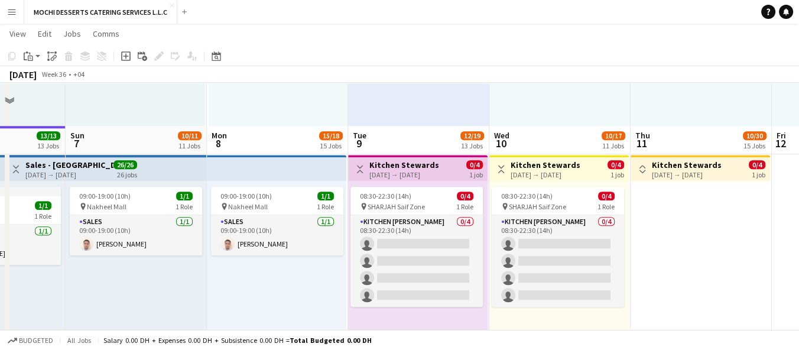
scroll to position [1212, 0]
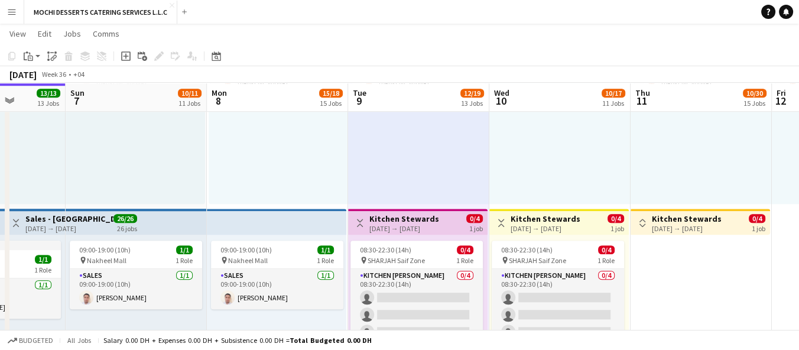
click at [536, 227] on div "[DATE] → [DATE]" at bounding box center [545, 228] width 70 height 9
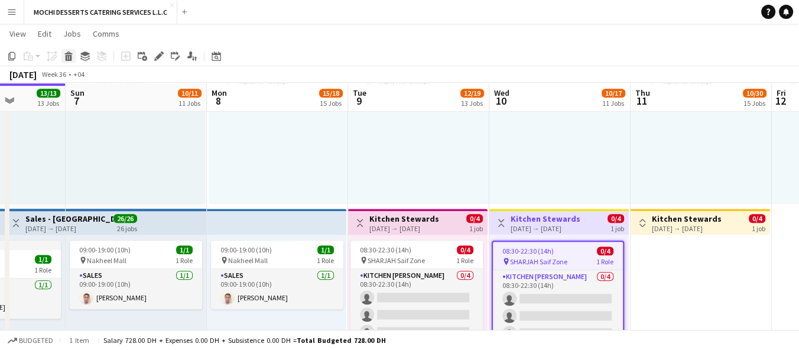
click at [69, 58] on icon at bounding box center [69, 58] width 6 height 6
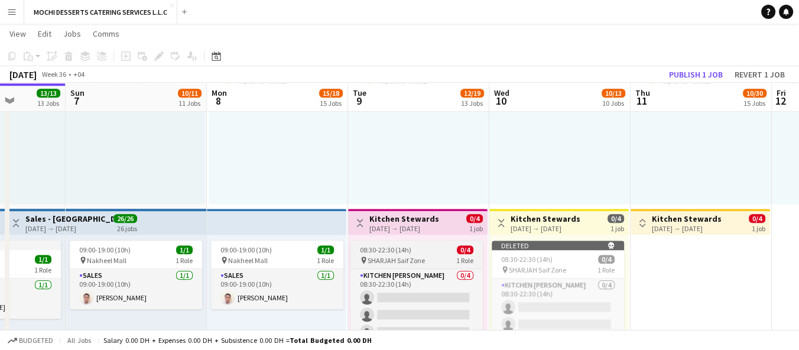
click at [425, 248] on div "08:30-22:30 (14h) 0/4" at bounding box center [416, 249] width 132 height 9
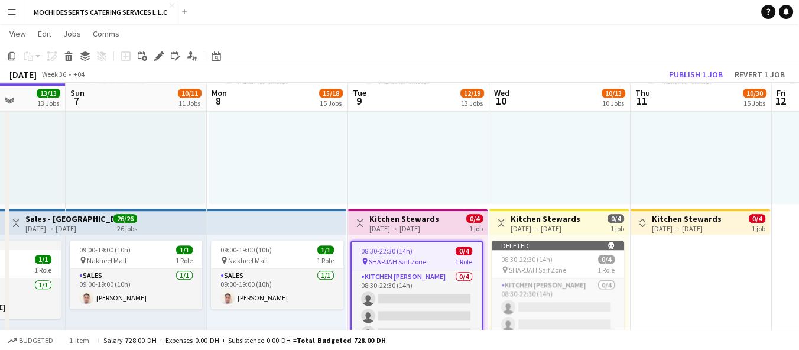
click at [402, 226] on div "[DATE] → [DATE]" at bounding box center [404, 228] width 70 height 9
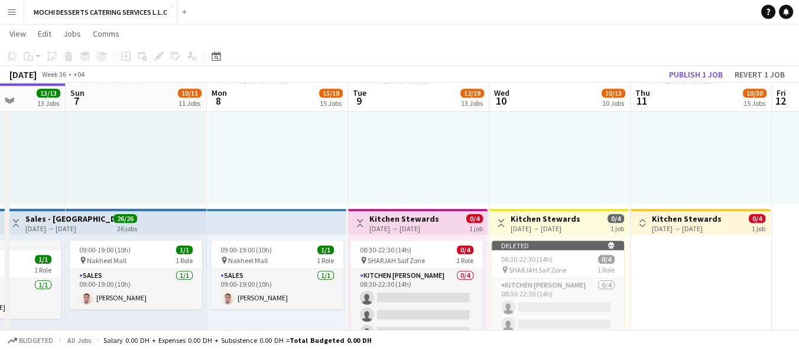
click at [558, 216] on h3 "Kitchen Stewards" at bounding box center [545, 218] width 70 height 11
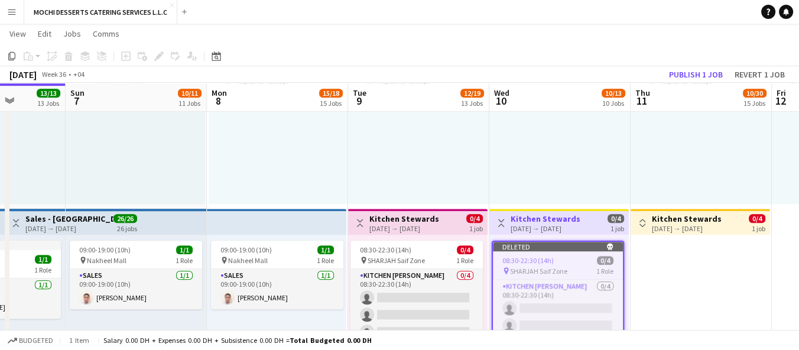
click at [688, 229] on div "[DATE] → [DATE]" at bounding box center [687, 228] width 70 height 9
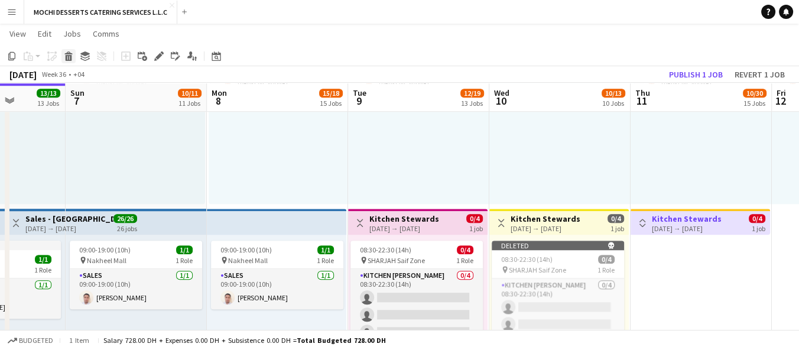
click at [69, 55] on icon at bounding box center [69, 58] width 6 height 6
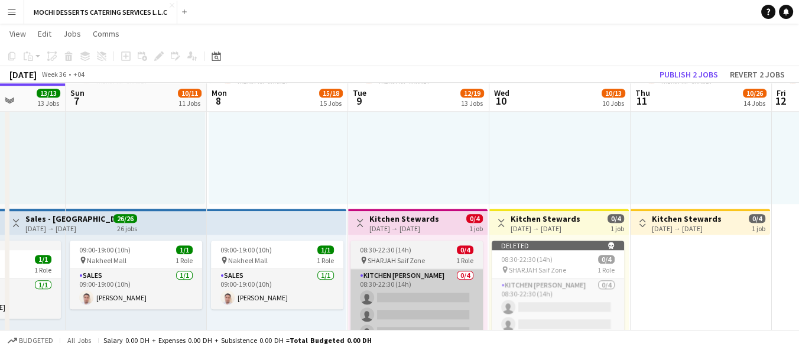
click at [411, 277] on app-card-role "Kitchen [PERSON_NAME] 0/4 08:30-22:30 (14h) single-neutral-actions single-neutr…" at bounding box center [416, 315] width 132 height 92
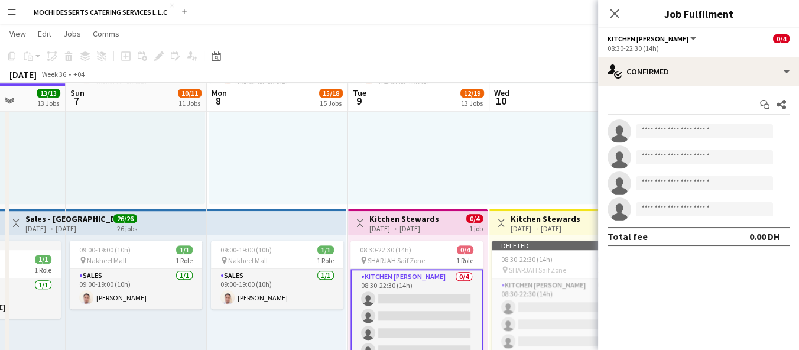
click at [436, 247] on div "08:30-22:30 (14h) 0/4" at bounding box center [416, 249] width 132 height 9
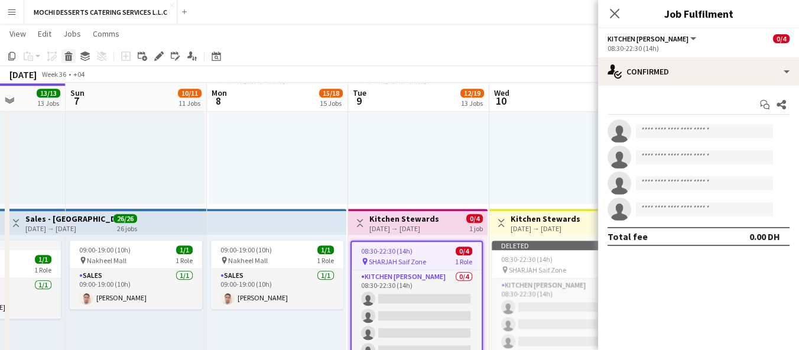
click at [68, 56] on icon at bounding box center [69, 58] width 6 height 6
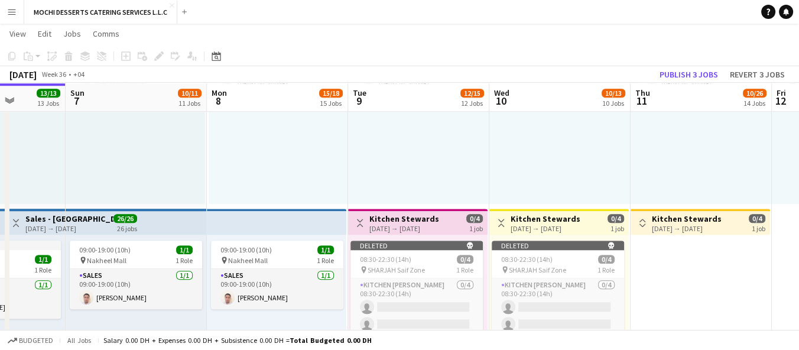
click at [665, 219] on h3 "Kitchen Stewards" at bounding box center [687, 218] width 70 height 11
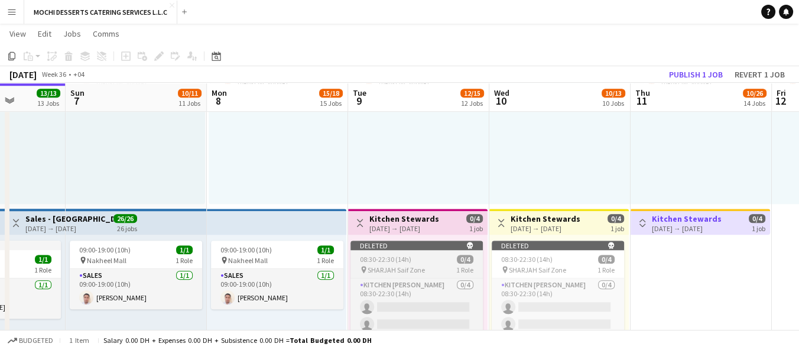
click at [424, 262] on div "08:30-22:30 (14h) 0/4" at bounding box center [416, 259] width 132 height 9
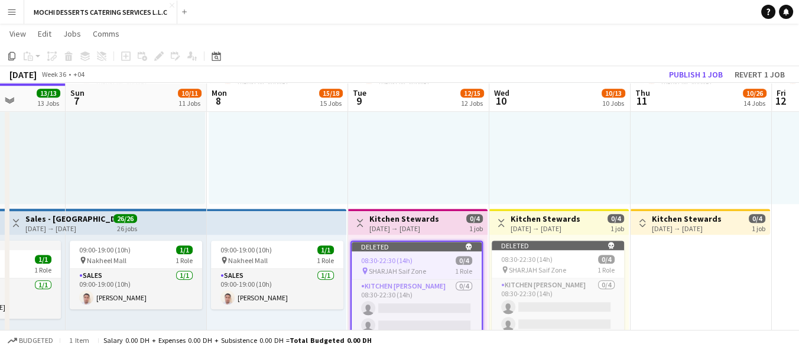
click at [439, 225] on div "[DATE] → [DATE]" at bounding box center [404, 228] width 70 height 9
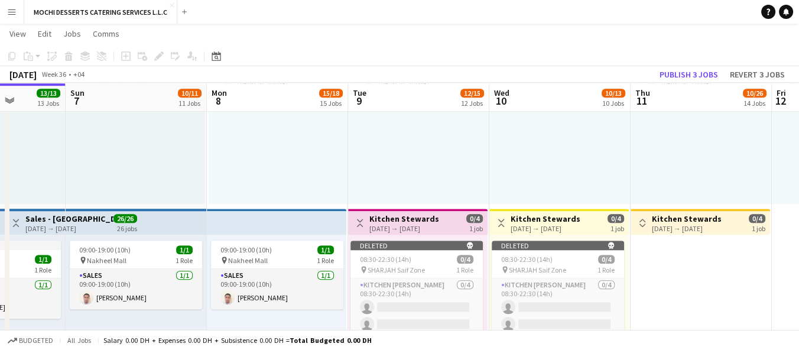
click at [542, 226] on div "[DATE] → [DATE]" at bounding box center [545, 228] width 70 height 9
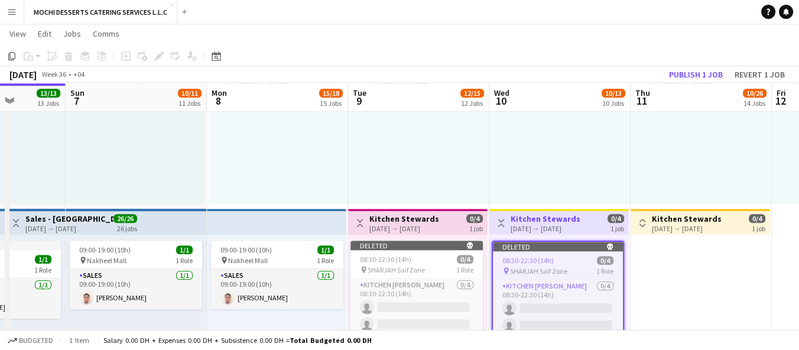
click at [699, 215] on h3 "Kitchen Stewards" at bounding box center [687, 218] width 70 height 11
click at [535, 224] on div "[DATE] → [DATE]" at bounding box center [545, 228] width 70 height 9
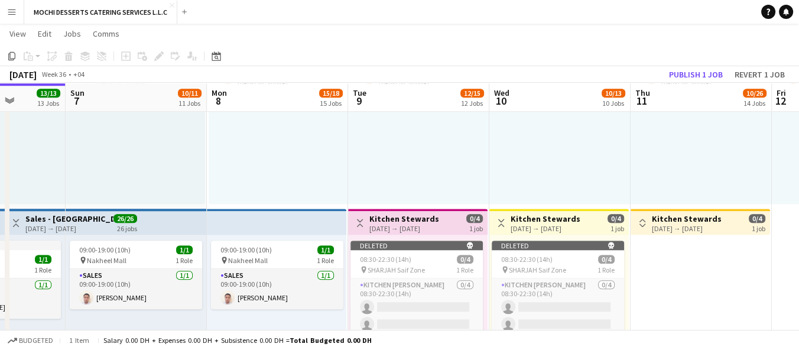
click at [436, 211] on app-top-bar "Toggle View Kitchen Stewards [DATE] → [DATE] 0/4 1 job" at bounding box center [417, 222] width 139 height 26
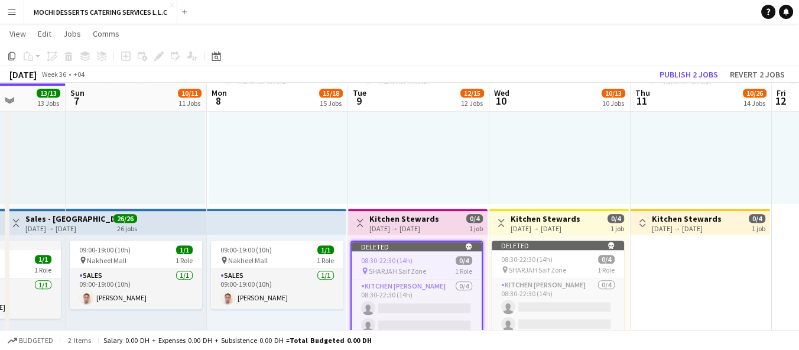
click at [526, 224] on div "[DATE] → [DATE]" at bounding box center [545, 228] width 70 height 9
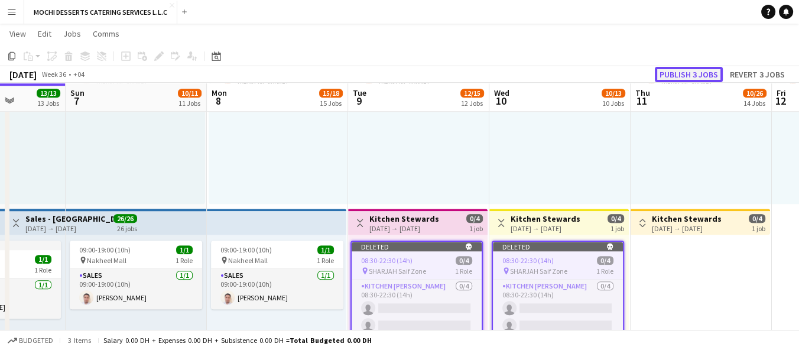
click at [698, 71] on button "Publish 3 jobs" at bounding box center [689, 74] width 68 height 15
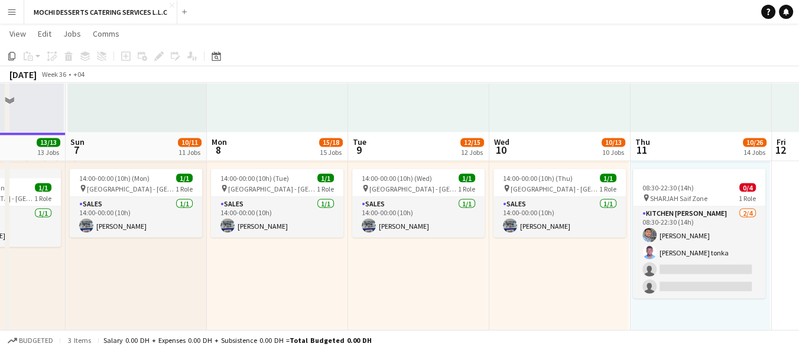
scroll to position [2550, 0]
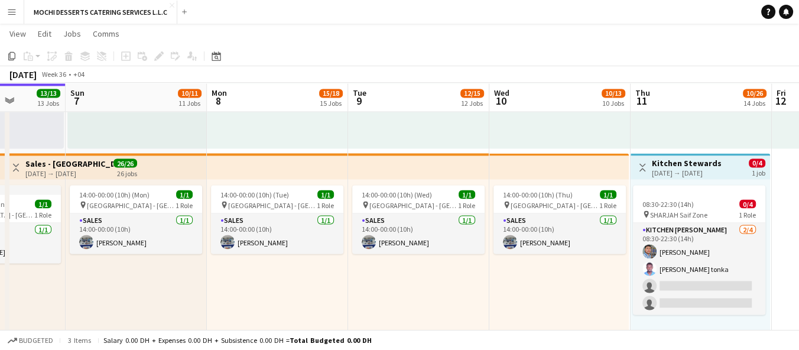
click at [683, 170] on div "[DATE] → [DATE]" at bounding box center [687, 172] width 70 height 9
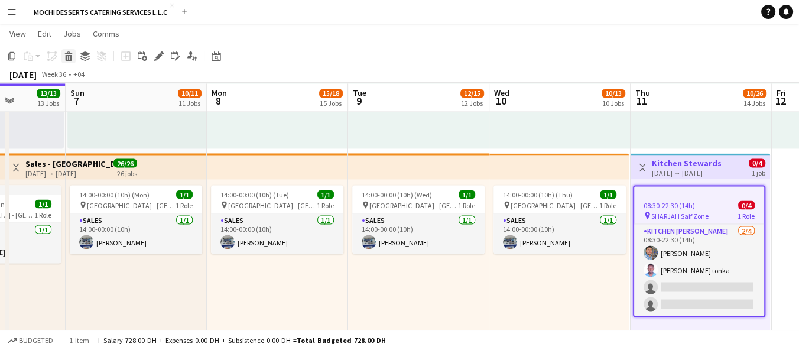
click at [70, 54] on icon at bounding box center [68, 52] width 8 height 3
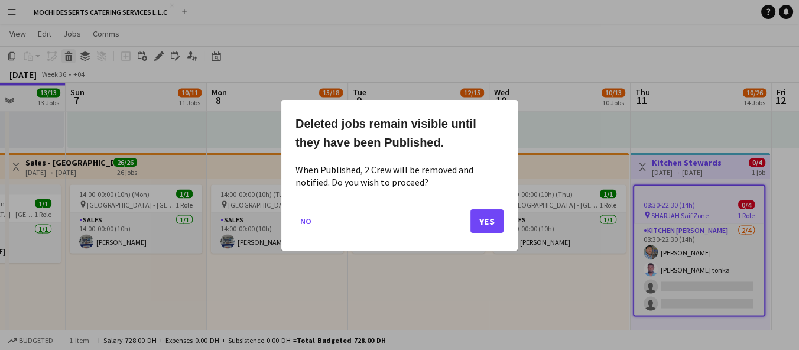
scroll to position [0, 0]
click at [476, 217] on button "Yes" at bounding box center [486, 221] width 33 height 24
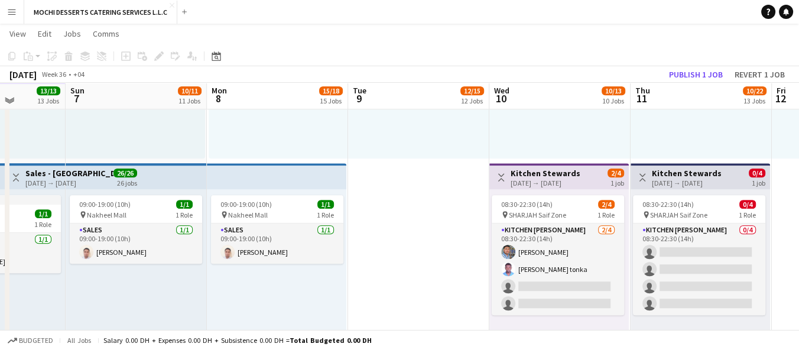
scroll to position [1255, 0]
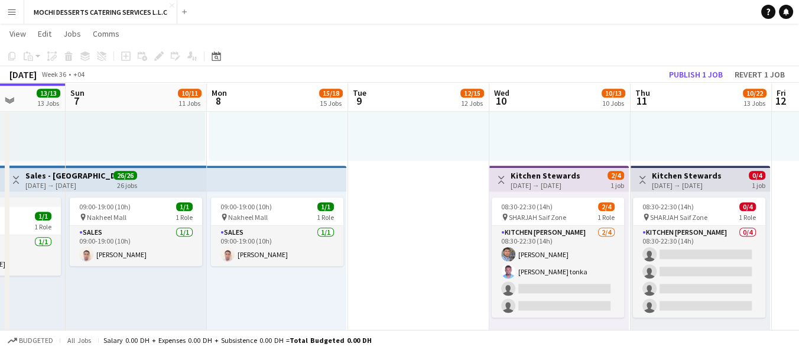
click at [526, 181] on div "[DATE] → [DATE]" at bounding box center [545, 185] width 70 height 9
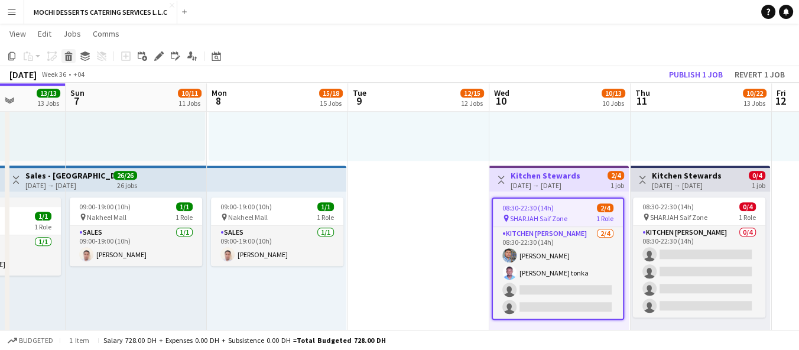
click at [74, 55] on div "Delete" at bounding box center [68, 56] width 14 height 14
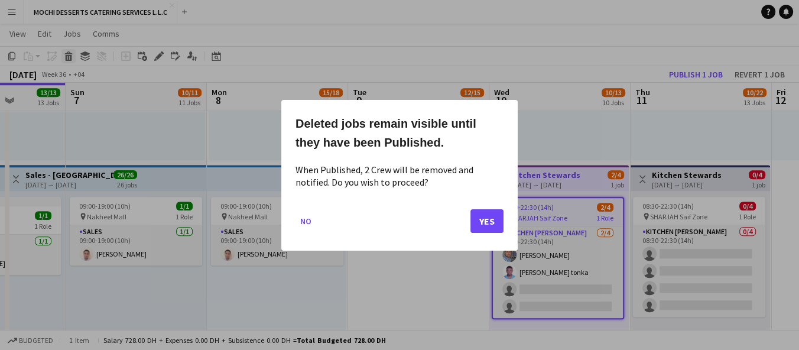
scroll to position [0, 0]
click at [494, 215] on button "Yes" at bounding box center [486, 221] width 33 height 24
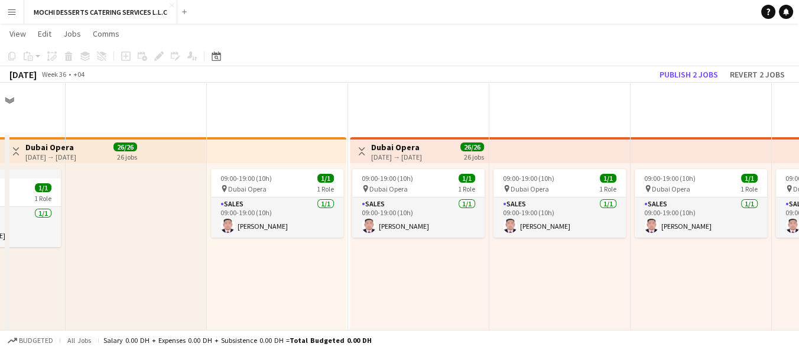
scroll to position [1255, 0]
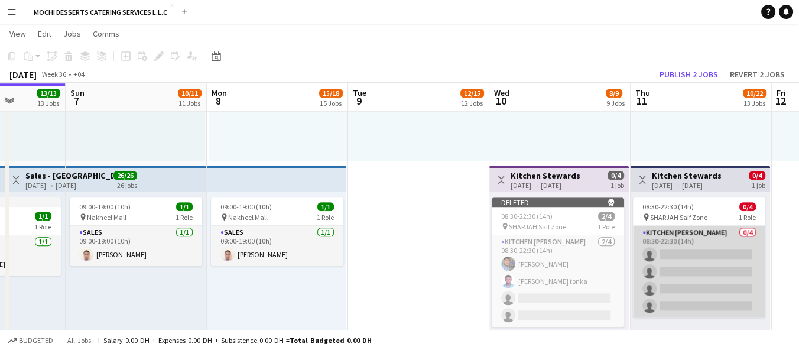
click at [682, 250] on app-card-role "Kitchen [PERSON_NAME] 0/4 08:30-22:30 (14h) single-neutral-actions single-neutr…" at bounding box center [699, 272] width 132 height 92
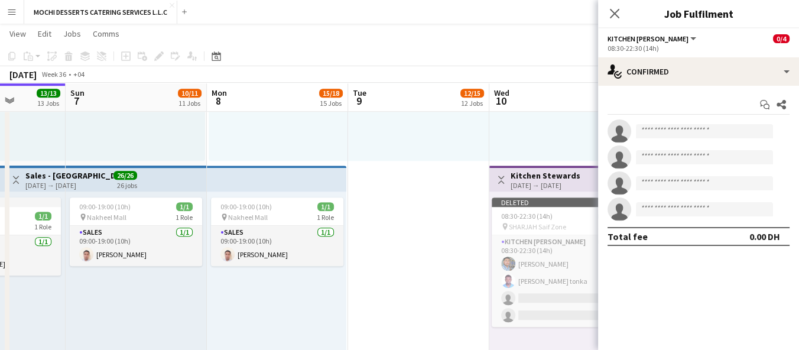
click at [482, 148] on div "10:00-20:00 (10h) 1/1 pin Galleria Mall Barsha 1 Role Sales [DATE] 10:00-20:00 …" at bounding box center [418, 69] width 141 height 183
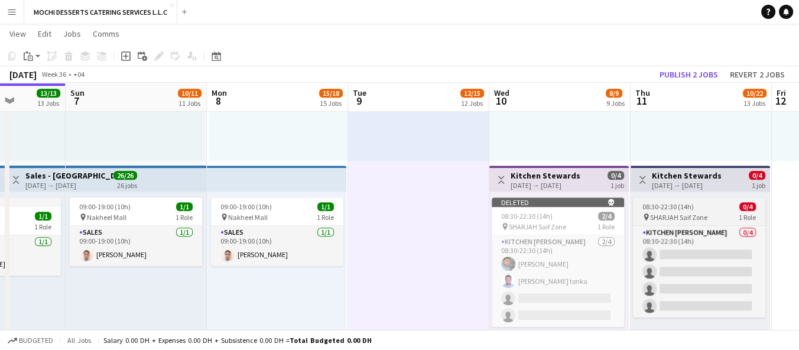
click at [679, 202] on span "08:30-22:30 (14h)" at bounding box center [667, 206] width 51 height 9
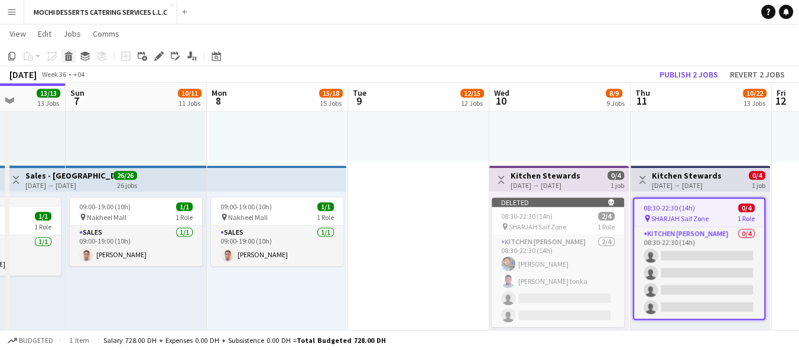
click at [69, 52] on icon at bounding box center [68, 52] width 8 height 3
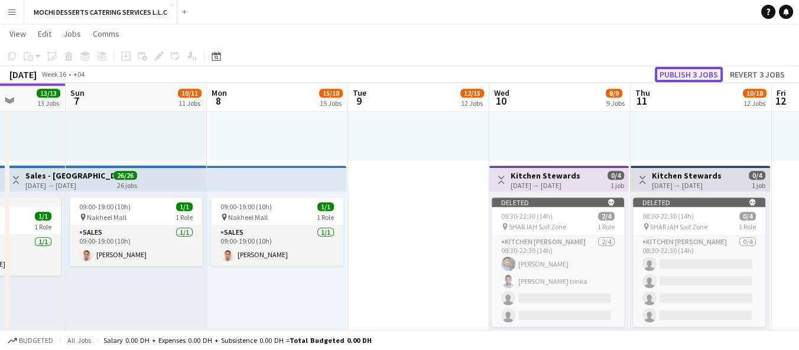
click at [692, 72] on button "Publish 3 jobs" at bounding box center [689, 74] width 68 height 15
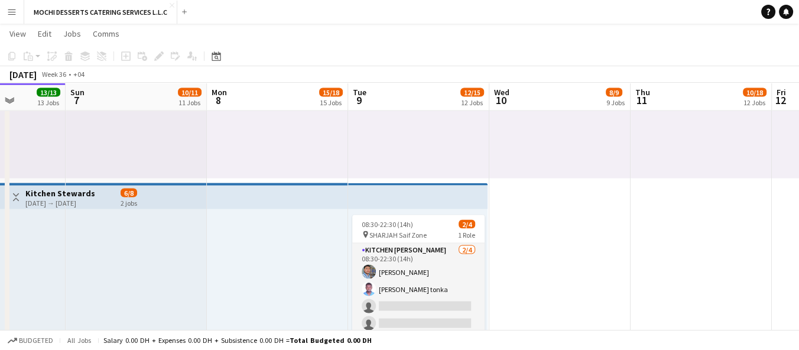
scroll to position [2958, 0]
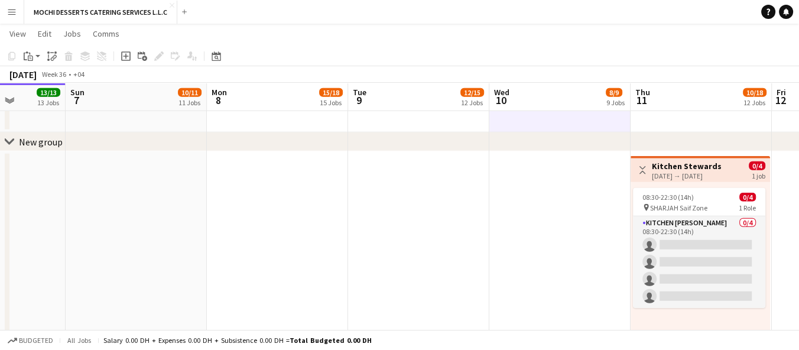
scroll to position [3848, 0]
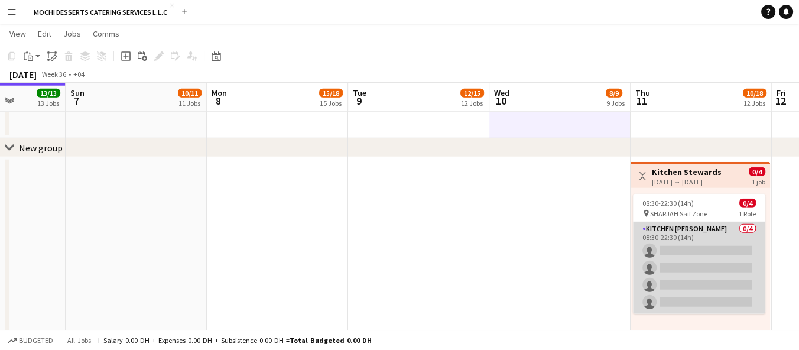
click at [669, 253] on app-card-role "Kitchen [PERSON_NAME] 0/4 08:30-22:30 (14h) single-neutral-actions single-neutr…" at bounding box center [699, 268] width 132 height 92
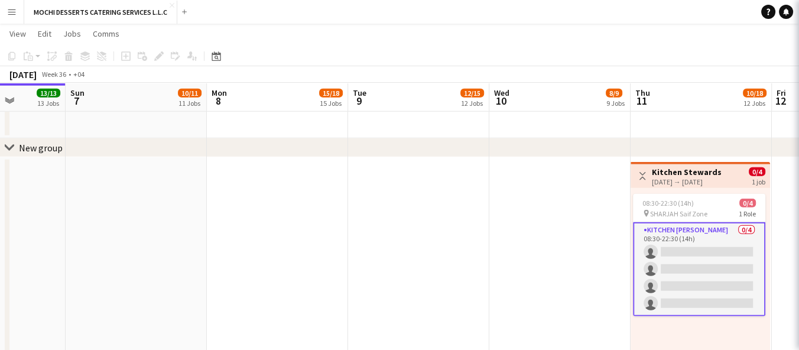
click at [669, 253] on app-card-role "Kitchen [PERSON_NAME] 0/4 08:30-22:30 (14h) single-neutral-actions single-neutr…" at bounding box center [699, 269] width 132 height 94
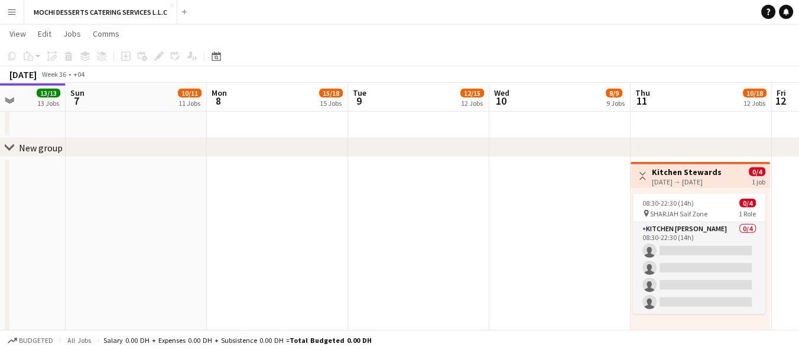
click at [663, 172] on h3 "Kitchen Stewards" at bounding box center [687, 172] width 70 height 11
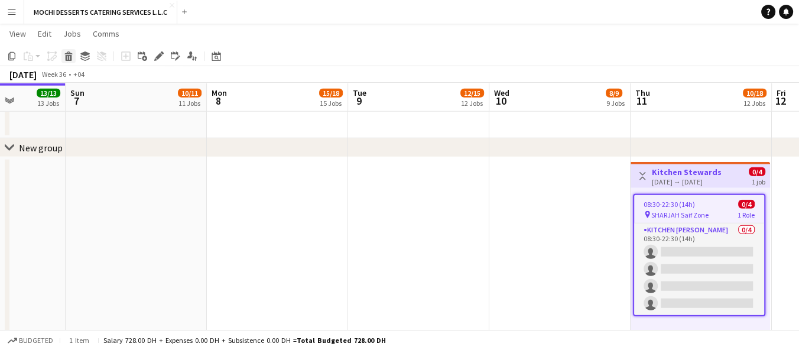
click at [69, 53] on icon at bounding box center [68, 52] width 8 height 3
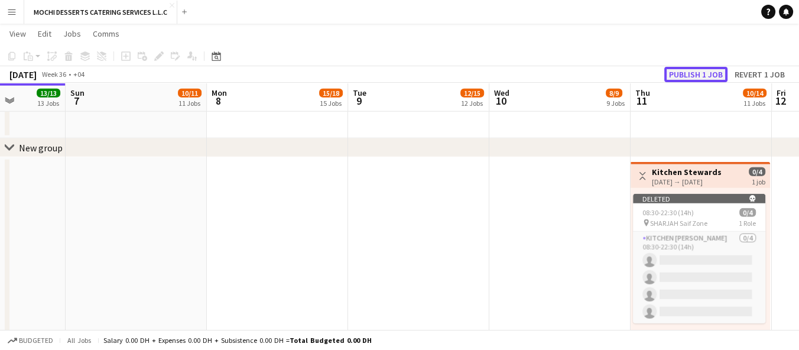
click at [700, 73] on button "Publish 1 job" at bounding box center [695, 74] width 63 height 15
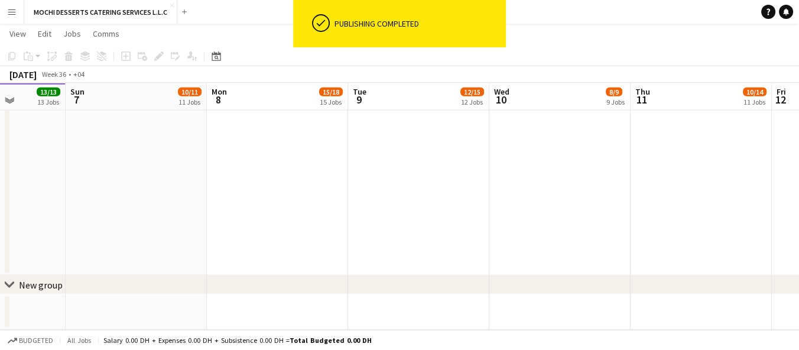
scroll to position [3710, 0]
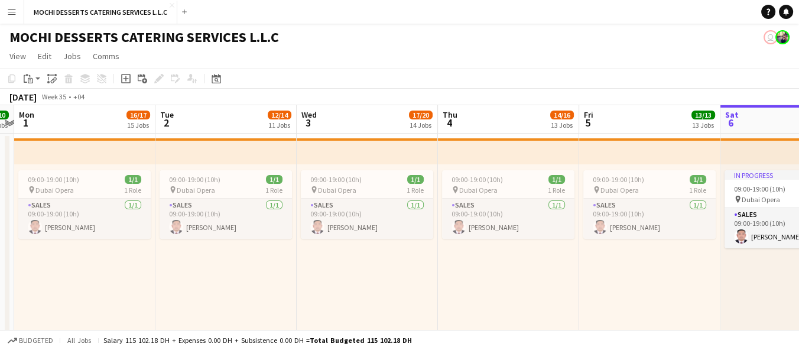
scroll to position [306, 0]
